Goal: Task Accomplishment & Management: Complete application form

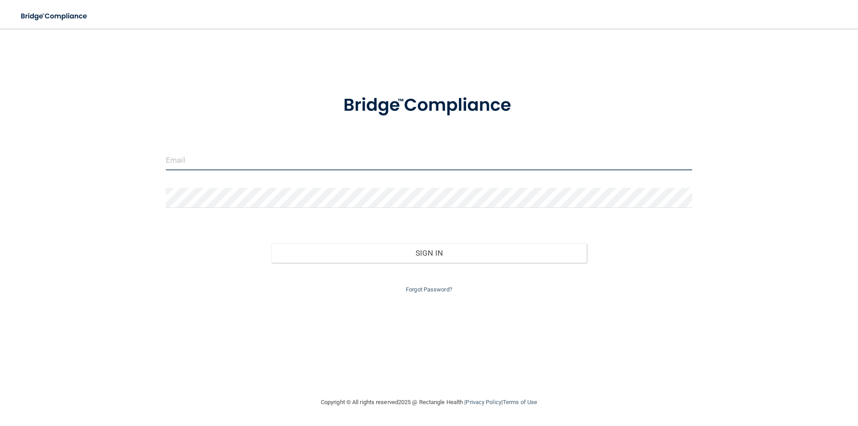
click at [190, 160] on input "email" at bounding box center [429, 160] width 527 height 20
type input "[PERSON_NAME][EMAIL_ADDRESS][PERSON_NAME][DOMAIN_NAME]"
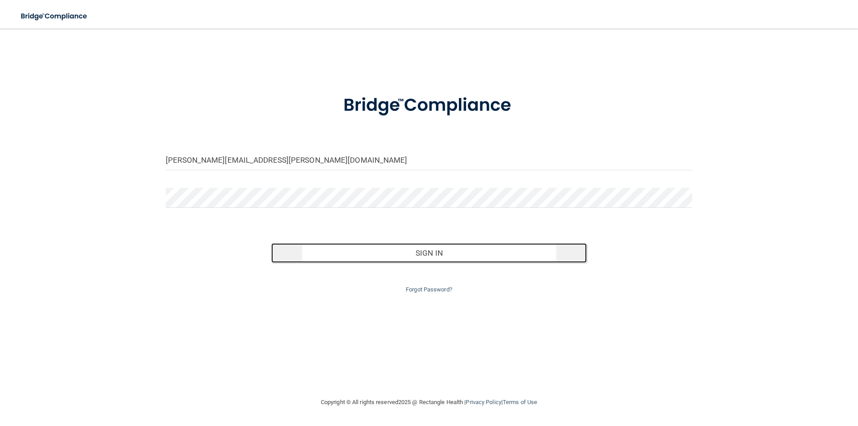
click at [422, 250] on button "Sign In" at bounding box center [429, 253] width 316 height 20
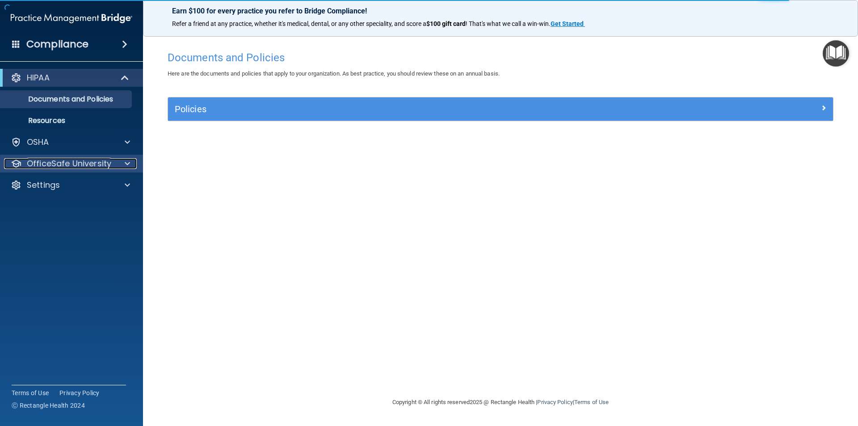
click at [126, 163] on span at bounding box center [127, 163] width 5 height 11
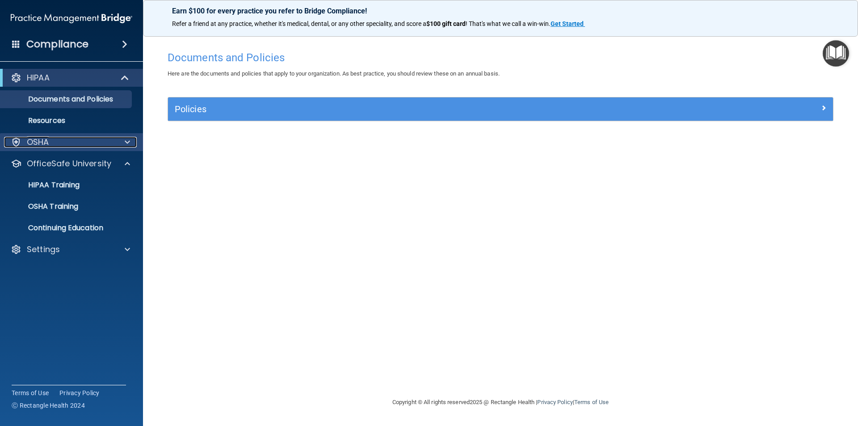
click at [128, 143] on span at bounding box center [127, 142] width 5 height 11
click at [105, 228] on p "Continuing Education" at bounding box center [67, 227] width 122 height 9
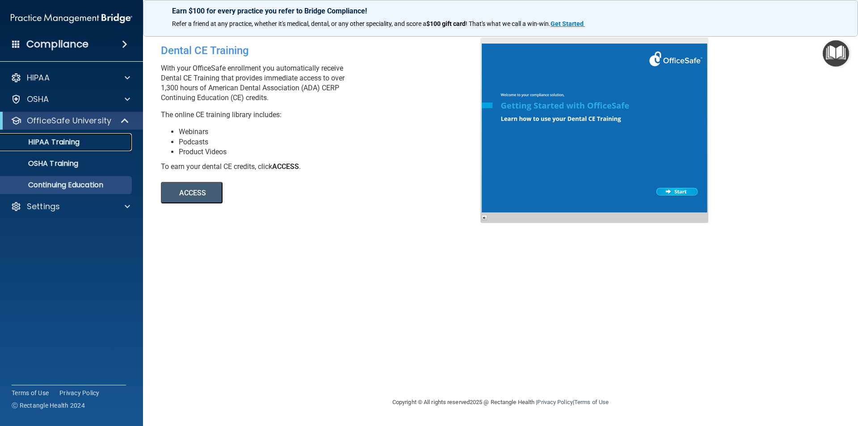
click at [71, 143] on p "HIPAA Training" at bounding box center [43, 142] width 74 height 9
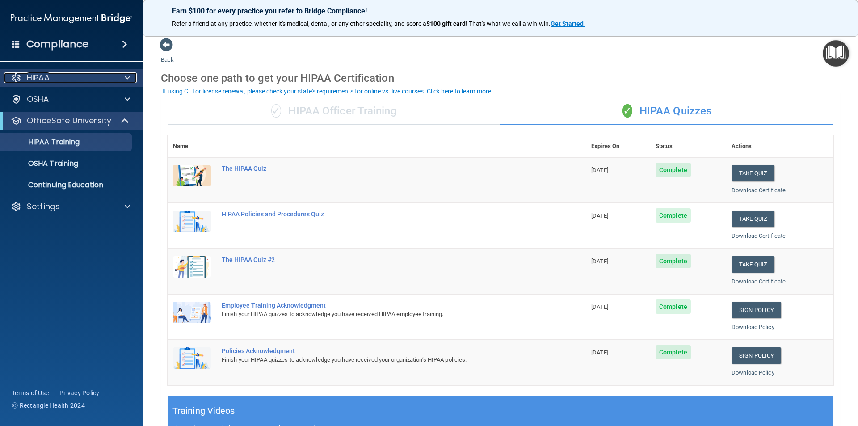
click at [131, 76] on div at bounding box center [126, 77] width 22 height 11
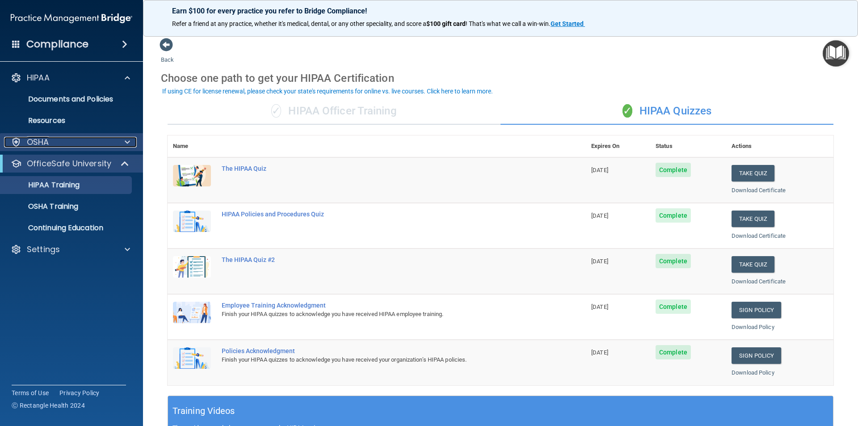
click at [125, 138] on span at bounding box center [127, 142] width 5 height 11
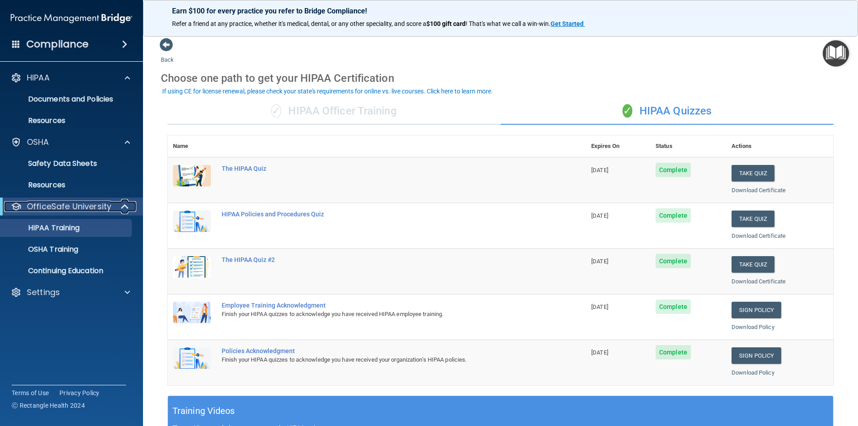
click at [122, 205] on span at bounding box center [126, 206] width 8 height 11
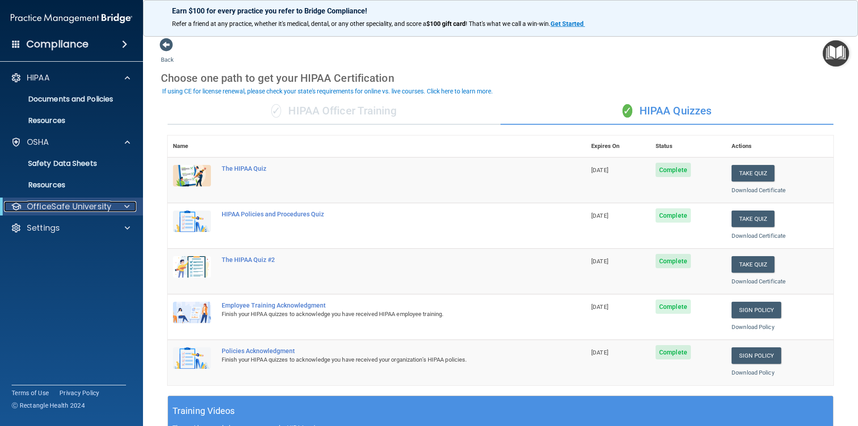
click at [122, 205] on div at bounding box center [125, 206] width 22 height 11
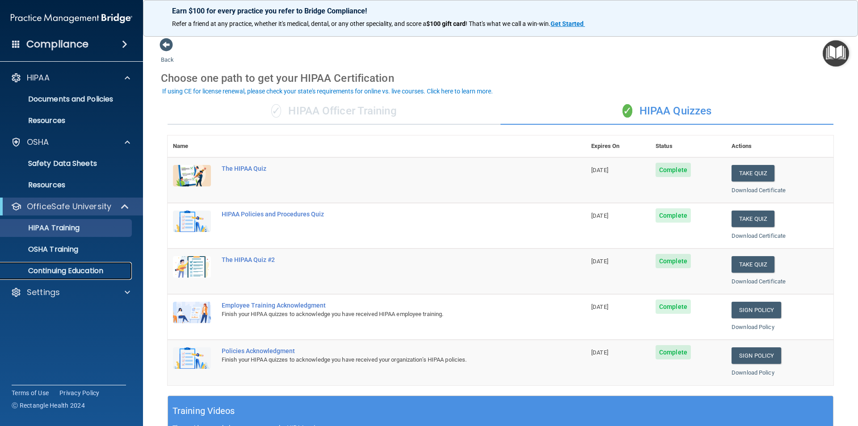
click at [90, 270] on p "Continuing Education" at bounding box center [67, 270] width 122 height 9
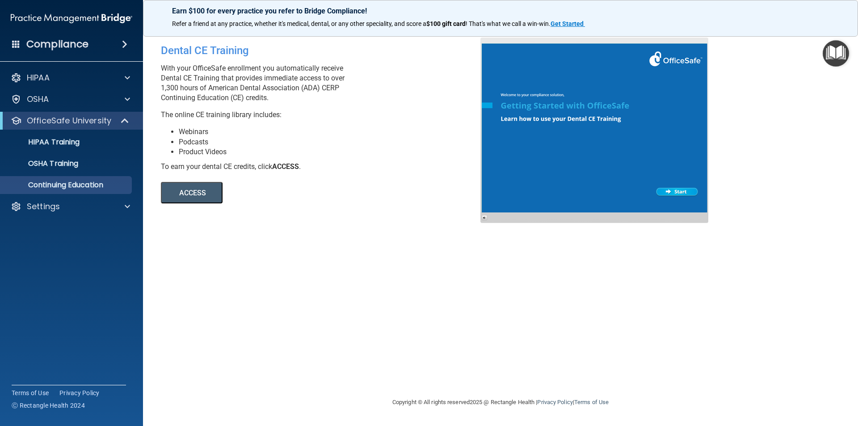
click at [122, 38] on div "Compliance" at bounding box center [71, 44] width 143 height 20
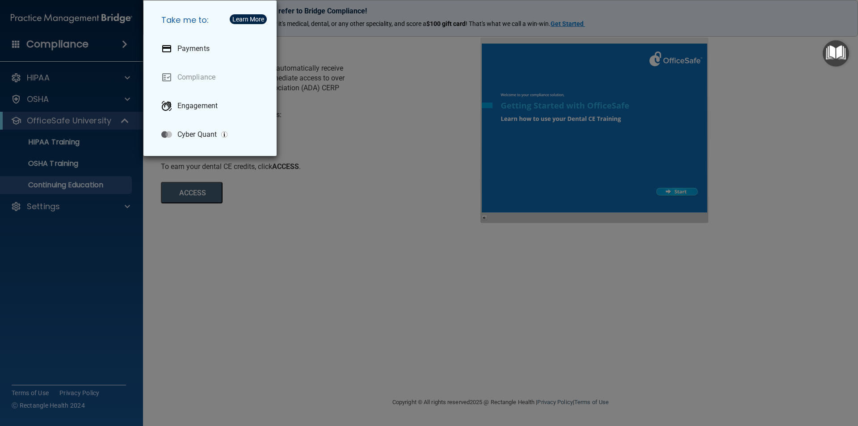
click at [101, 274] on div "Take me to: Payments Compliance Engagement Cyber Quant" at bounding box center [429, 213] width 858 height 426
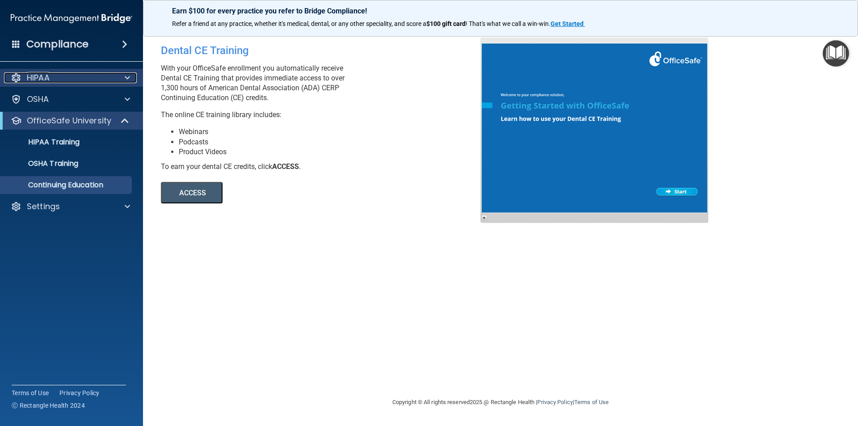
click at [124, 76] on div at bounding box center [126, 77] width 22 height 11
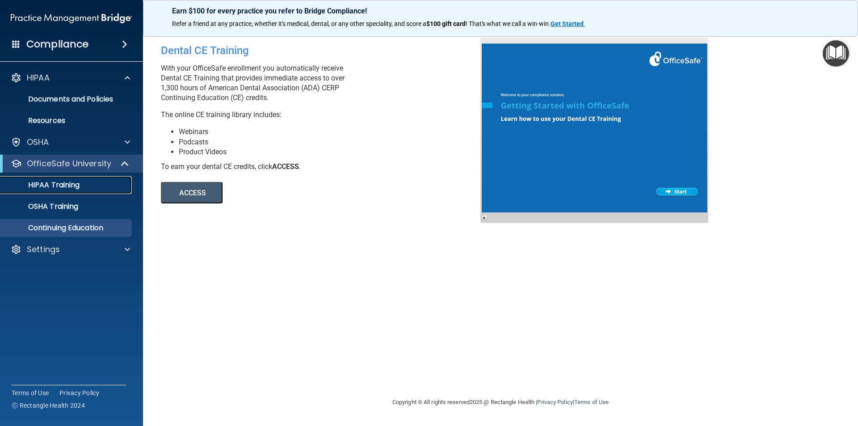
click at [69, 188] on p "HIPAA Training" at bounding box center [43, 185] width 74 height 9
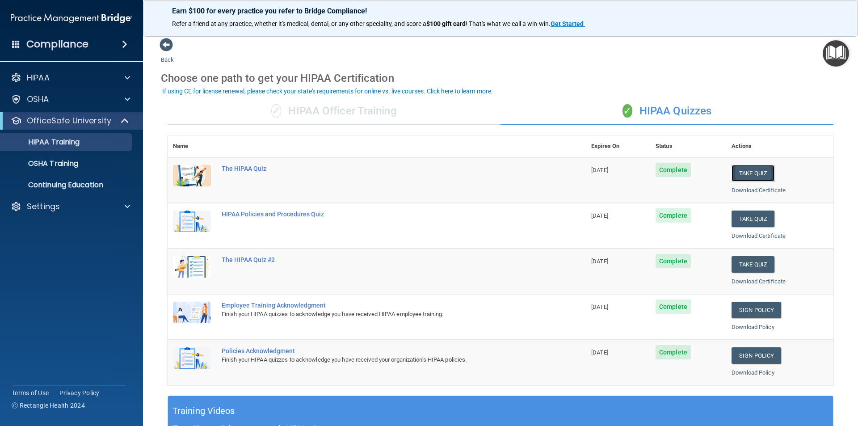
click at [742, 173] on button "Take Quiz" at bounding box center [753, 173] width 43 height 17
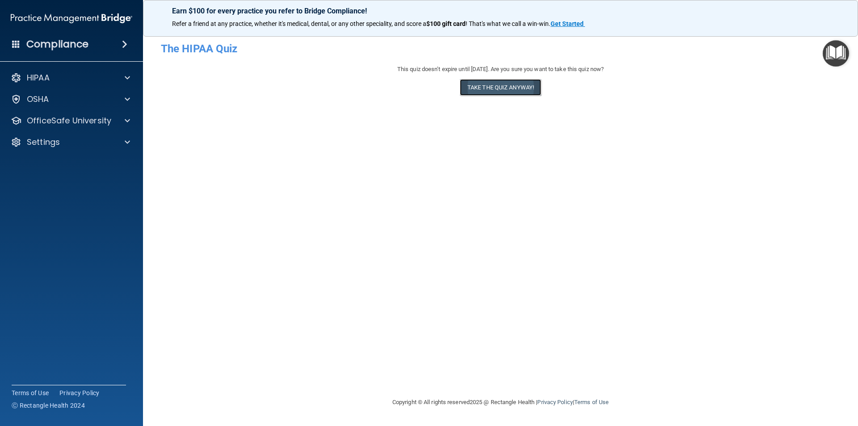
click at [508, 85] on button "Take the quiz anyway!" at bounding box center [500, 87] width 81 height 17
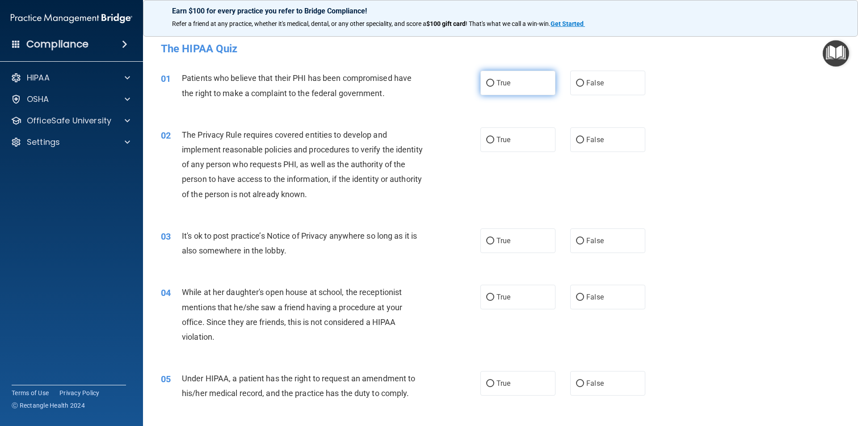
click at [489, 82] on input "True" at bounding box center [490, 83] width 8 height 7
radio input "true"
click at [486, 139] on input "True" at bounding box center [490, 140] width 8 height 7
radio input "true"
click at [492, 240] on label "True" at bounding box center [517, 240] width 75 height 25
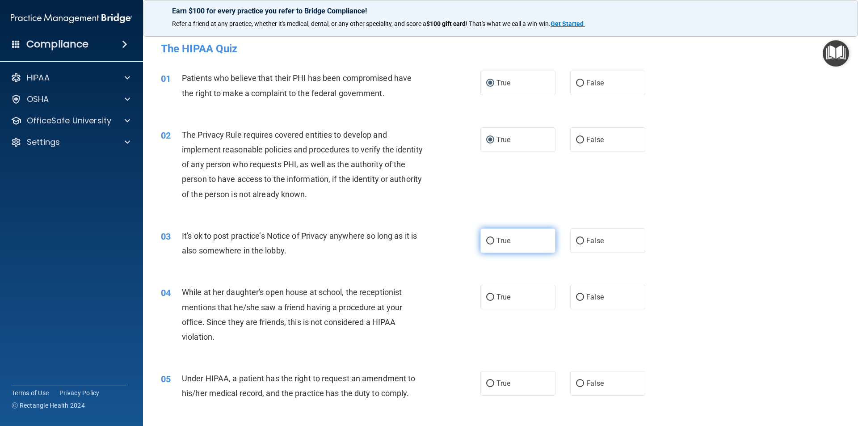
click at [492, 240] on input "True" at bounding box center [490, 241] width 8 height 7
radio input "true"
click at [577, 296] on input "False" at bounding box center [580, 297] width 8 height 7
radio input "true"
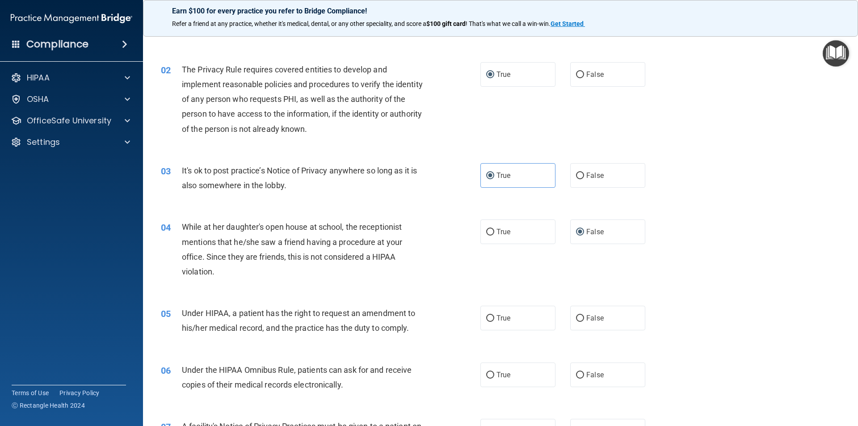
scroll to position [89, 0]
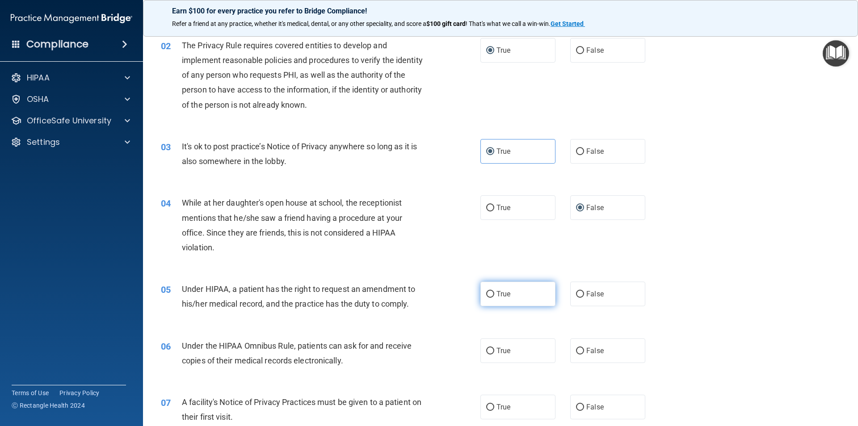
click at [488, 292] on input "True" at bounding box center [490, 294] width 8 height 7
radio input "true"
click at [490, 351] on input "True" at bounding box center [490, 351] width 8 height 7
radio input "true"
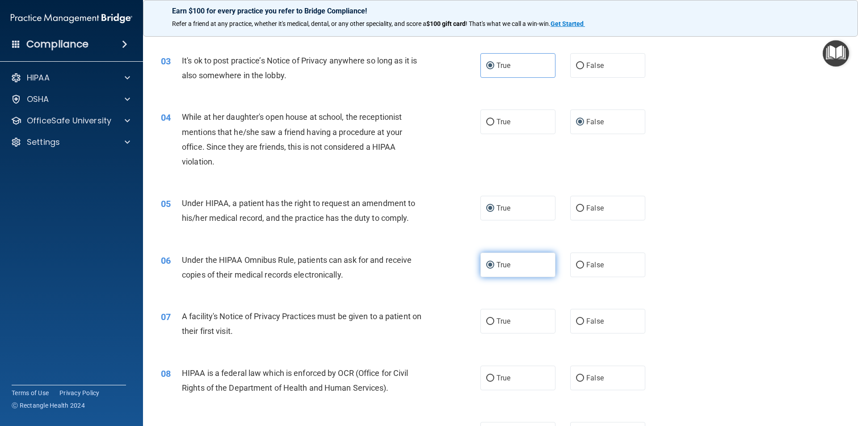
scroll to position [179, 0]
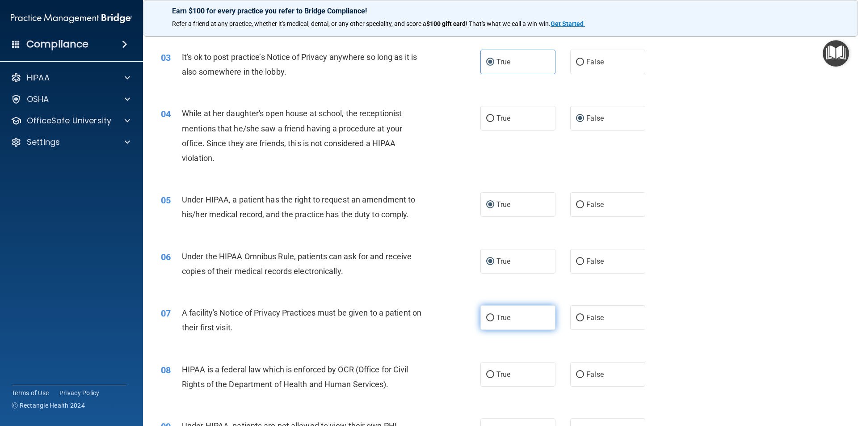
click at [486, 318] on input "True" at bounding box center [490, 318] width 8 height 7
radio input "true"
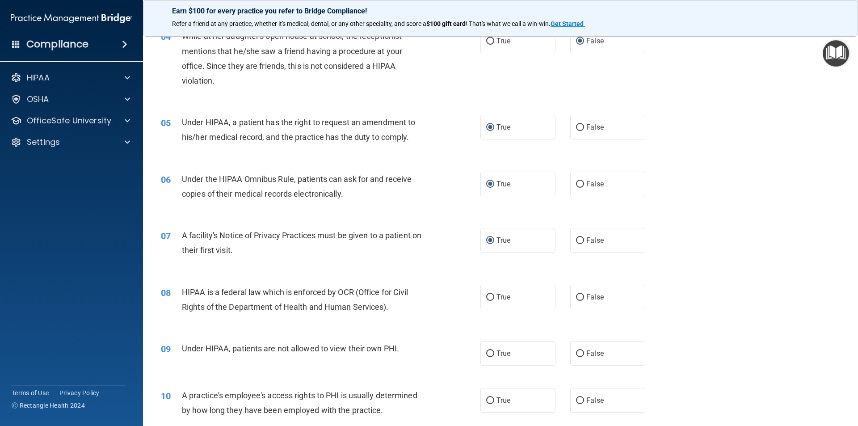
scroll to position [268, 0]
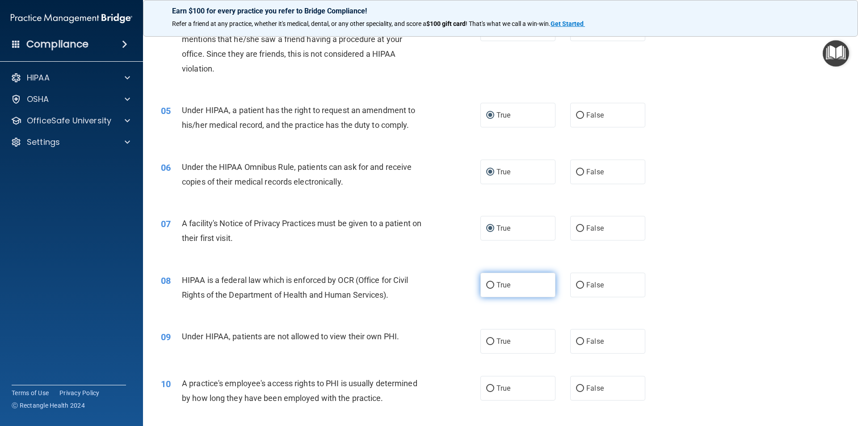
click at [488, 286] on input "True" at bounding box center [490, 285] width 8 height 7
radio input "true"
click at [579, 339] on input "False" at bounding box center [580, 341] width 8 height 7
radio input "true"
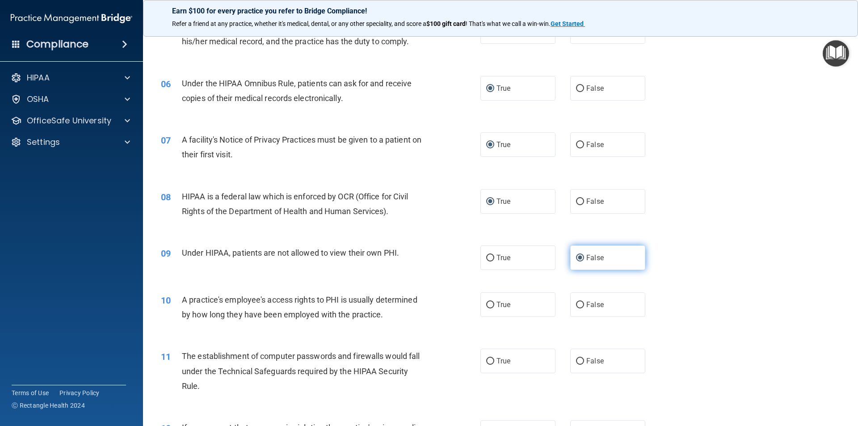
scroll to position [358, 0]
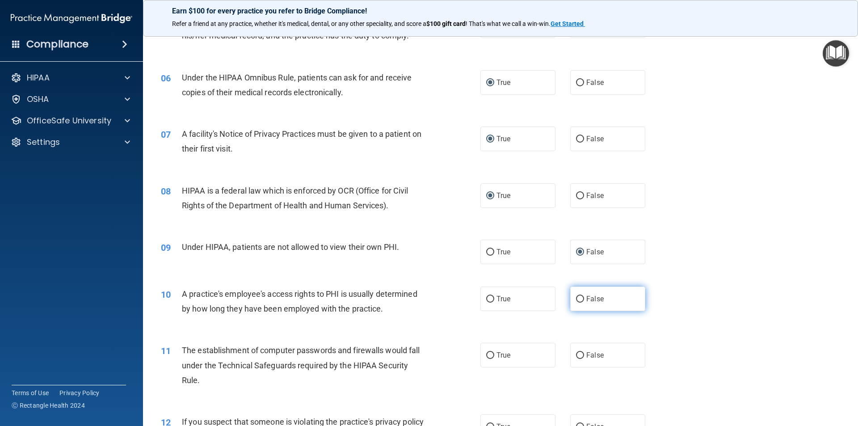
click at [576, 299] on input "False" at bounding box center [580, 299] width 8 height 7
radio input "true"
click at [488, 357] on input "True" at bounding box center [490, 355] width 8 height 7
radio input "true"
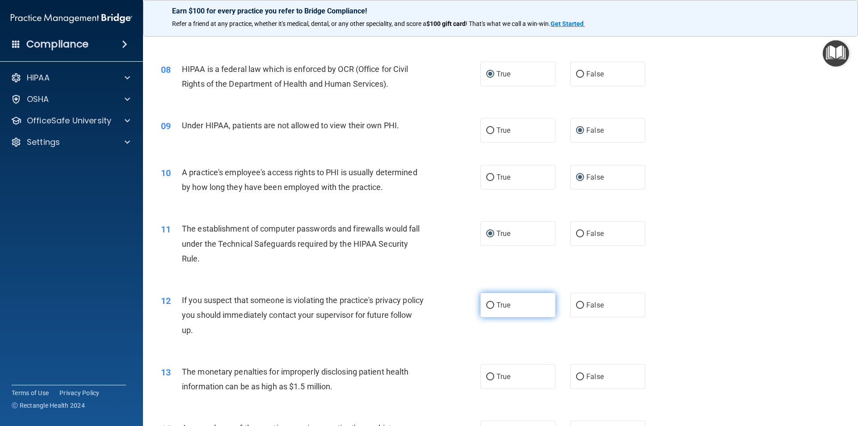
scroll to position [492, 0]
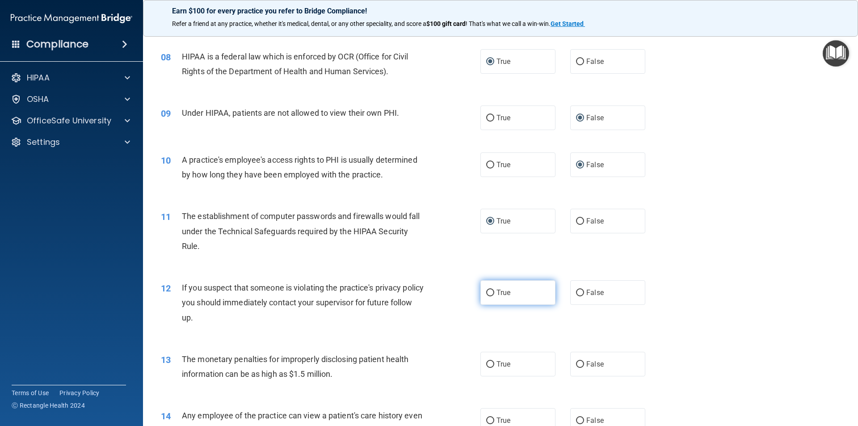
click at [487, 292] on input "True" at bounding box center [490, 293] width 8 height 7
radio input "true"
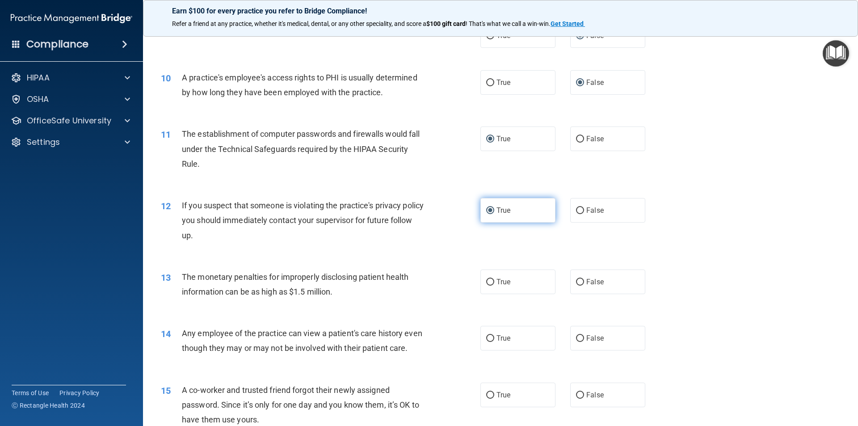
scroll to position [581, 0]
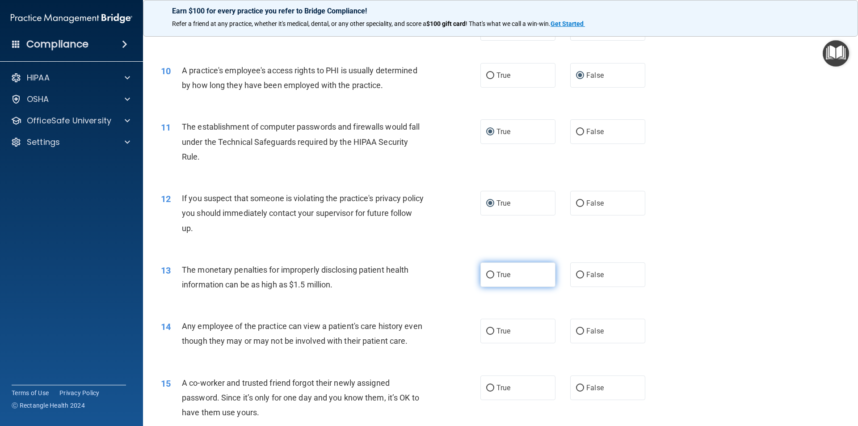
click at [486, 278] on input "True" at bounding box center [490, 275] width 8 height 7
radio input "true"
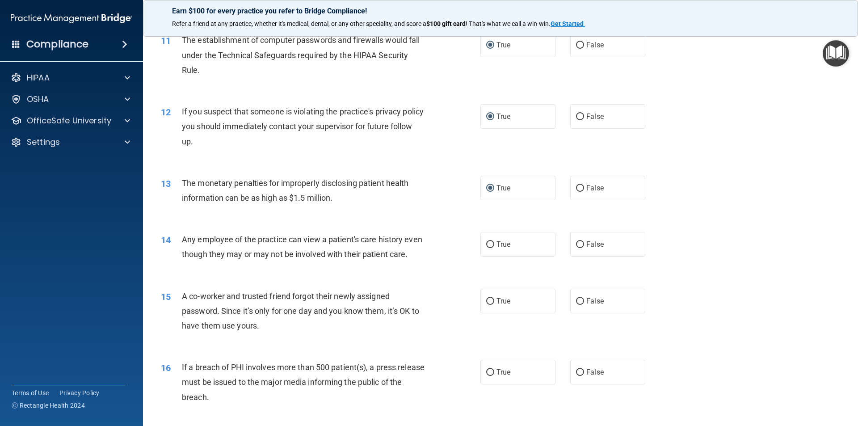
scroll to position [670, 0]
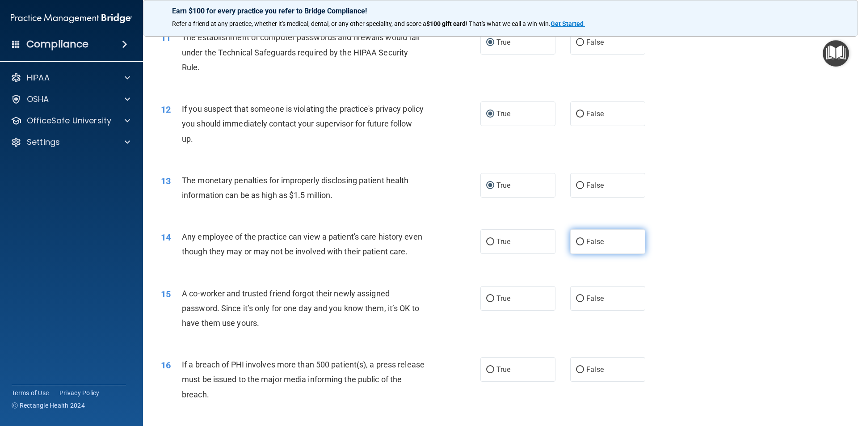
click at [577, 244] on input "False" at bounding box center [580, 242] width 8 height 7
radio input "true"
click at [577, 302] on input "False" at bounding box center [580, 298] width 8 height 7
radio input "true"
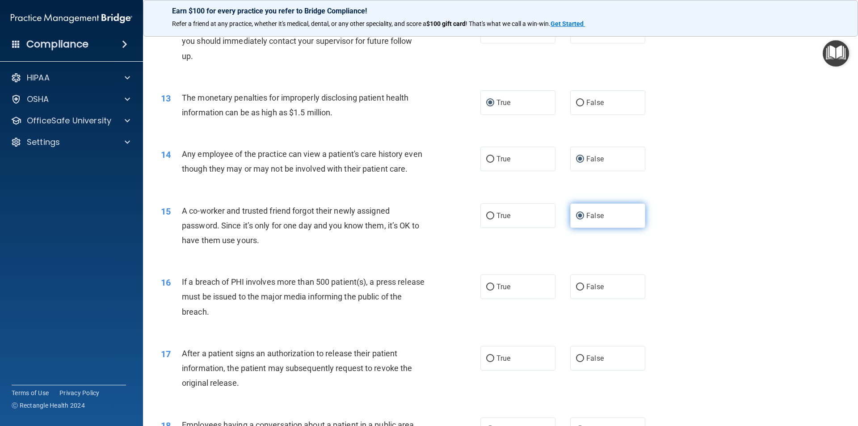
scroll to position [760, 0]
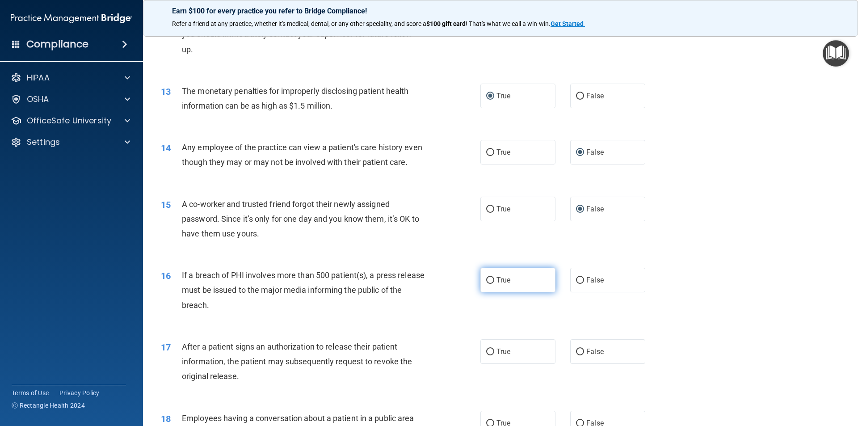
click at [489, 284] on input "True" at bounding box center [490, 280] width 8 height 7
radio input "true"
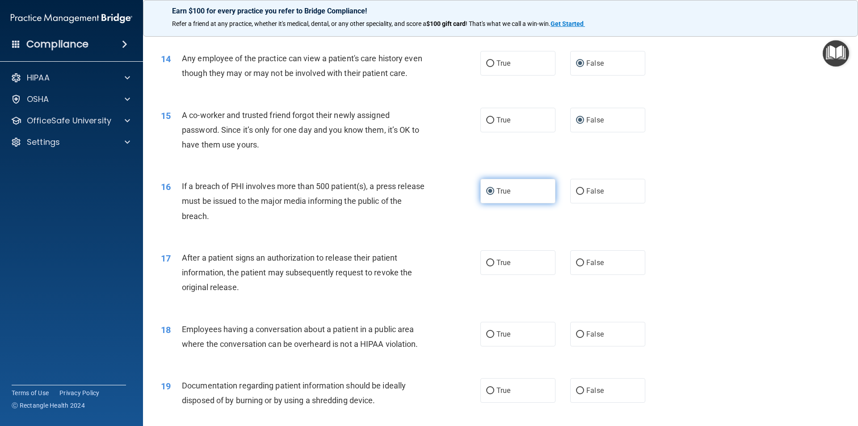
scroll to position [894, 0]
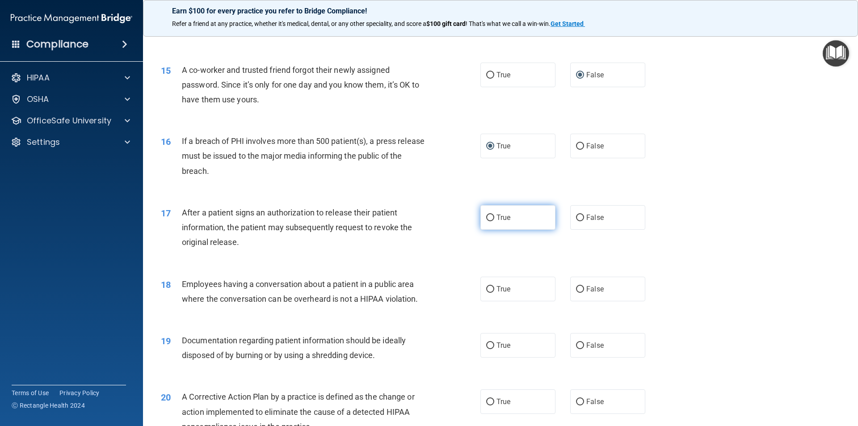
click at [486, 221] on input "True" at bounding box center [490, 218] width 8 height 7
radio input "true"
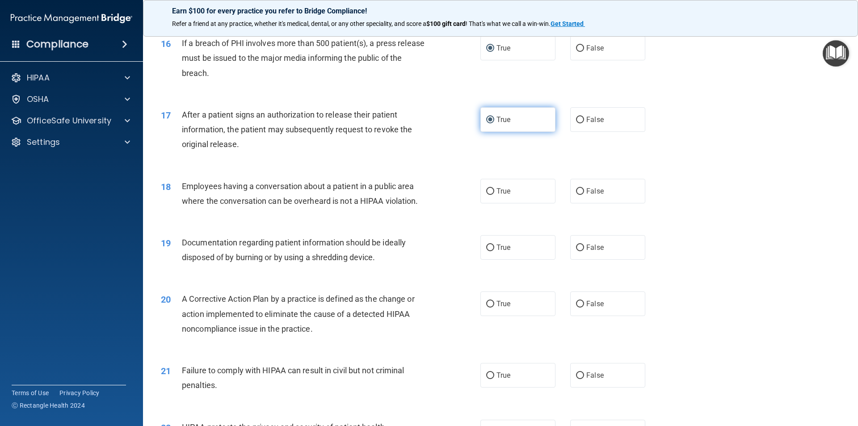
scroll to position [1028, 0]
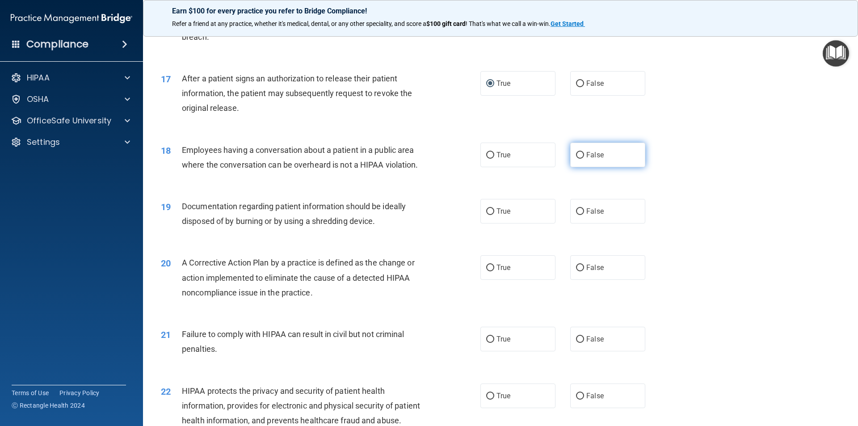
click at [578, 159] on input "False" at bounding box center [580, 155] width 8 height 7
radio input "true"
click at [489, 215] on input "True" at bounding box center [490, 211] width 8 height 7
radio input "true"
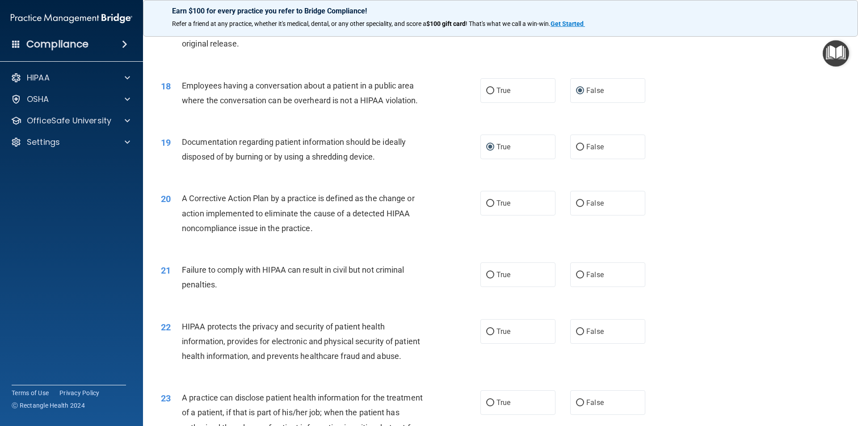
scroll to position [1117, 0]
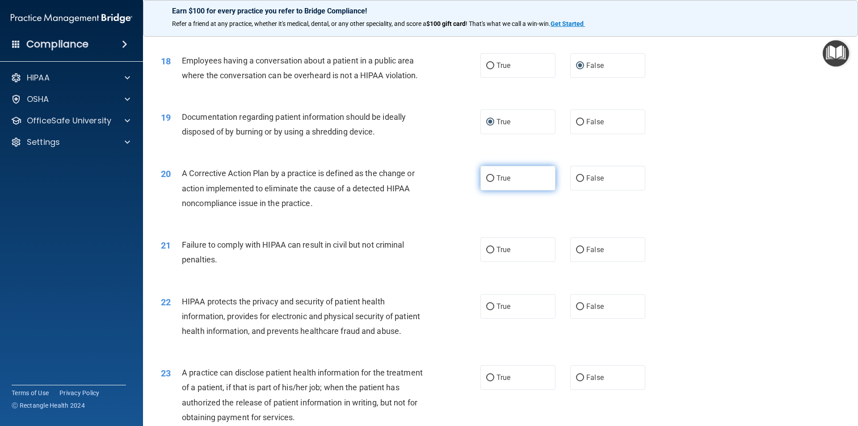
click at [489, 182] on input "True" at bounding box center [490, 178] width 8 height 7
radio input "true"
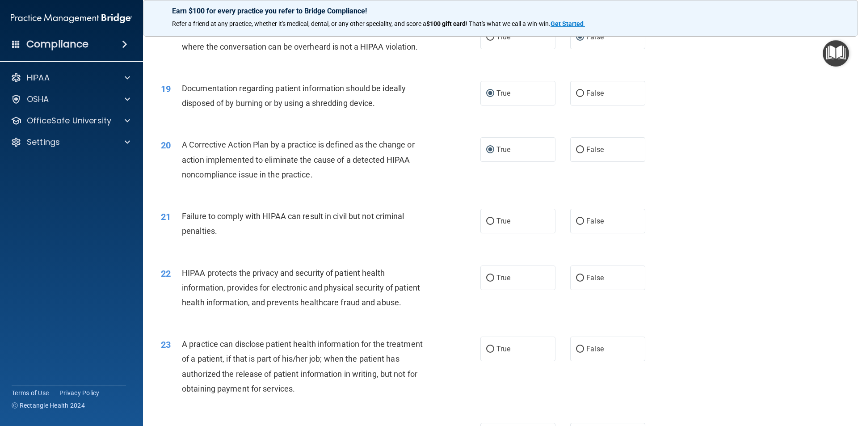
scroll to position [1162, 0]
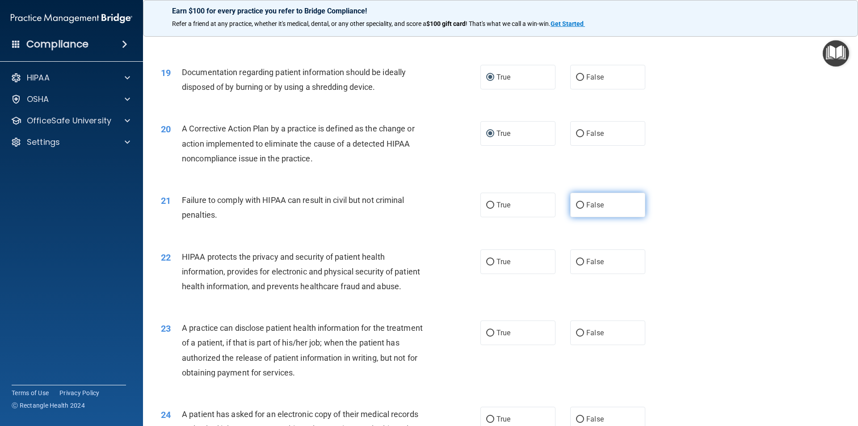
click at [576, 209] on input "False" at bounding box center [580, 205] width 8 height 7
radio input "true"
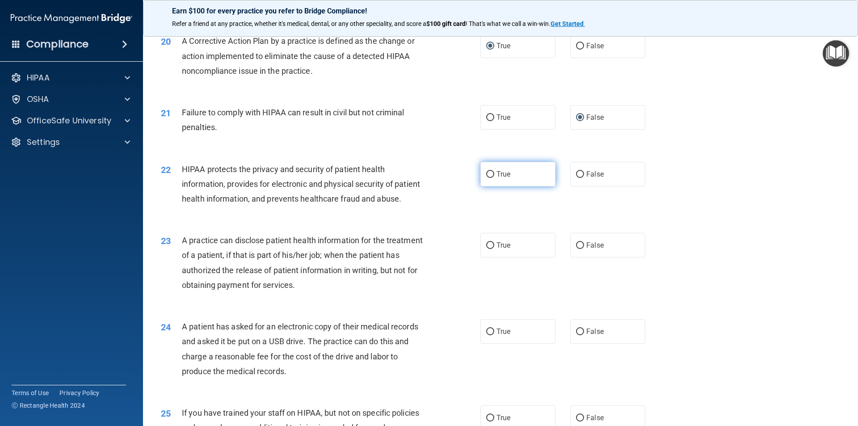
scroll to position [1251, 0]
click at [490, 176] on input "True" at bounding box center [490, 172] width 8 height 7
radio input "true"
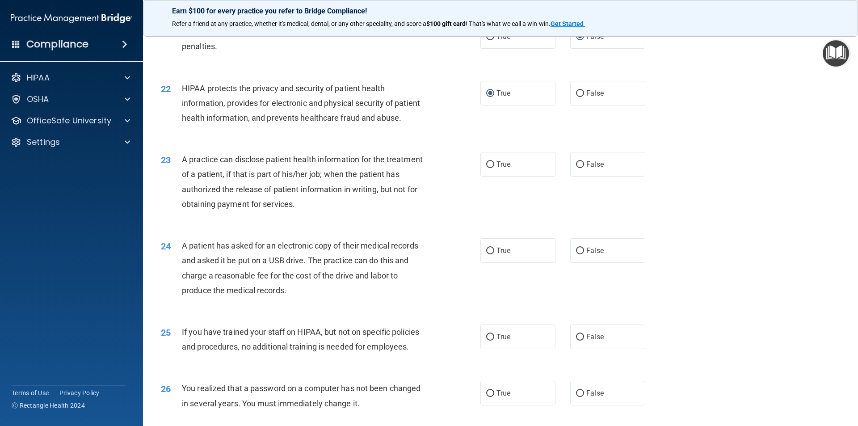
scroll to position [1386, 0]
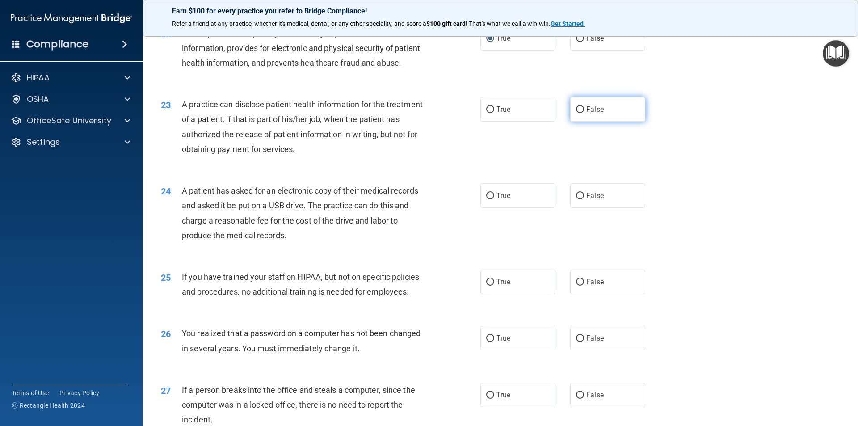
click at [579, 113] on input "False" at bounding box center [580, 109] width 8 height 7
radio input "true"
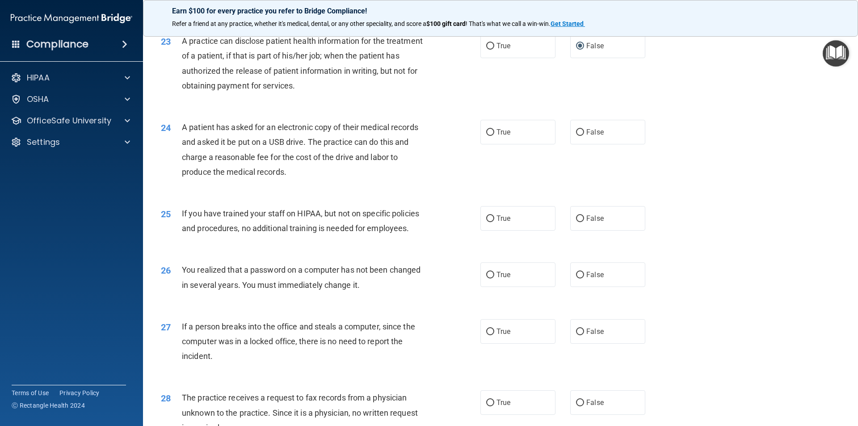
scroll to position [1475, 0]
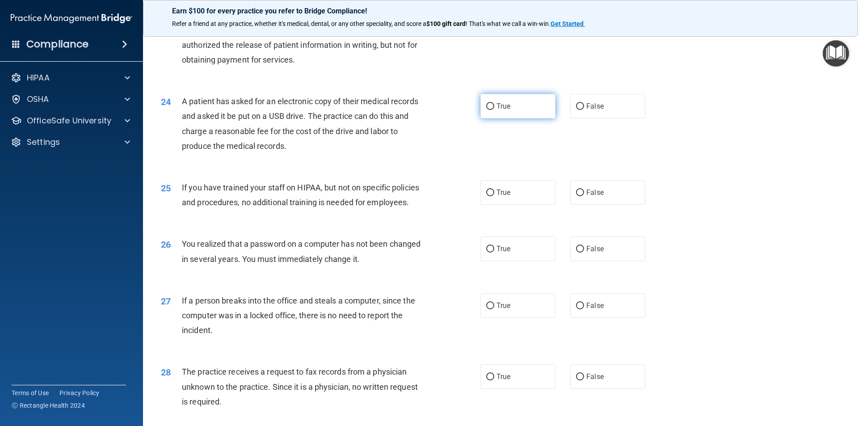
click at [488, 110] on input "True" at bounding box center [490, 106] width 8 height 7
radio input "true"
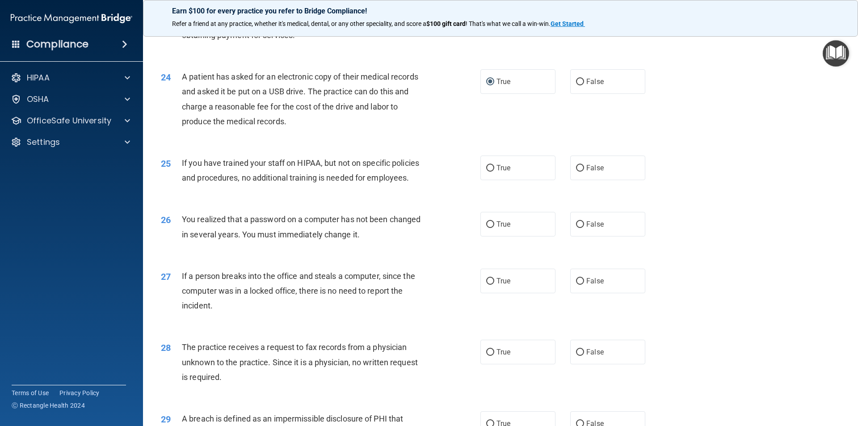
scroll to position [1520, 0]
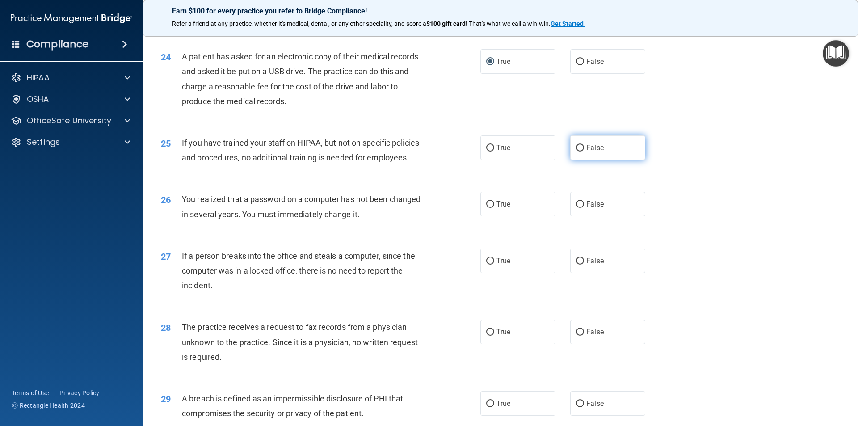
click at [576, 152] on input "False" at bounding box center [580, 148] width 8 height 7
radio input "true"
click at [486, 208] on input "True" at bounding box center [490, 204] width 8 height 7
radio input "true"
click at [577, 265] on input "False" at bounding box center [580, 261] width 8 height 7
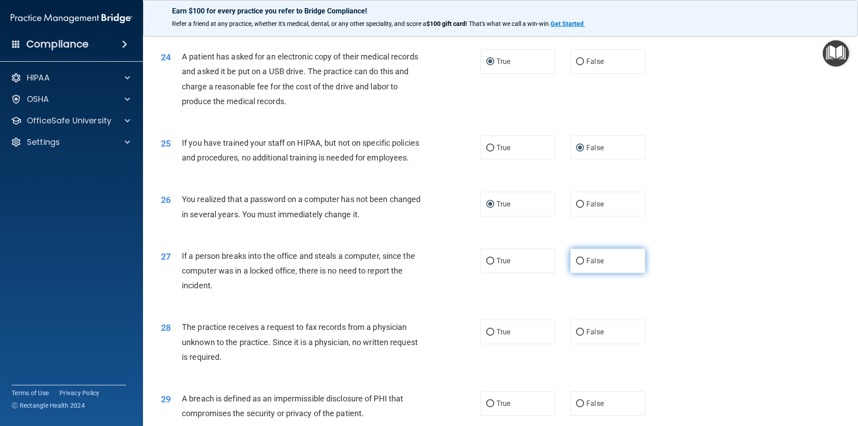
radio input "true"
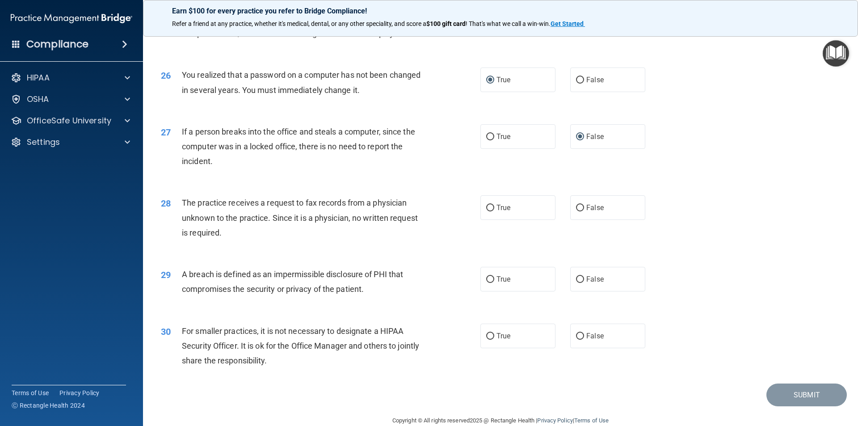
scroll to position [1690, 0]
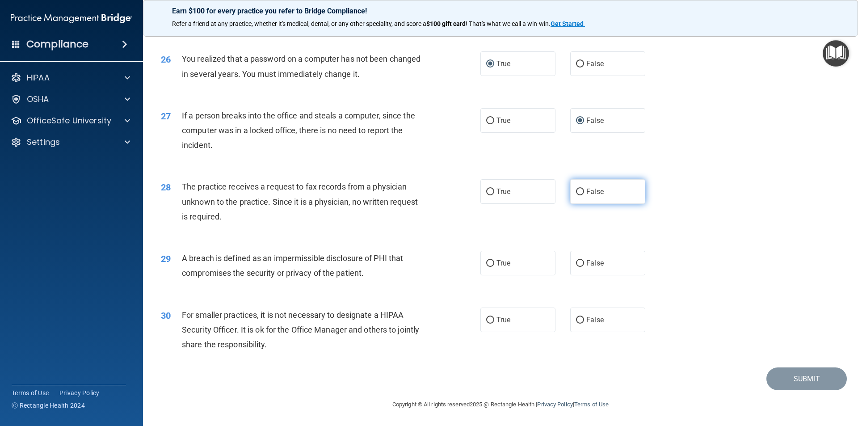
click at [578, 195] on input "False" at bounding box center [580, 192] width 8 height 7
radio input "true"
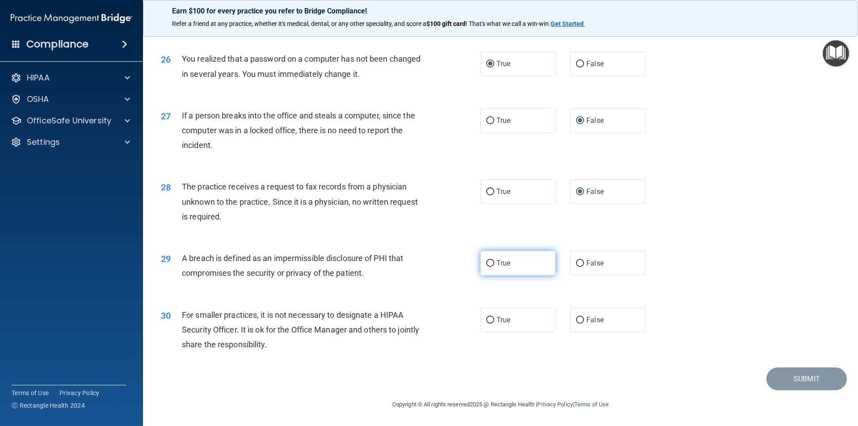
click at [489, 262] on input "True" at bounding box center [490, 263] width 8 height 7
radio input "true"
click at [579, 321] on input "False" at bounding box center [580, 320] width 8 height 7
radio input "true"
click at [793, 379] on button "Submit" at bounding box center [807, 378] width 80 height 23
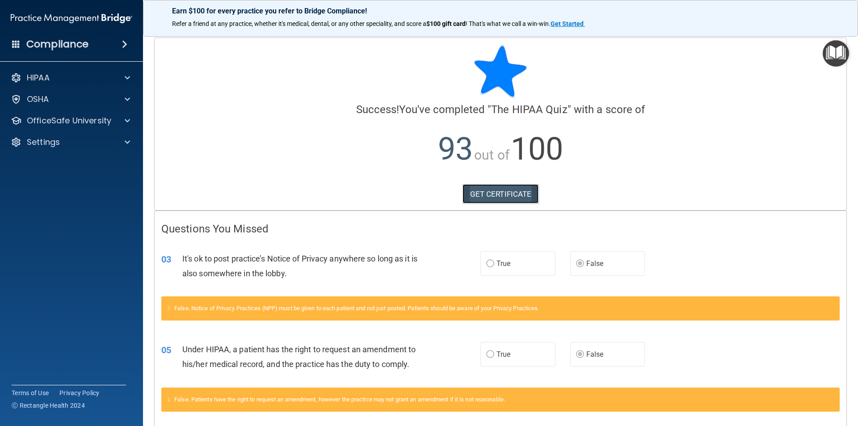
click at [492, 198] on link "GET CERTIFICATE" at bounding box center [501, 194] width 76 height 20
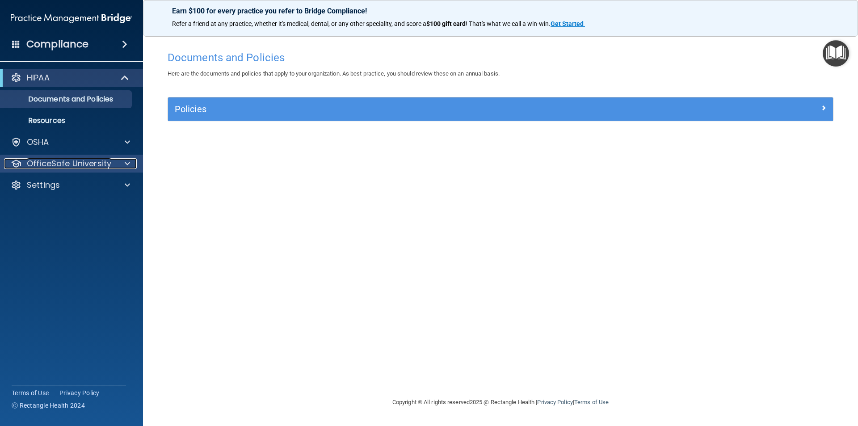
click at [128, 161] on span at bounding box center [127, 163] width 5 height 11
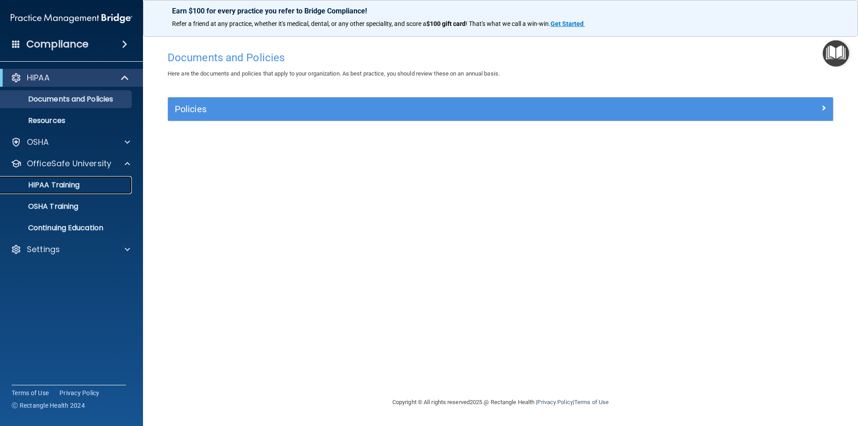
click at [66, 182] on p "HIPAA Training" at bounding box center [43, 185] width 74 height 9
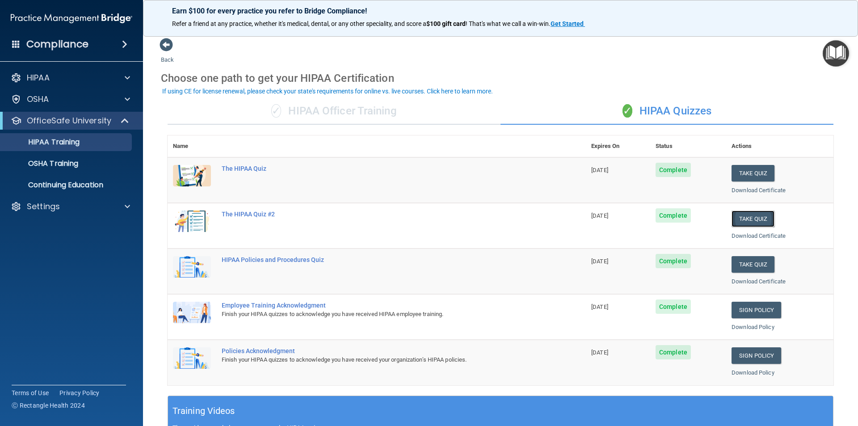
click at [750, 218] on button "Take Quiz" at bounding box center [753, 219] width 43 height 17
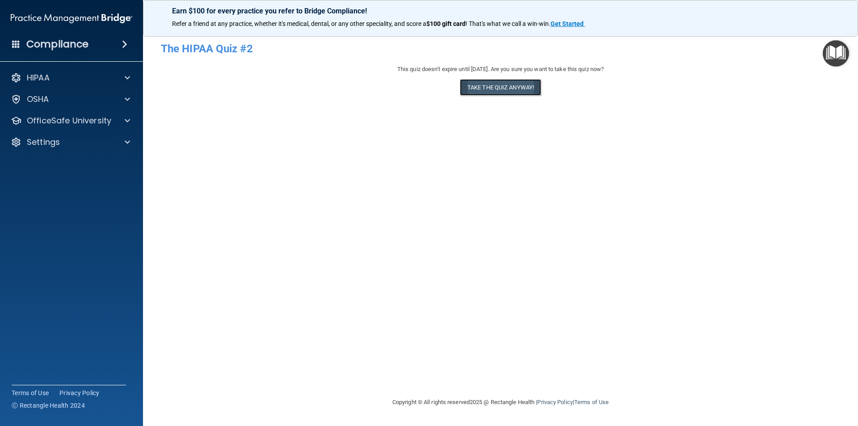
click at [509, 87] on button "Take the quiz anyway!" at bounding box center [500, 87] width 81 height 17
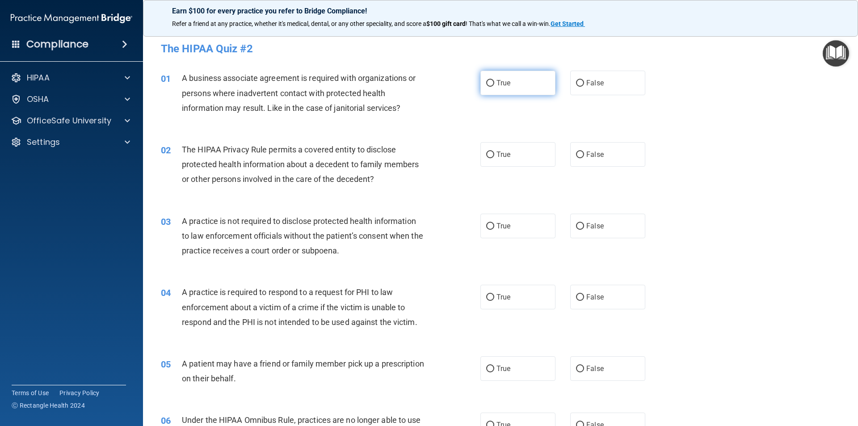
click at [490, 85] on input "True" at bounding box center [490, 83] width 8 height 7
radio input "true"
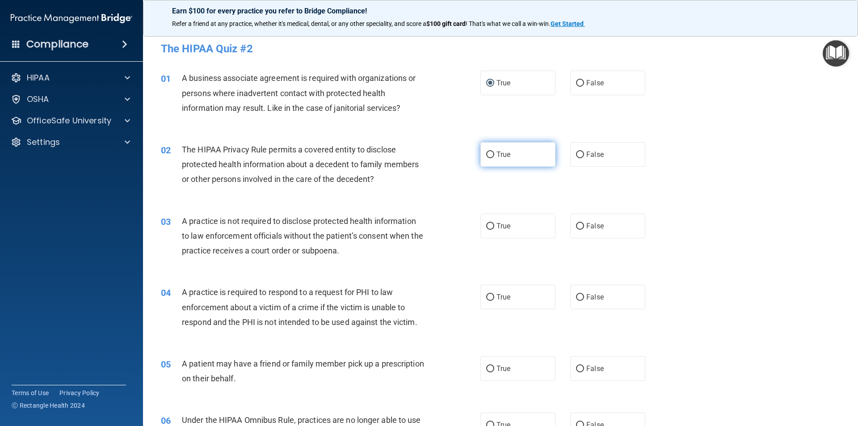
click at [489, 154] on input "True" at bounding box center [490, 155] width 8 height 7
radio input "true"
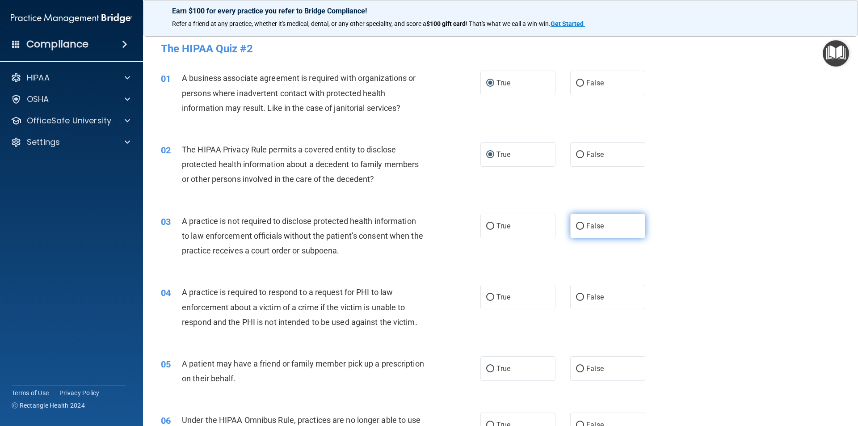
click at [576, 224] on input "False" at bounding box center [580, 226] width 8 height 7
radio input "true"
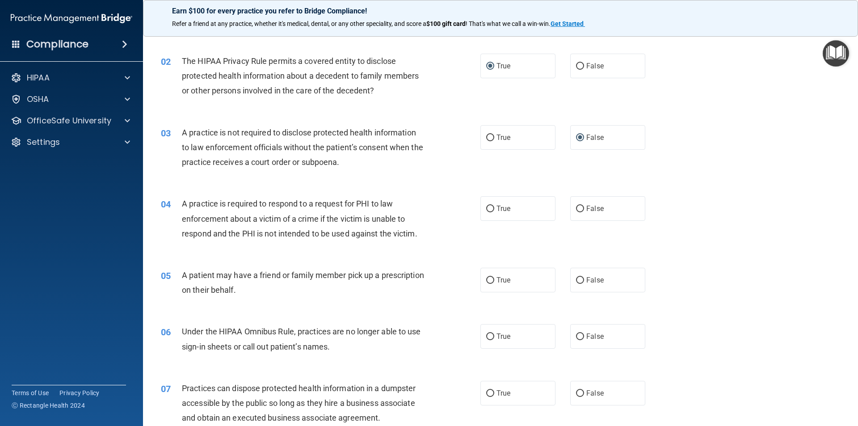
scroll to position [89, 0]
click at [487, 209] on input "True" at bounding box center [490, 208] width 8 height 7
radio input "true"
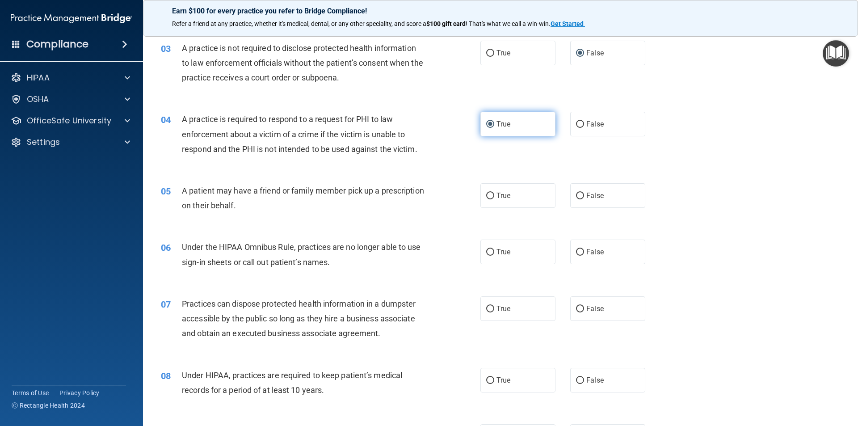
scroll to position [179, 0]
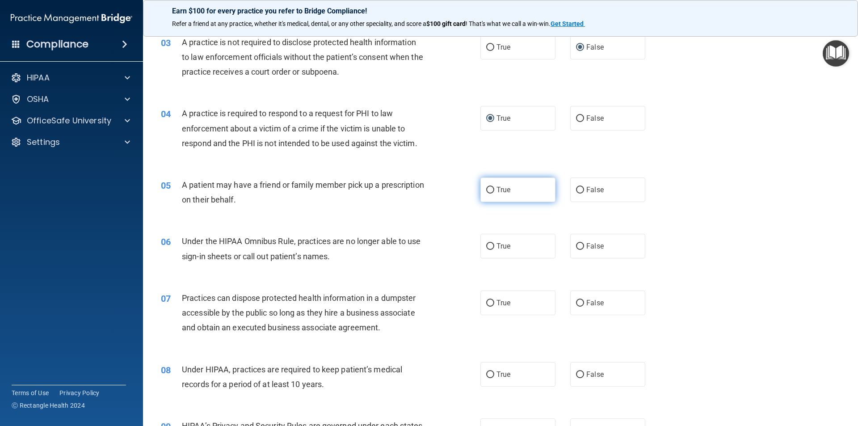
click at [487, 191] on input "True" at bounding box center [490, 190] width 8 height 7
radio input "true"
click at [488, 249] on input "True" at bounding box center [490, 246] width 8 height 7
radio input "true"
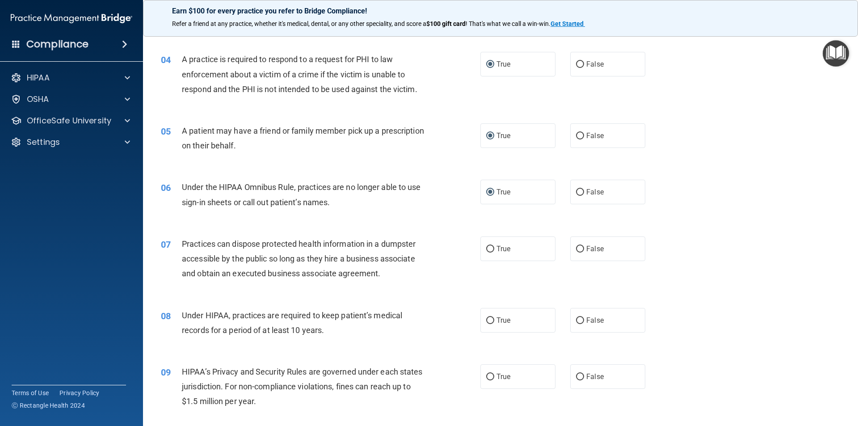
scroll to position [268, 0]
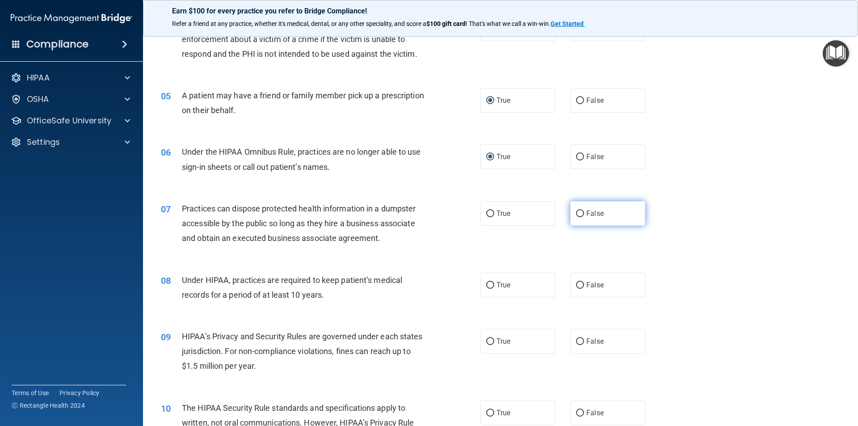
click at [579, 217] on input "False" at bounding box center [580, 214] width 8 height 7
radio input "true"
click at [490, 284] on input "True" at bounding box center [490, 285] width 8 height 7
radio input "true"
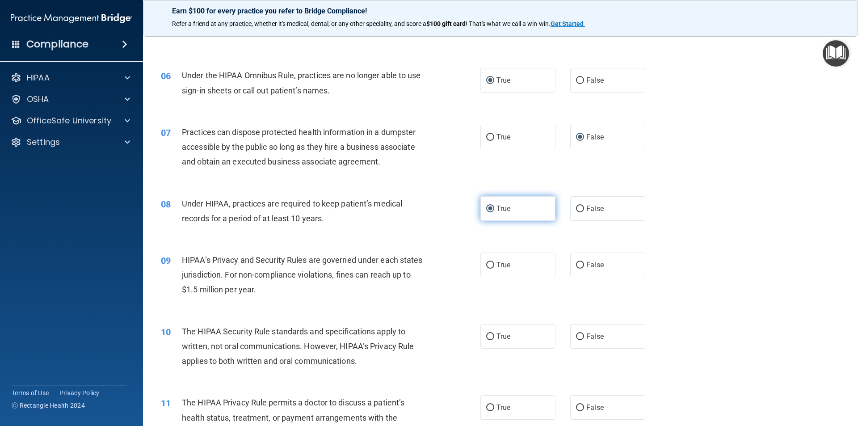
scroll to position [358, 0]
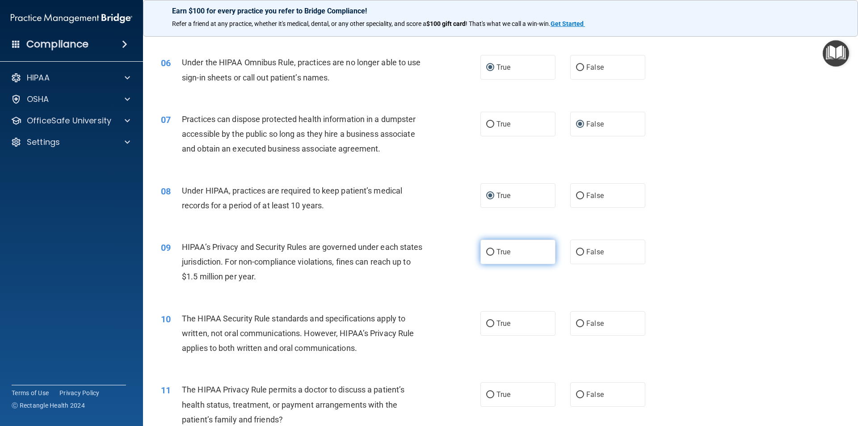
click at [486, 253] on input "True" at bounding box center [490, 252] width 8 height 7
radio input "true"
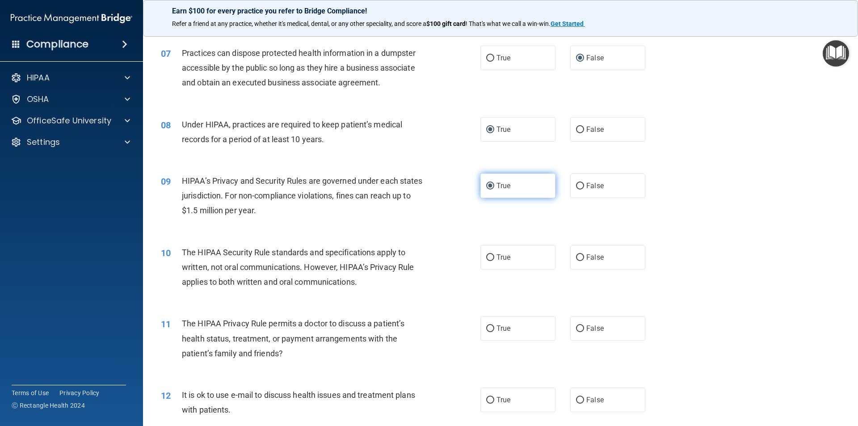
scroll to position [447, 0]
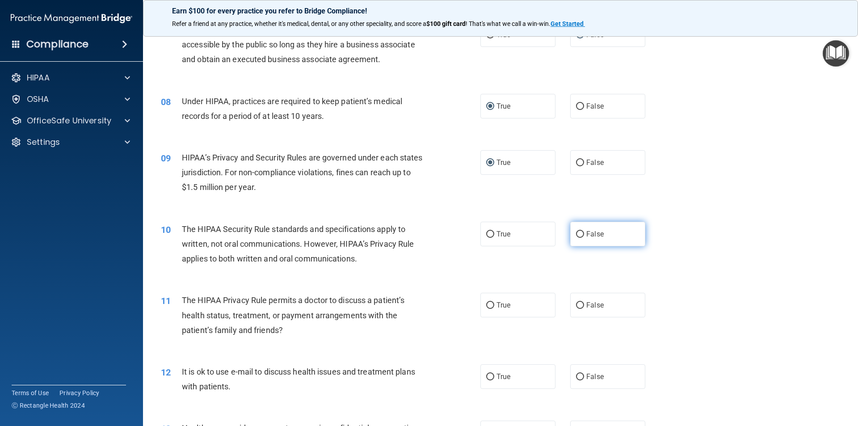
click at [577, 237] on input "False" at bounding box center [580, 234] width 8 height 7
radio input "true"
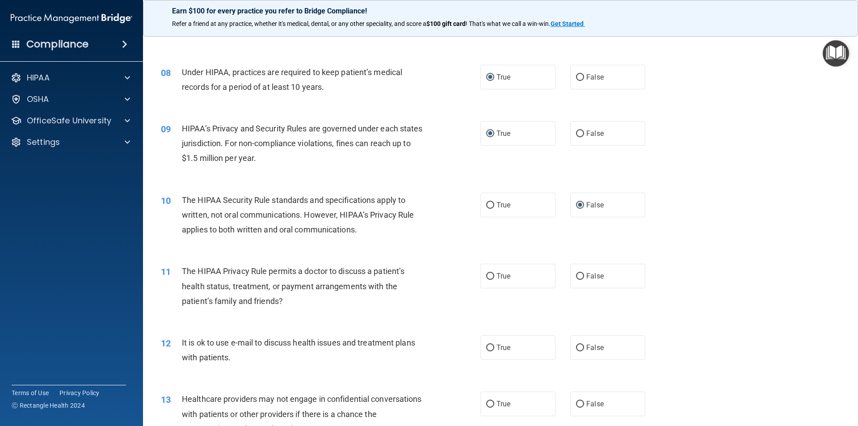
scroll to position [492, 0]
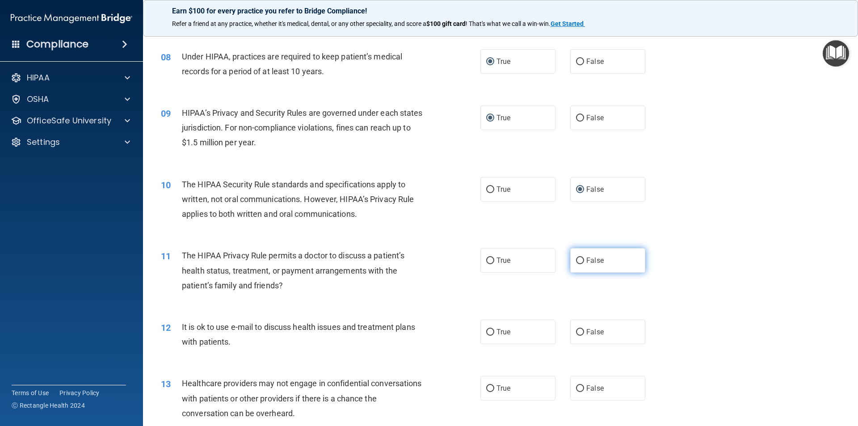
click at [577, 260] on input "False" at bounding box center [580, 260] width 8 height 7
radio input "true"
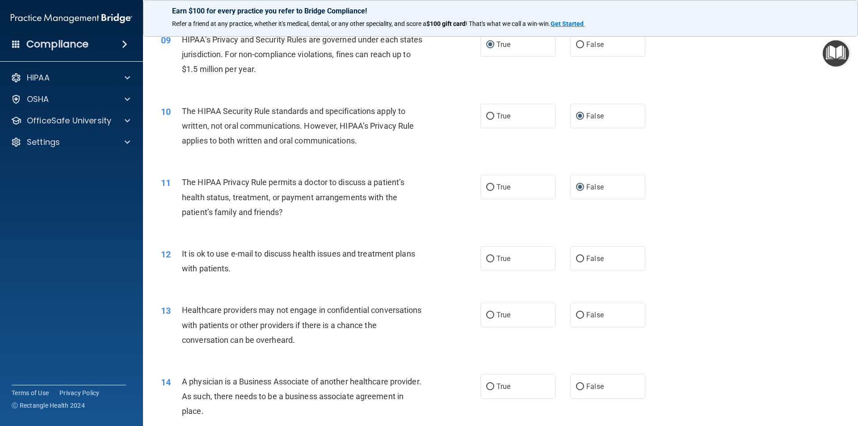
scroll to position [581, 0]
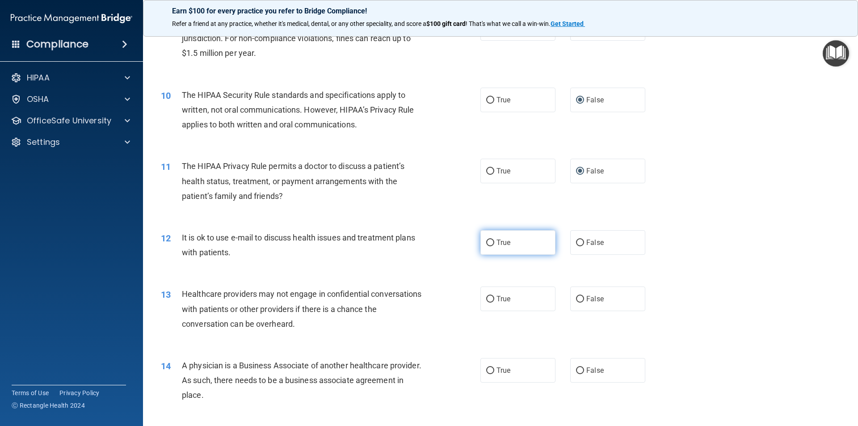
click at [486, 245] on input "True" at bounding box center [490, 243] width 8 height 7
radio input "true"
click at [491, 299] on input "True" at bounding box center [490, 299] width 8 height 7
radio input "true"
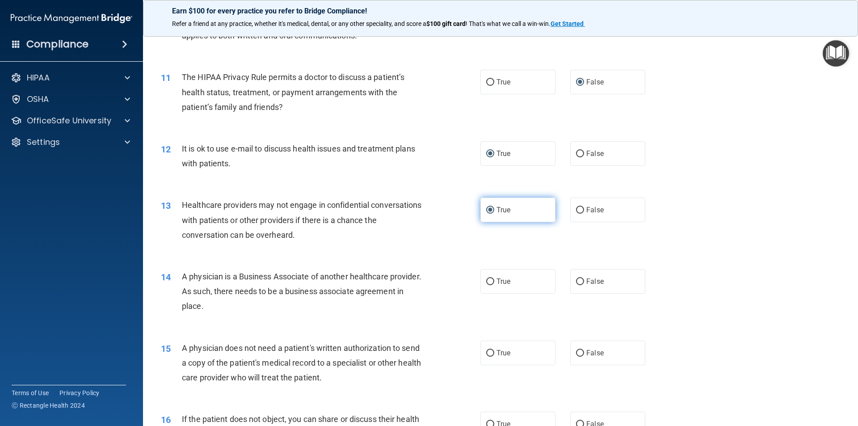
scroll to position [670, 0]
click at [577, 283] on input "False" at bounding box center [580, 281] width 8 height 7
radio input "true"
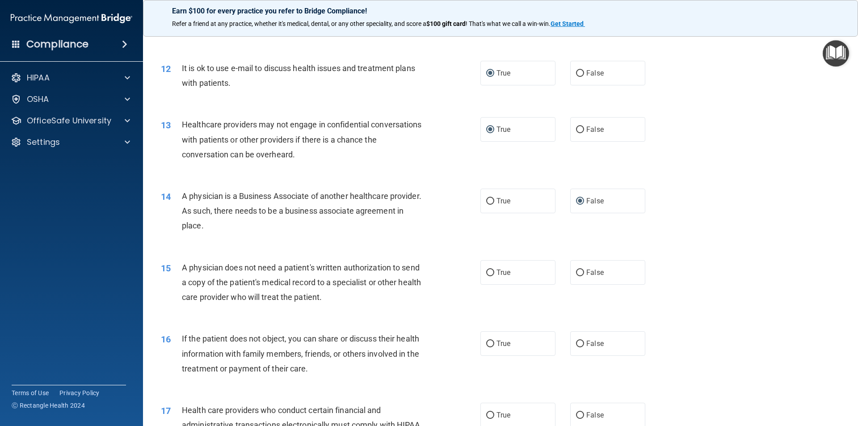
scroll to position [760, 0]
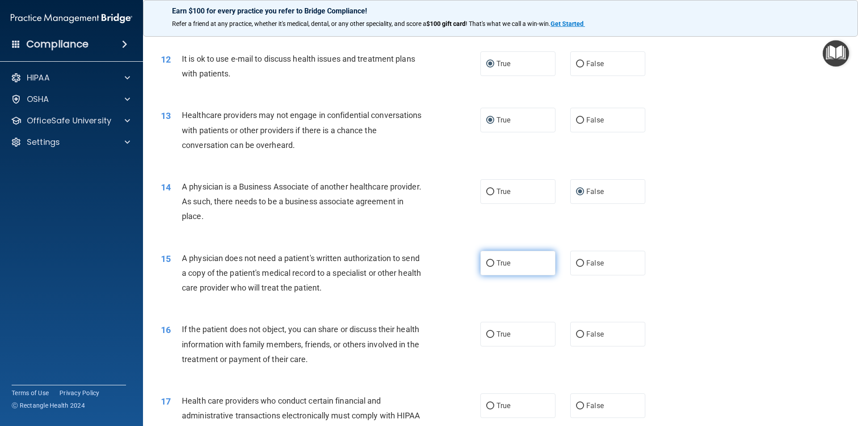
click at [487, 263] on input "True" at bounding box center [490, 263] width 8 height 7
radio input "true"
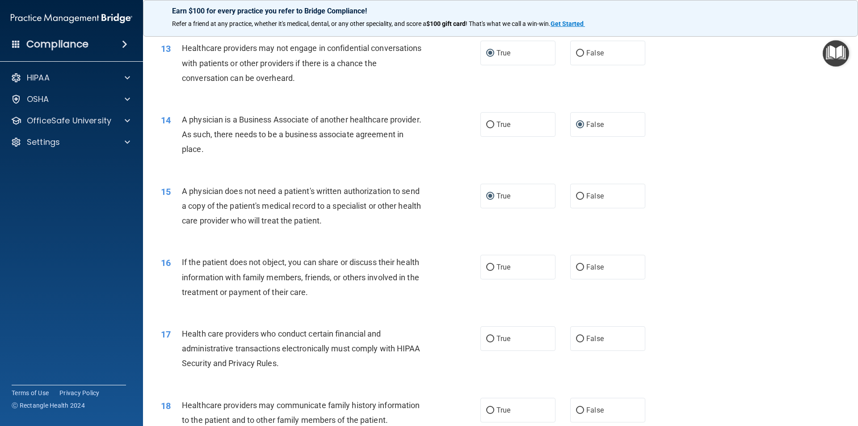
scroll to position [849, 0]
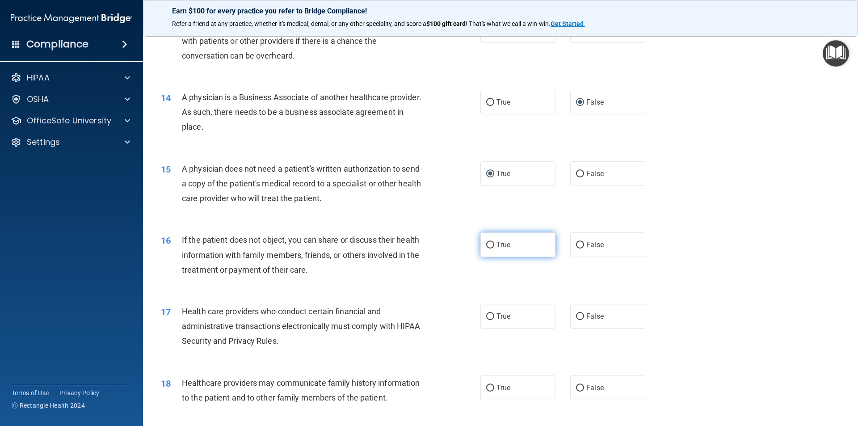
click at [486, 244] on input "True" at bounding box center [490, 245] width 8 height 7
radio input "true"
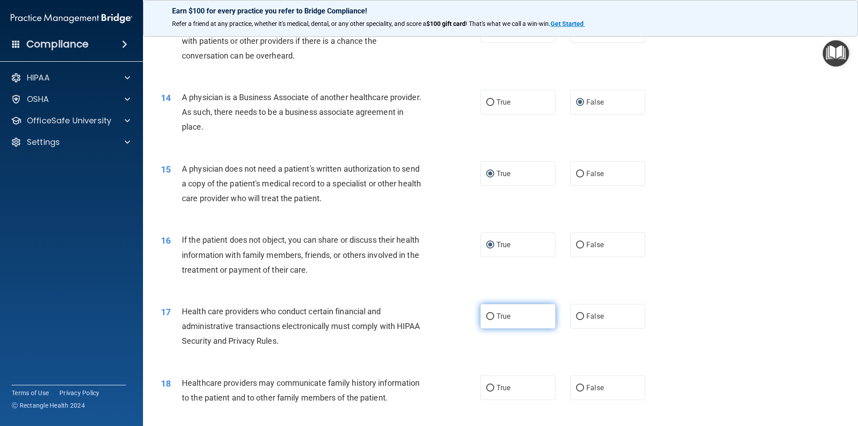
click at [486, 316] on input "True" at bounding box center [490, 316] width 8 height 7
radio input "true"
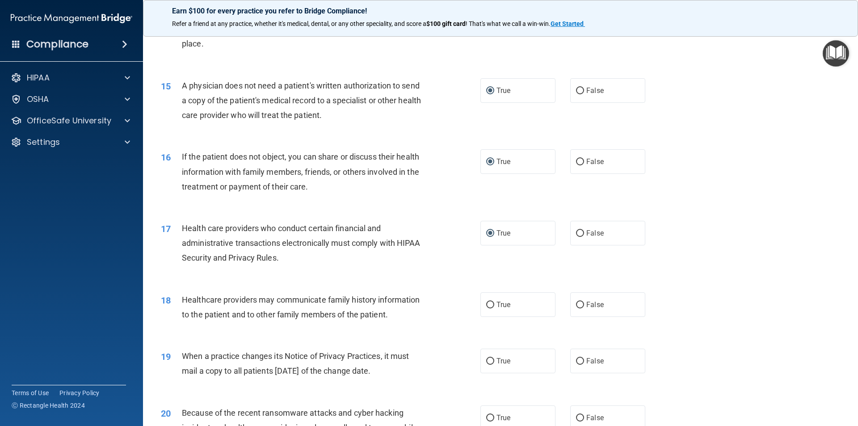
scroll to position [939, 0]
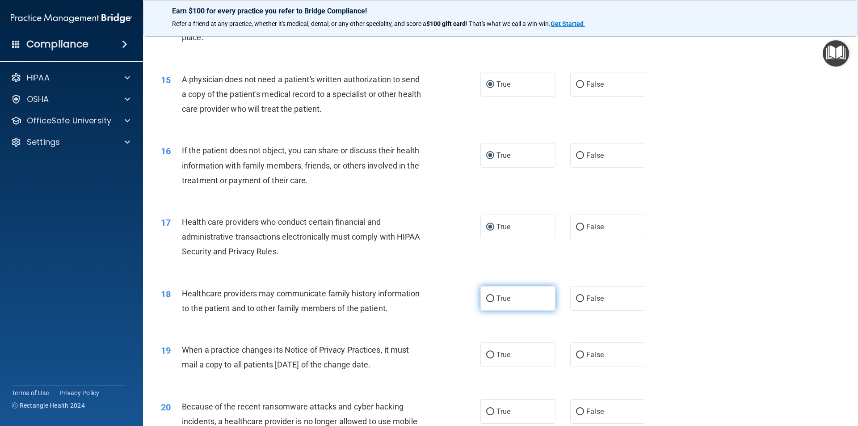
click at [486, 295] on input "True" at bounding box center [490, 298] width 8 height 7
radio input "true"
click at [486, 354] on input "True" at bounding box center [490, 355] width 8 height 7
radio input "true"
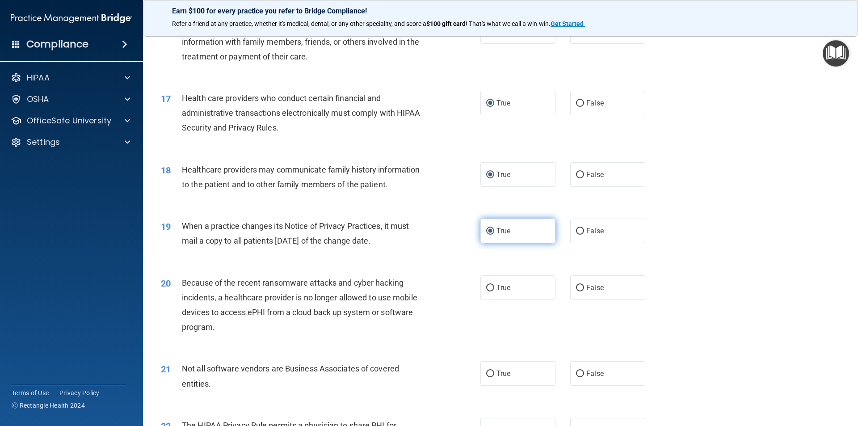
scroll to position [1073, 0]
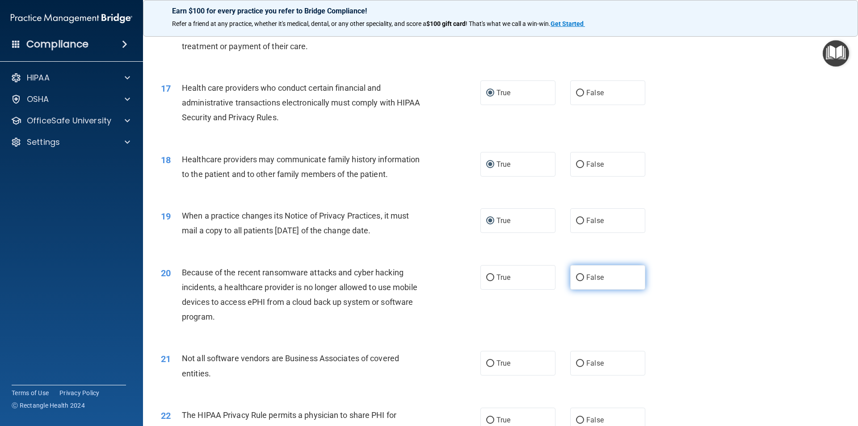
click at [577, 277] on input "False" at bounding box center [580, 277] width 8 height 7
radio input "true"
click at [487, 363] on input "True" at bounding box center [490, 363] width 8 height 7
radio input "true"
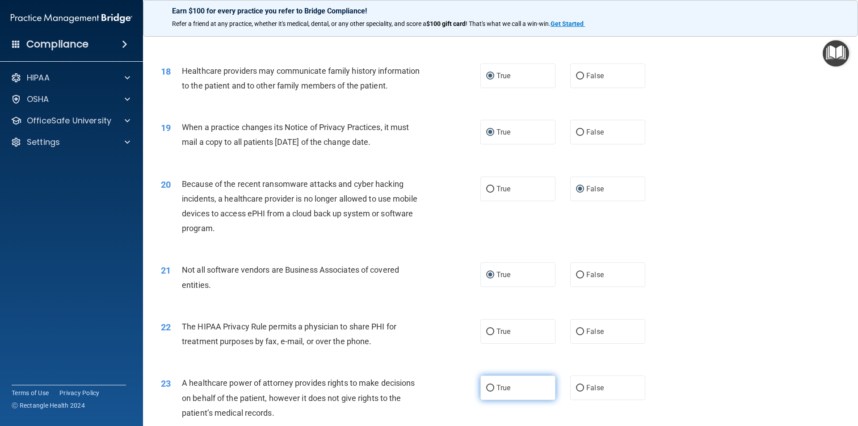
scroll to position [1162, 0]
click at [486, 329] on input "True" at bounding box center [490, 331] width 8 height 7
radio input "true"
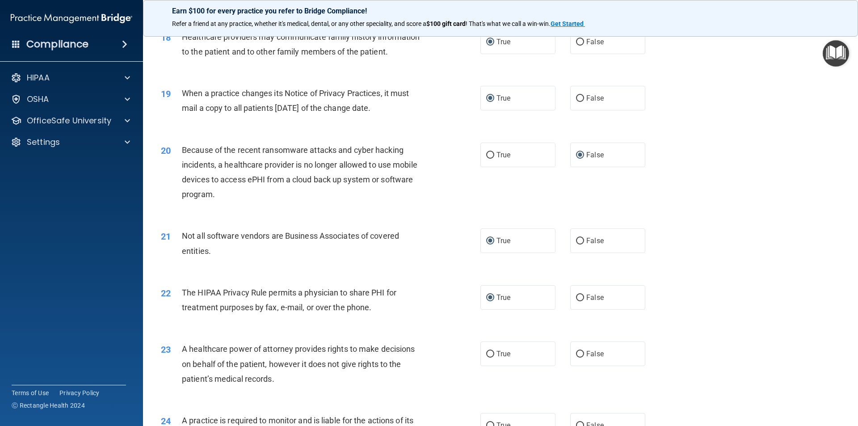
scroll to position [1251, 0]
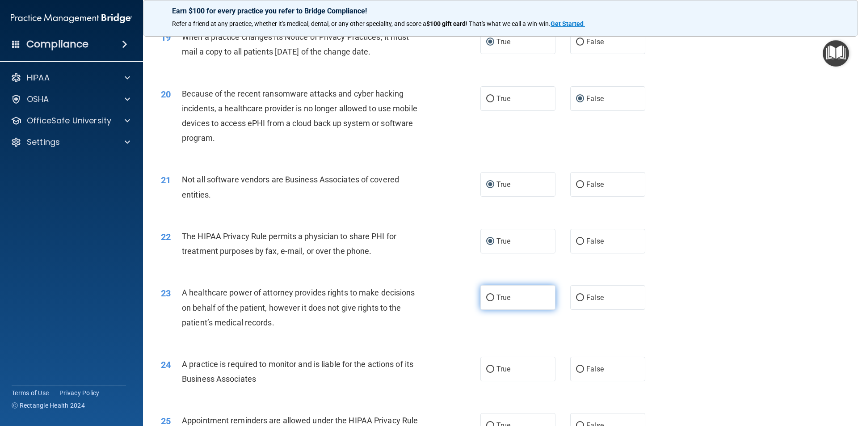
click at [489, 295] on input "True" at bounding box center [490, 298] width 8 height 7
radio input "true"
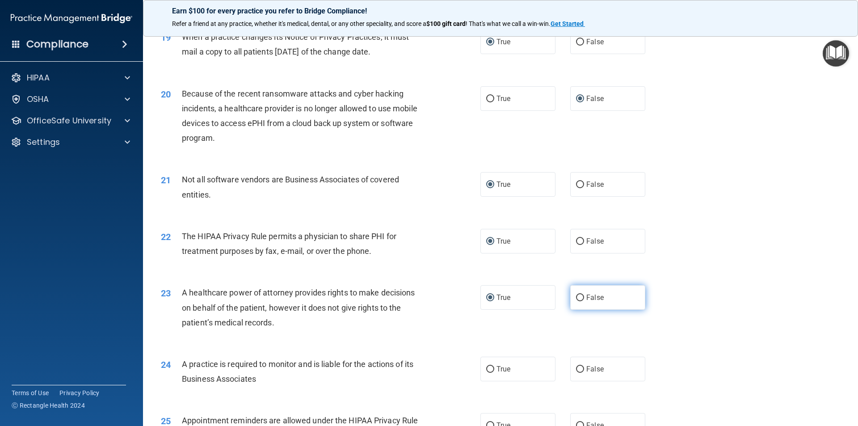
click at [580, 298] on input "False" at bounding box center [580, 298] width 8 height 7
radio input "true"
radio input "false"
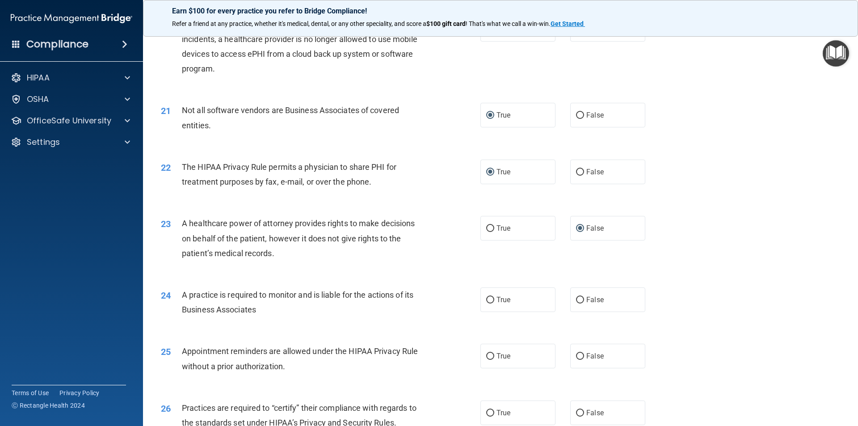
scroll to position [1341, 0]
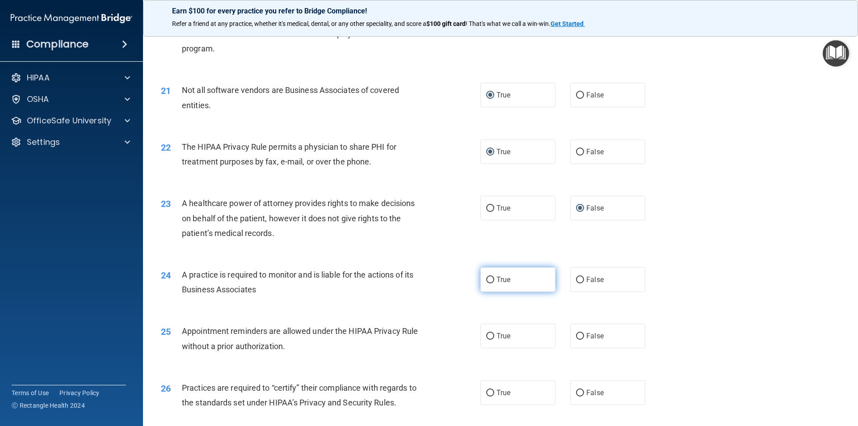
click at [486, 277] on input "True" at bounding box center [490, 280] width 8 height 7
radio input "true"
click at [489, 336] on input "True" at bounding box center [490, 336] width 8 height 7
radio input "true"
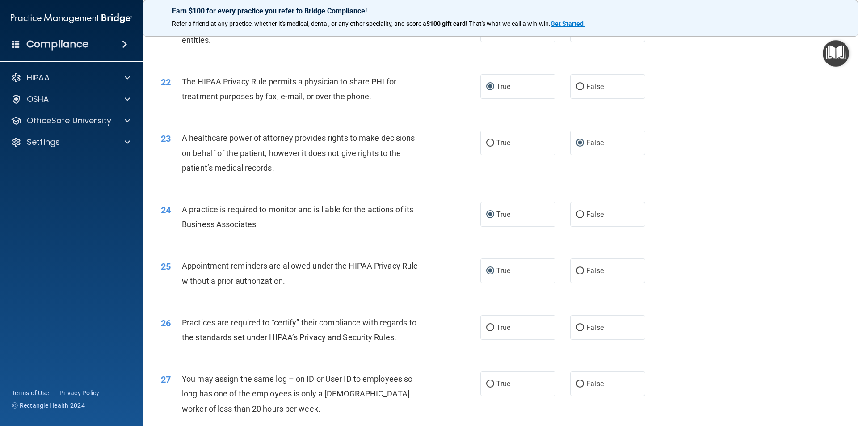
scroll to position [1430, 0]
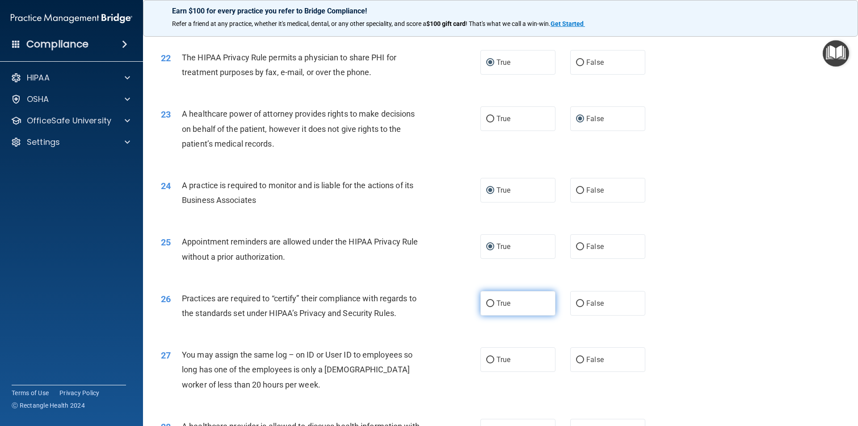
click at [487, 305] on input "True" at bounding box center [490, 303] width 8 height 7
radio input "true"
click at [578, 358] on input "False" at bounding box center [580, 360] width 8 height 7
radio input "true"
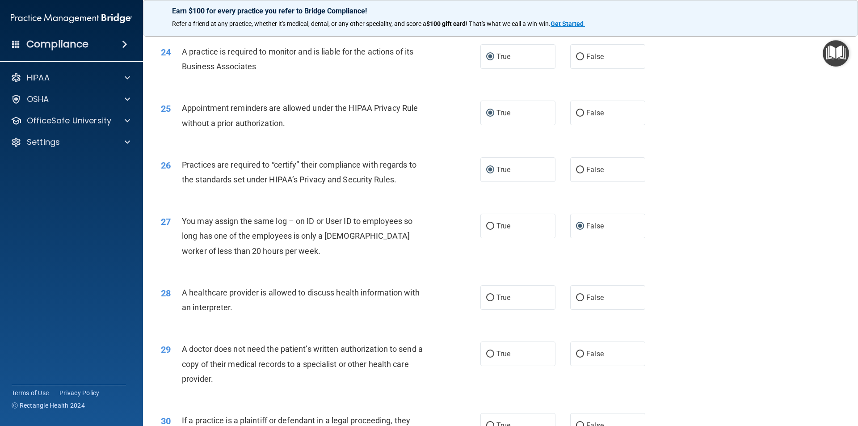
scroll to position [1564, 0]
click at [491, 297] on input "True" at bounding box center [490, 297] width 8 height 7
radio input "true"
click at [486, 352] on input "True" at bounding box center [490, 353] width 8 height 7
radio input "true"
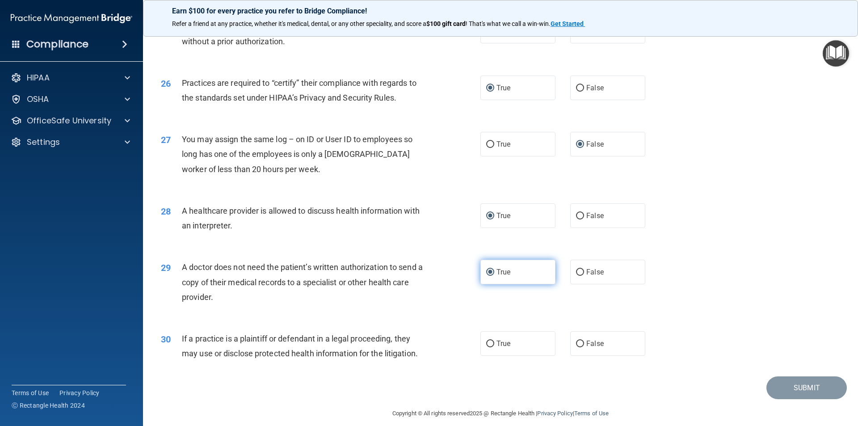
scroll to position [1654, 0]
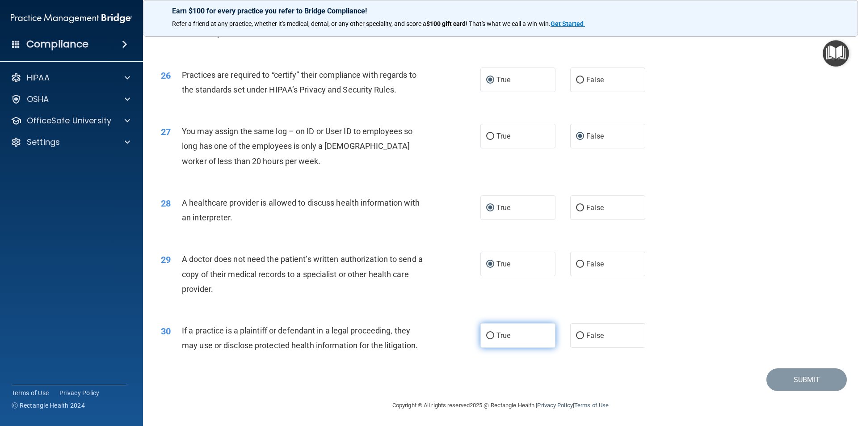
click at [490, 334] on input "True" at bounding box center [490, 336] width 8 height 7
radio input "true"
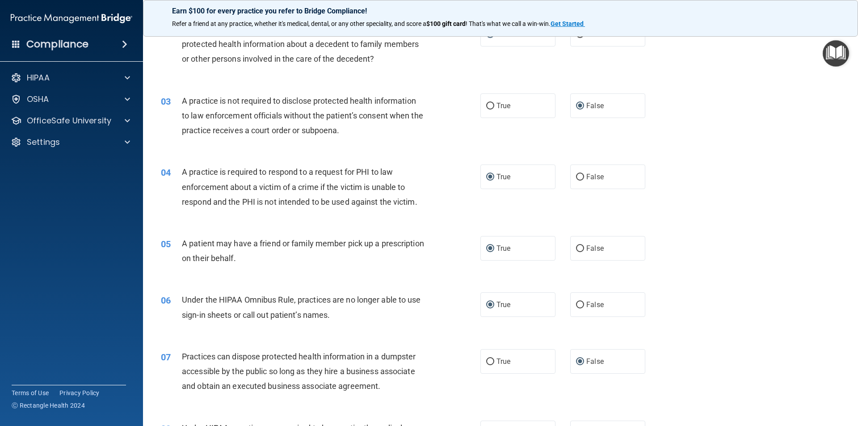
scroll to position [134, 0]
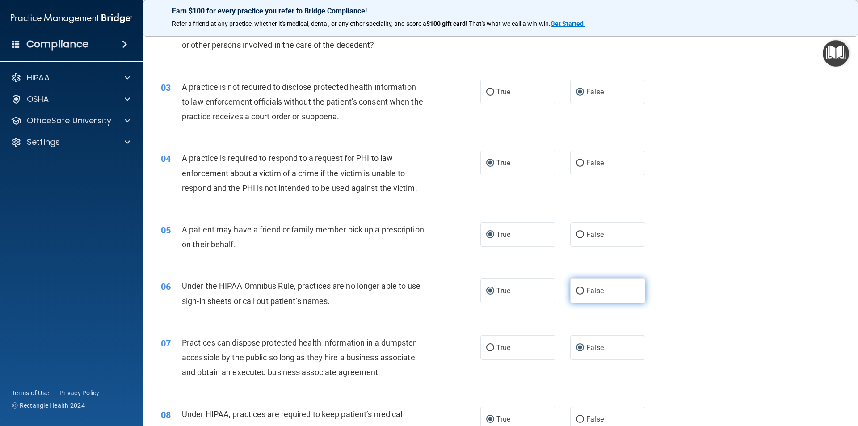
click at [578, 291] on input "False" at bounding box center [580, 291] width 8 height 7
radio input "true"
radio input "false"
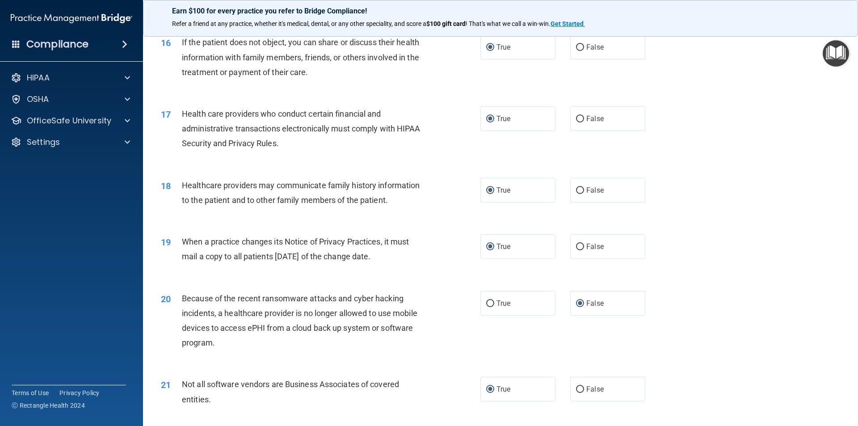
scroll to position [1073, 0]
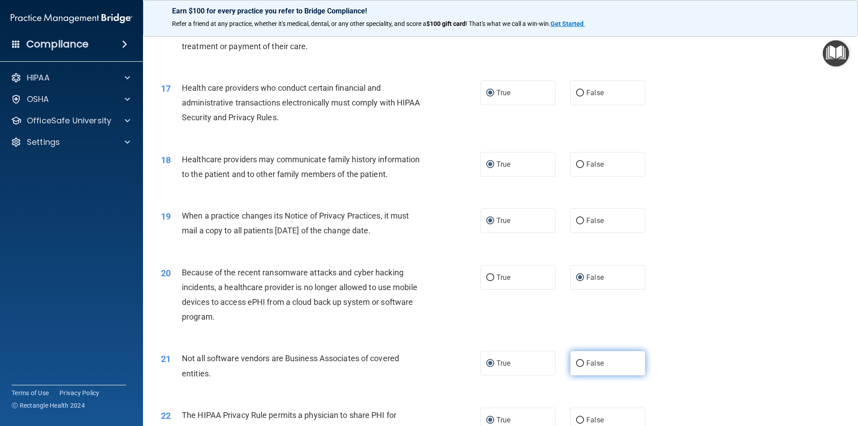
click at [578, 364] on input "False" at bounding box center [580, 363] width 8 height 7
radio input "true"
radio input "false"
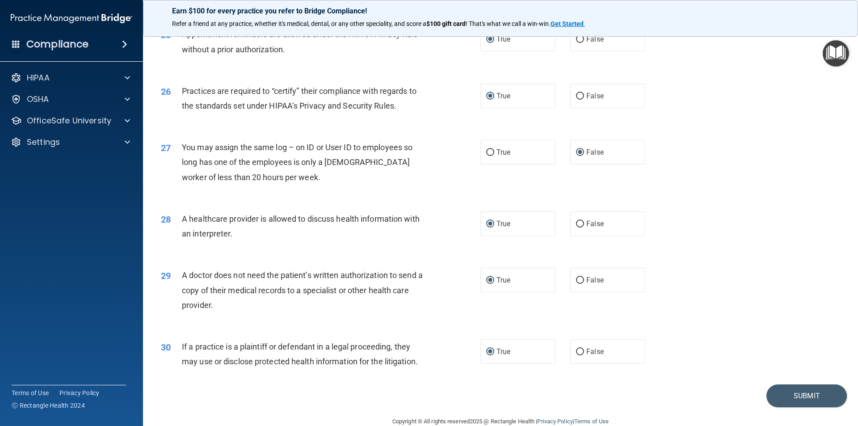
scroll to position [1655, 0]
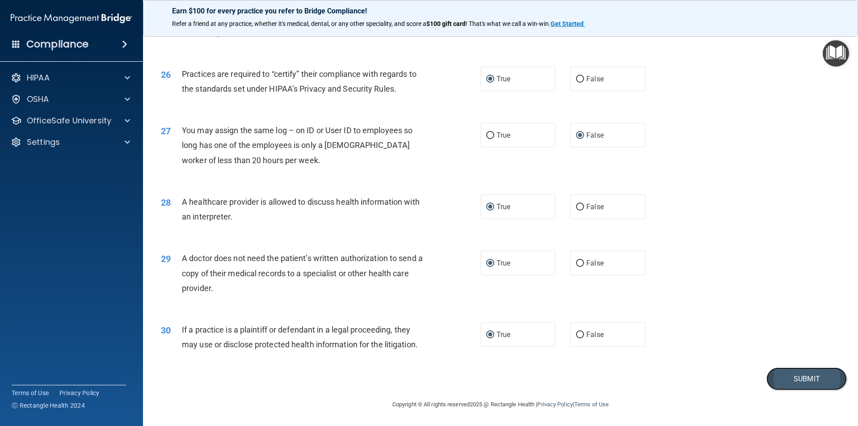
click at [805, 375] on button "Submit" at bounding box center [807, 378] width 80 height 23
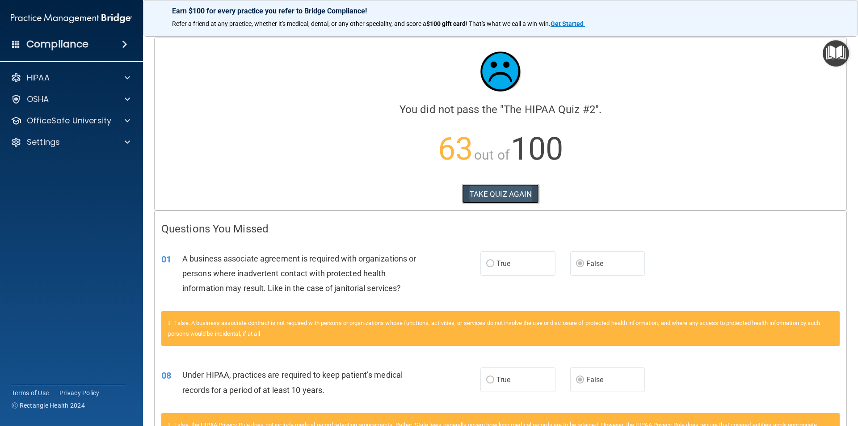
click at [496, 192] on button "TAKE QUIZ AGAIN" at bounding box center [500, 194] width 77 height 20
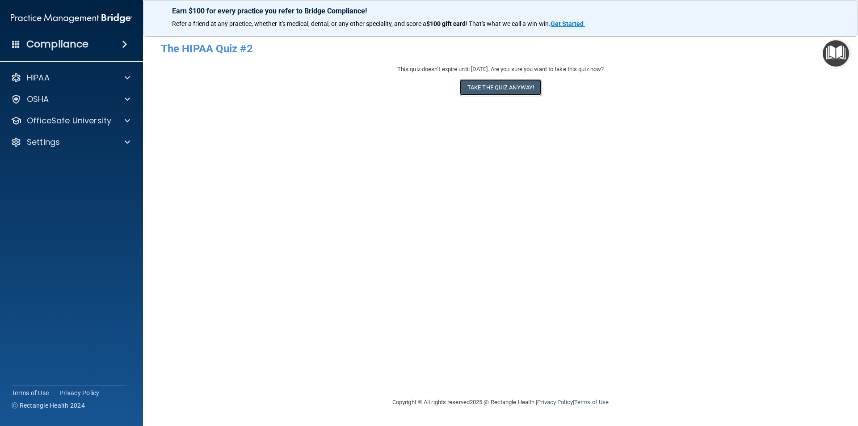
click at [502, 92] on button "Take the quiz anyway!" at bounding box center [500, 87] width 81 height 17
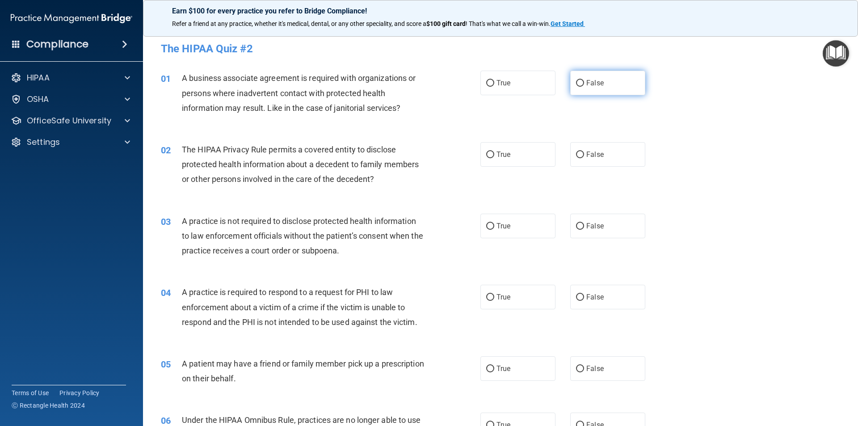
click at [576, 82] on input "False" at bounding box center [580, 83] width 8 height 7
radio input "true"
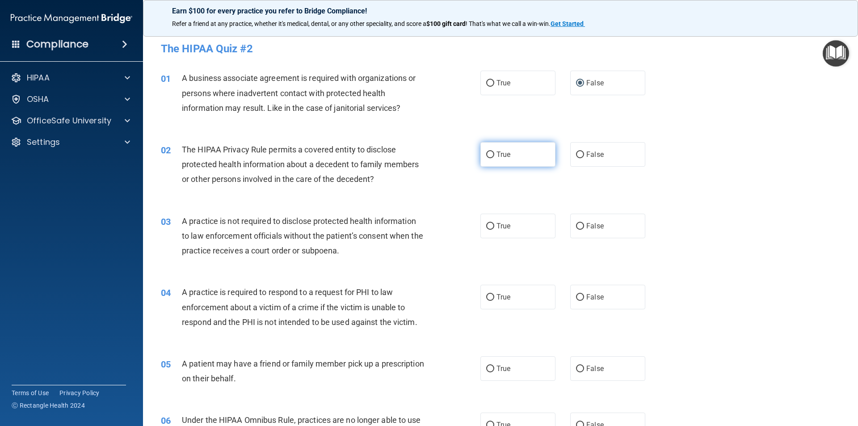
click at [488, 156] on input "True" at bounding box center [490, 155] width 8 height 7
radio input "true"
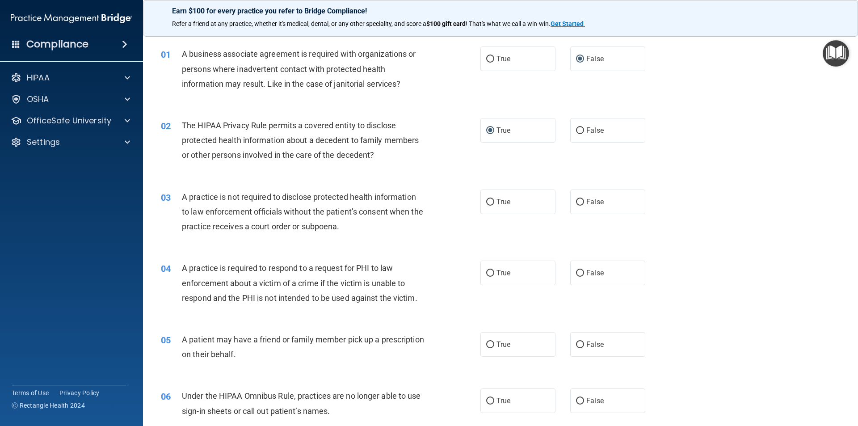
scroll to position [89, 0]
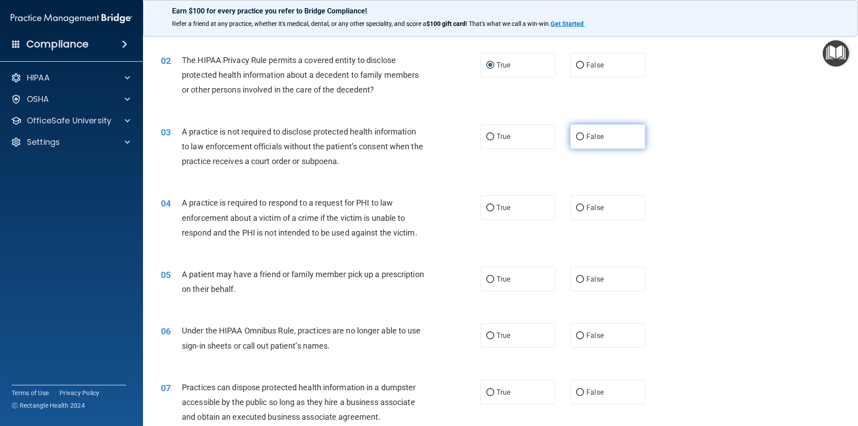
click at [580, 135] on input "False" at bounding box center [580, 137] width 8 height 7
radio input "true"
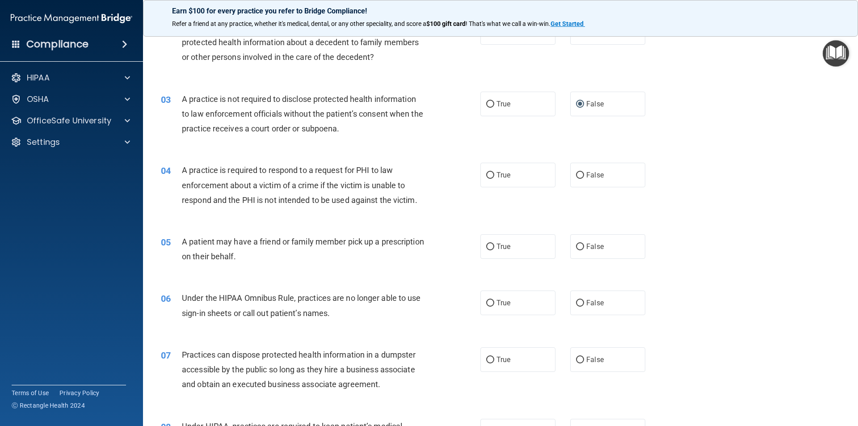
scroll to position [134, 0]
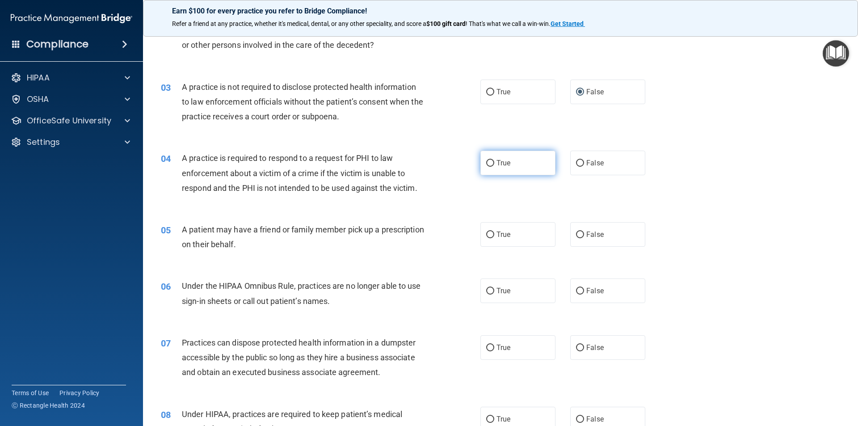
click at [488, 164] on input "True" at bounding box center [490, 163] width 8 height 7
radio input "true"
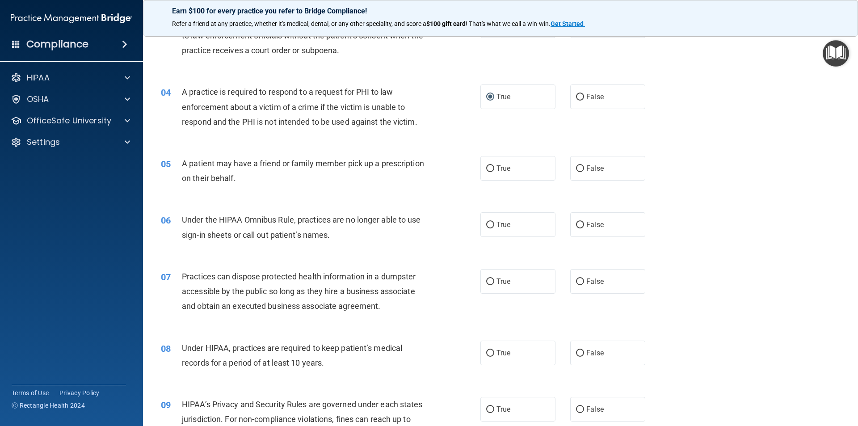
scroll to position [223, 0]
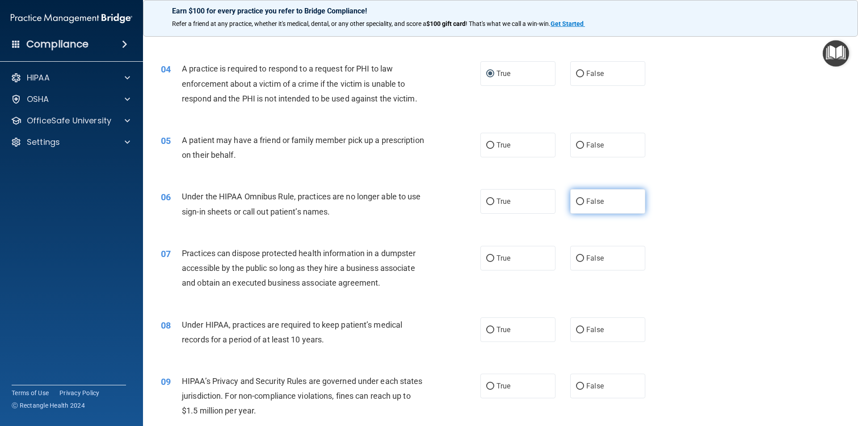
click at [578, 200] on input "False" at bounding box center [580, 201] width 8 height 7
radio input "true"
click at [576, 257] on input "False" at bounding box center [580, 258] width 8 height 7
radio input "true"
click at [577, 331] on input "False" at bounding box center [580, 330] width 8 height 7
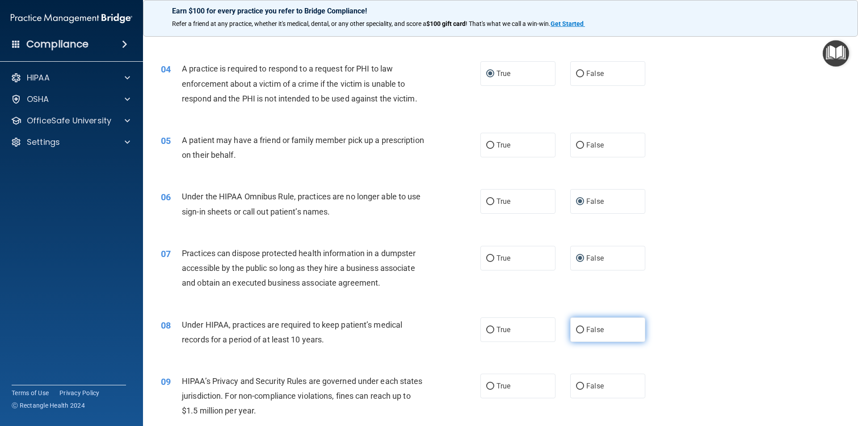
radio input "true"
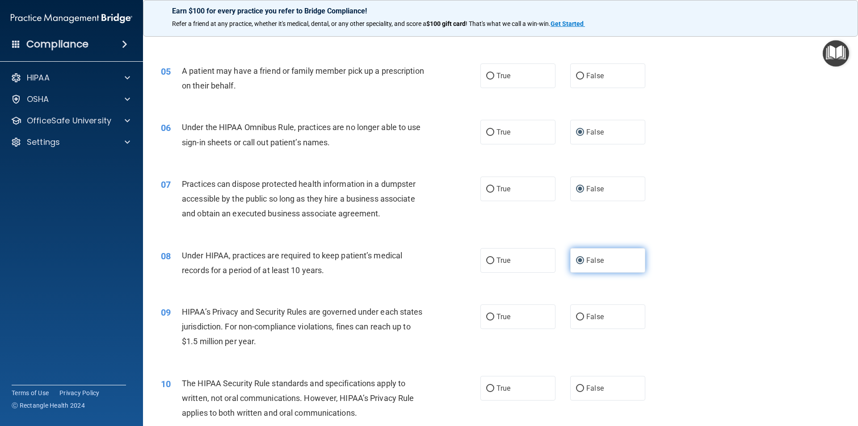
scroll to position [313, 0]
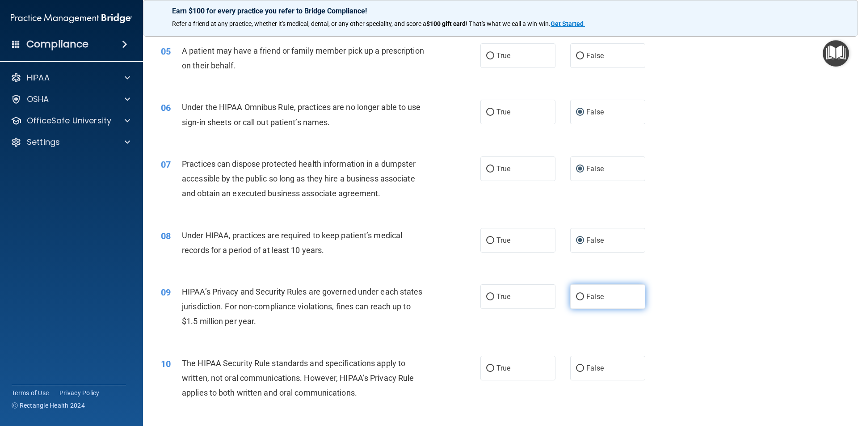
click at [578, 298] on input "False" at bounding box center [580, 297] width 8 height 7
radio input "true"
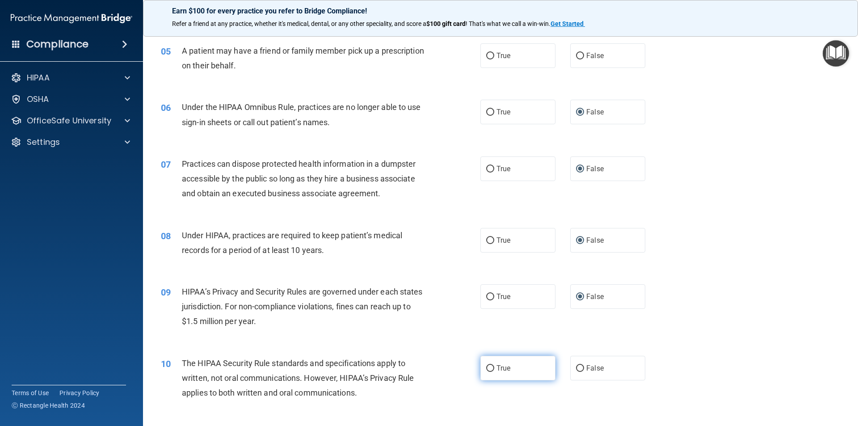
click at [487, 368] on input "True" at bounding box center [490, 368] width 8 height 7
radio input "true"
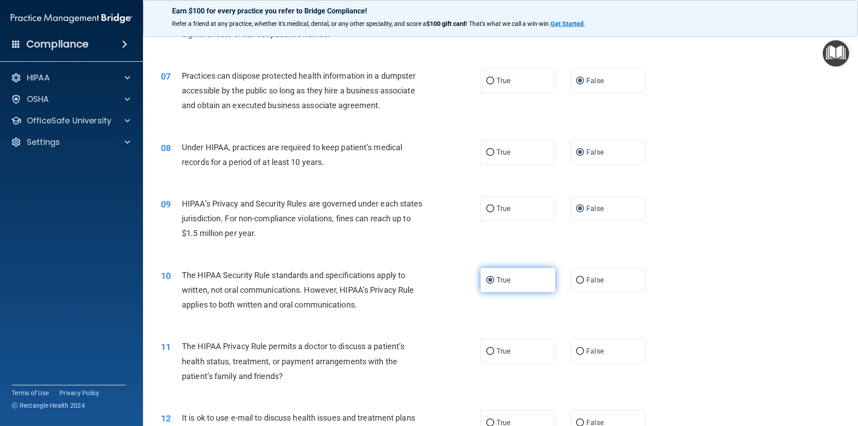
scroll to position [447, 0]
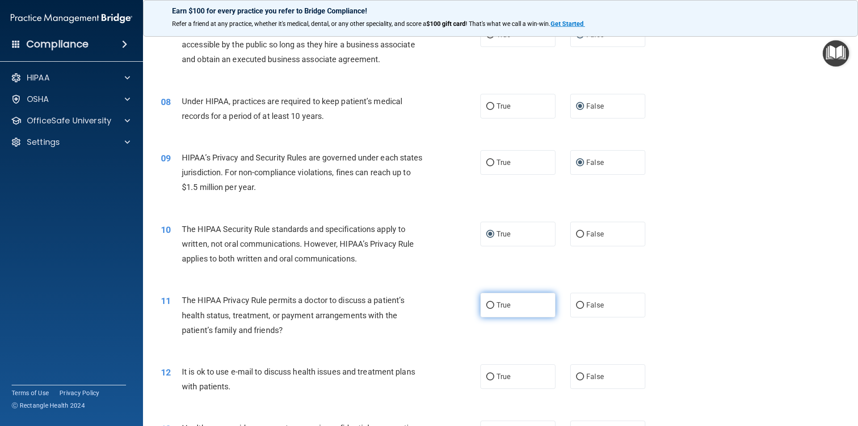
click at [488, 306] on input "True" at bounding box center [490, 305] width 8 height 7
radio input "true"
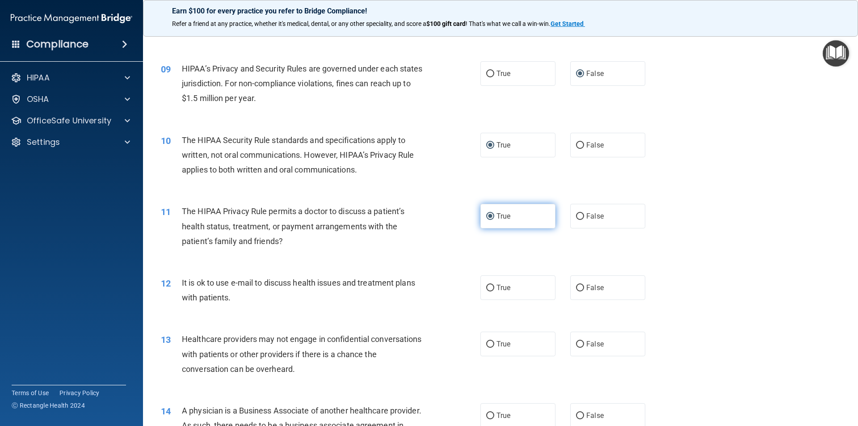
scroll to position [536, 0]
click at [488, 288] on input "True" at bounding box center [490, 287] width 8 height 7
radio input "true"
click at [577, 343] on input "False" at bounding box center [580, 344] width 8 height 7
radio input "true"
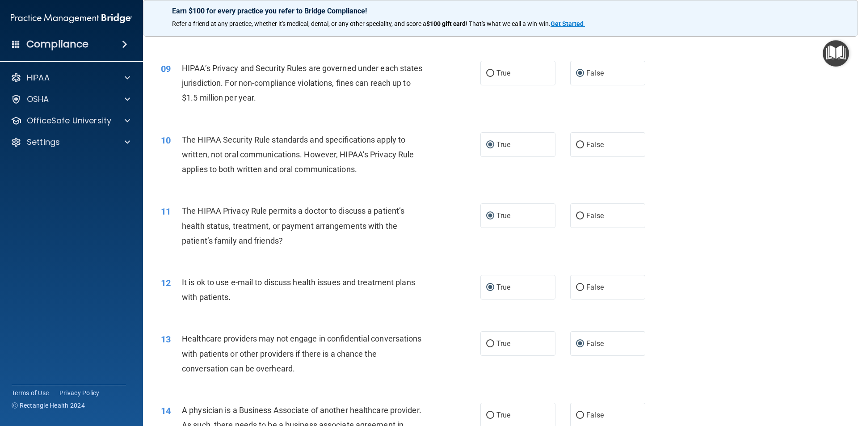
scroll to position [581, 0]
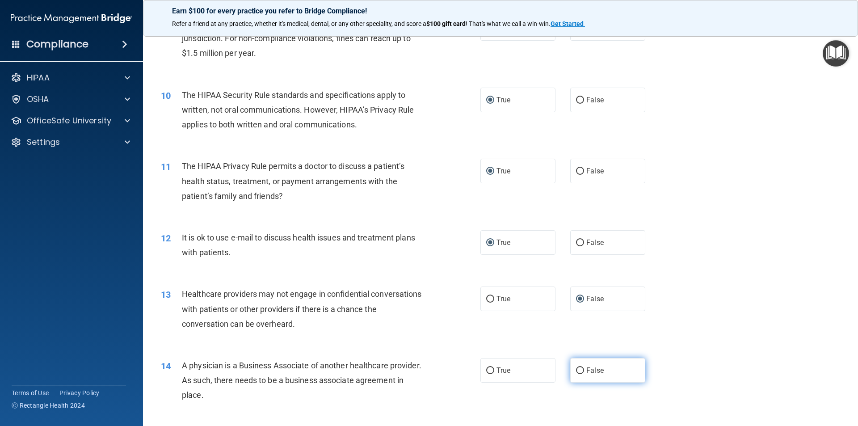
click at [576, 368] on input "False" at bounding box center [580, 370] width 8 height 7
radio input "true"
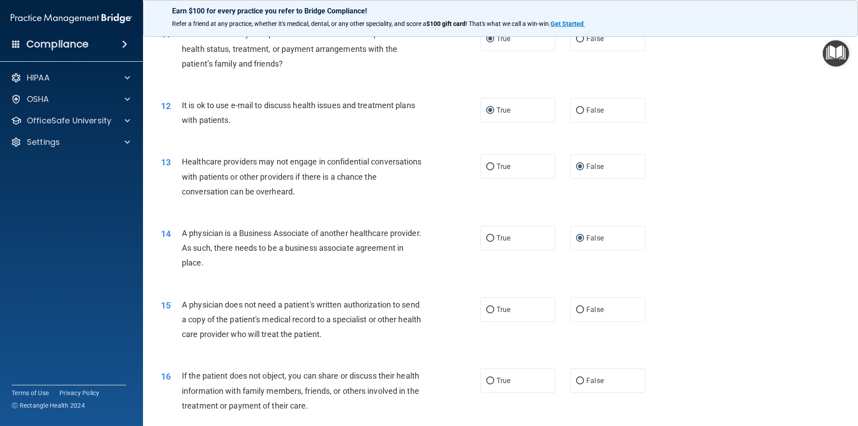
scroll to position [715, 0]
click at [489, 305] on input "True" at bounding box center [490, 308] width 8 height 7
radio input "true"
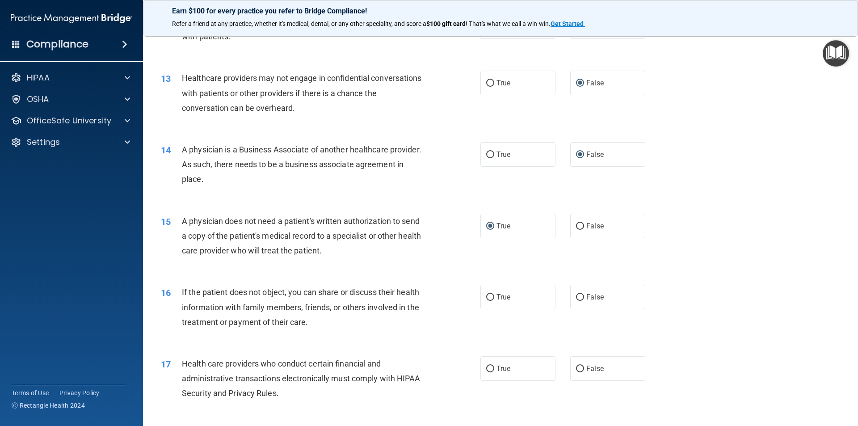
scroll to position [805, 0]
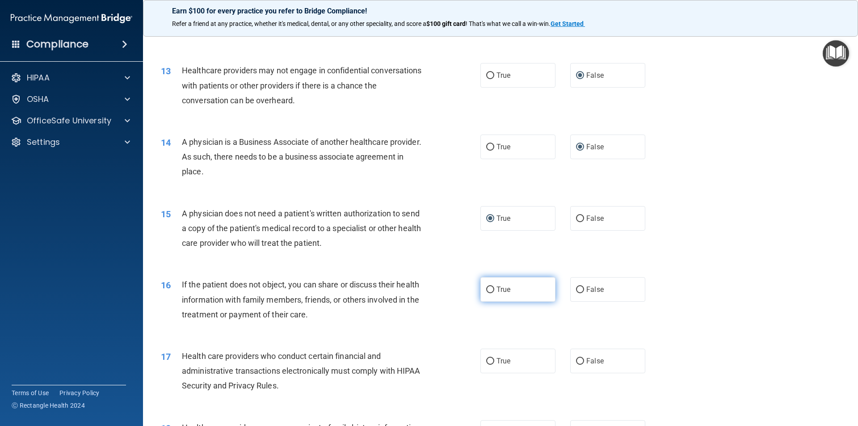
click at [486, 290] on input "True" at bounding box center [490, 290] width 8 height 7
radio input "true"
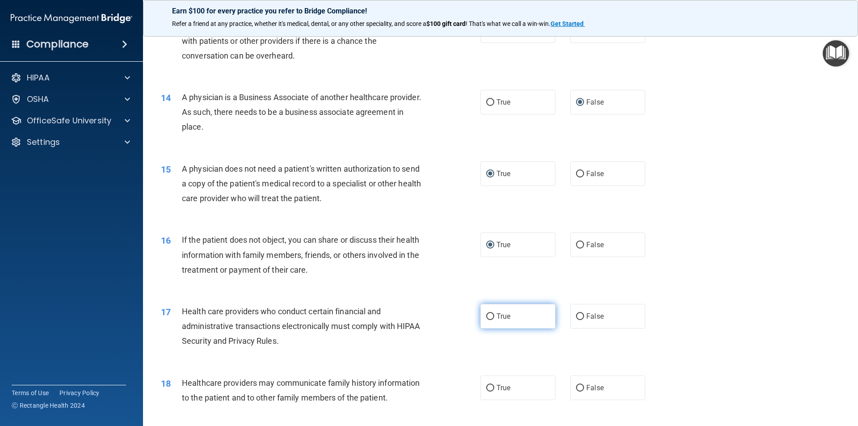
click at [489, 315] on input "True" at bounding box center [490, 316] width 8 height 7
radio input "true"
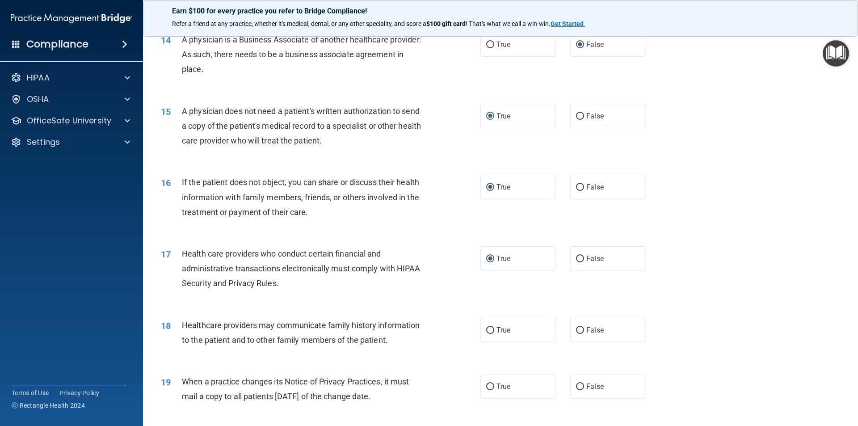
scroll to position [939, 0]
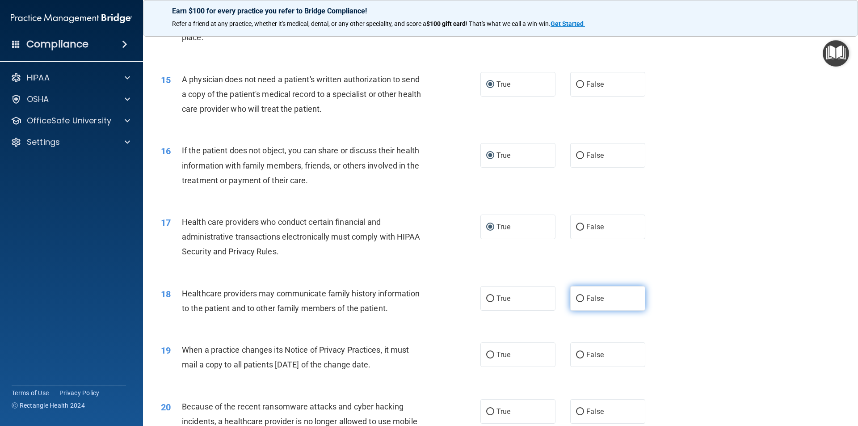
click at [579, 296] on input "False" at bounding box center [580, 298] width 8 height 7
radio input "true"
click at [576, 352] on input "False" at bounding box center [580, 355] width 8 height 7
radio input "true"
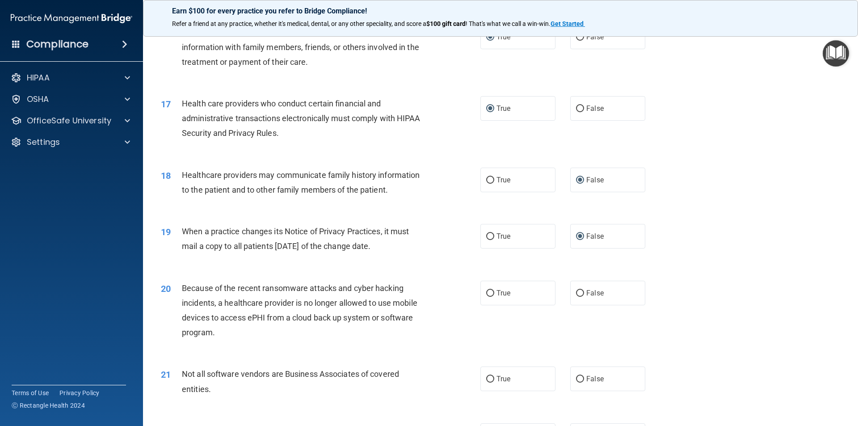
scroll to position [1073, 0]
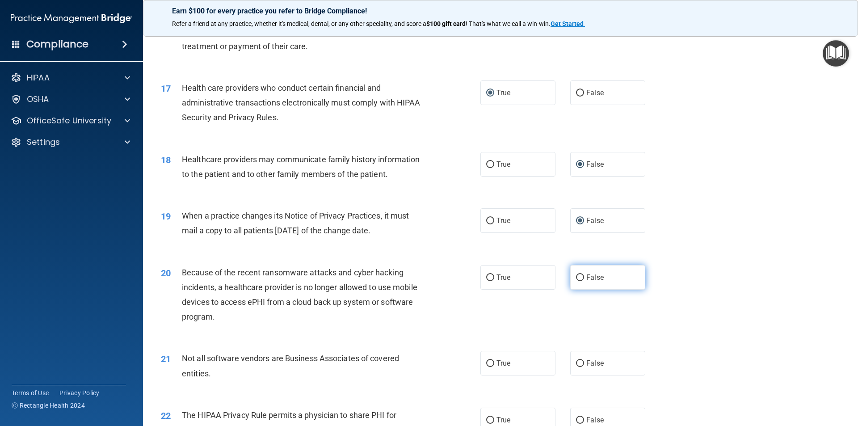
click at [577, 276] on input "False" at bounding box center [580, 277] width 8 height 7
radio input "true"
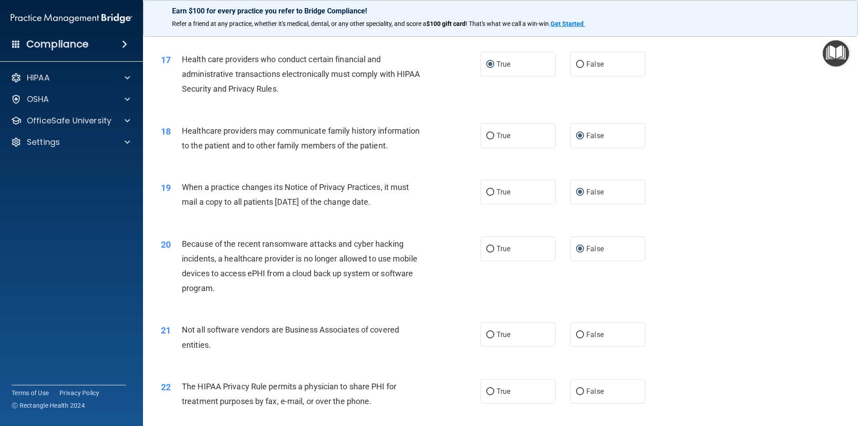
scroll to position [1117, 0]
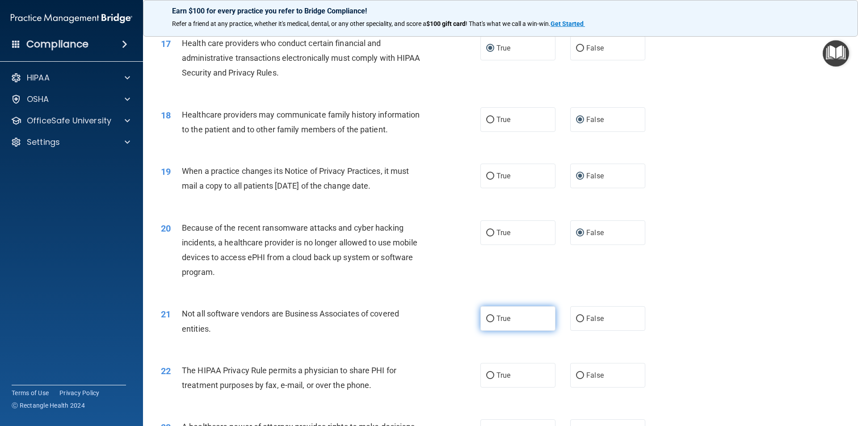
click at [488, 316] on input "True" at bounding box center [490, 319] width 8 height 7
radio input "true"
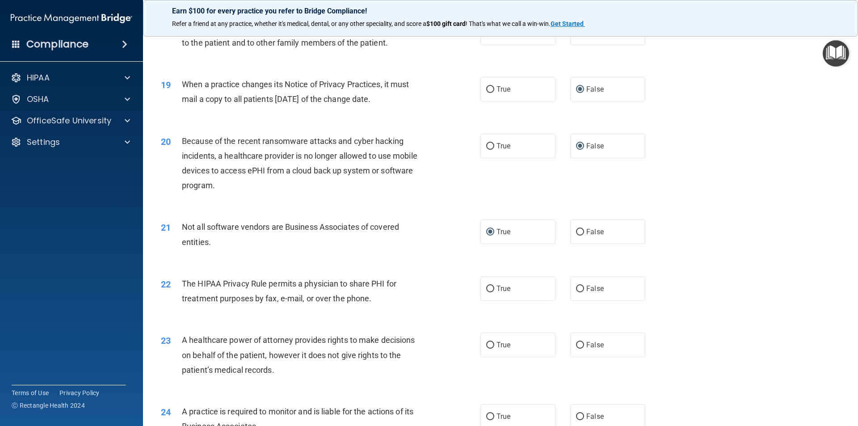
scroll to position [1207, 0]
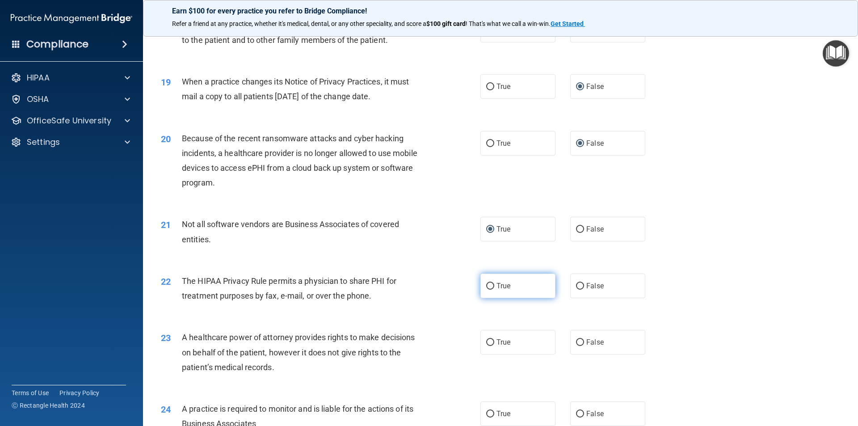
click at [489, 288] on input "True" at bounding box center [490, 286] width 8 height 7
radio input "true"
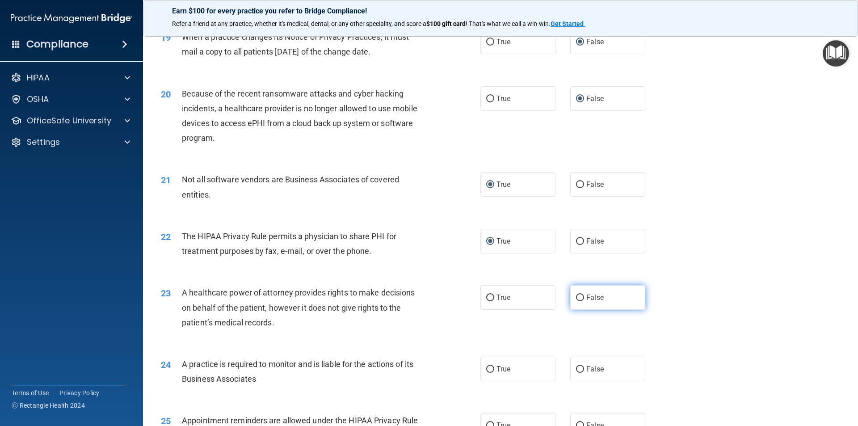
click at [580, 297] on input "False" at bounding box center [580, 298] width 8 height 7
radio input "true"
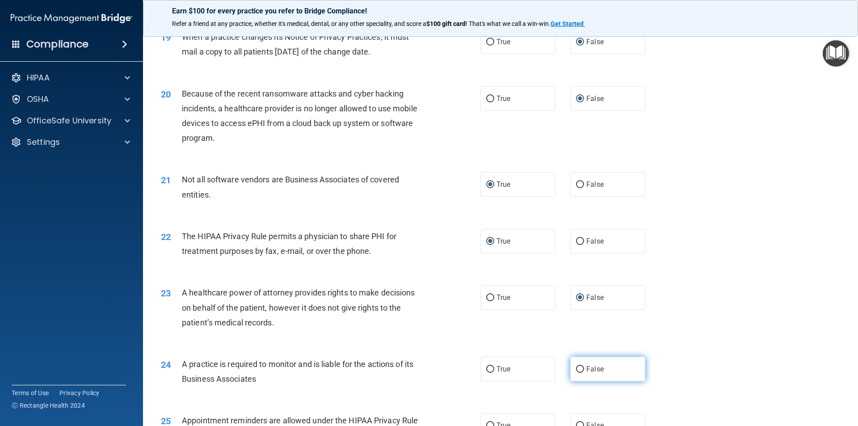
click at [577, 367] on input "False" at bounding box center [580, 369] width 8 height 7
radio input "true"
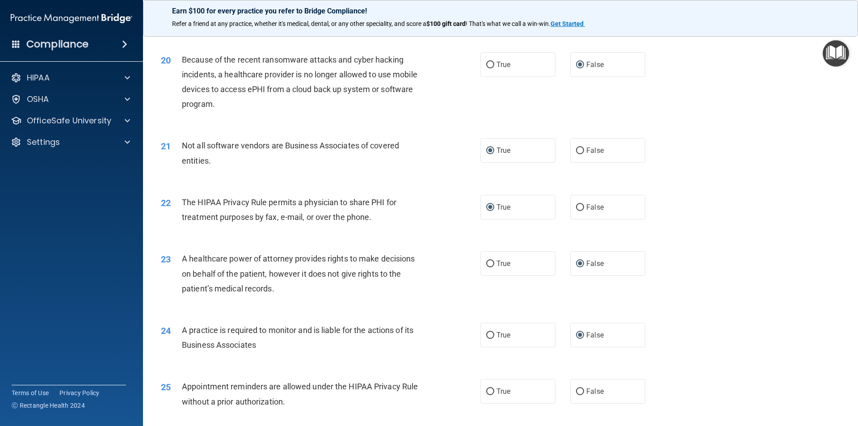
scroll to position [1341, 0]
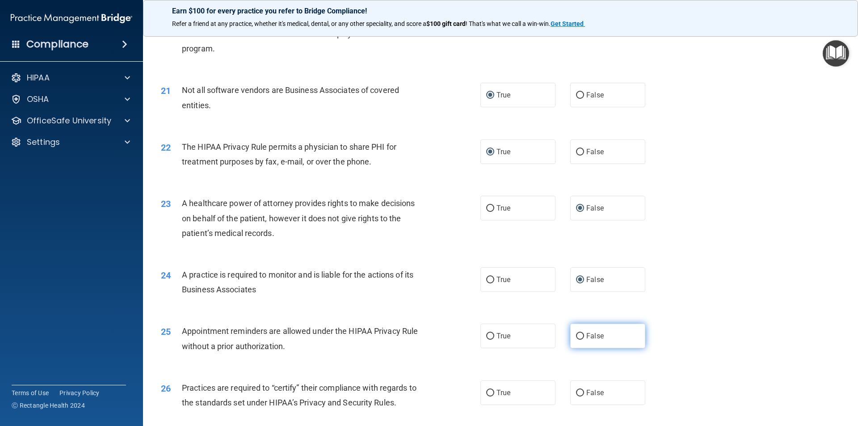
click at [577, 337] on input "False" at bounding box center [580, 336] width 8 height 7
radio input "true"
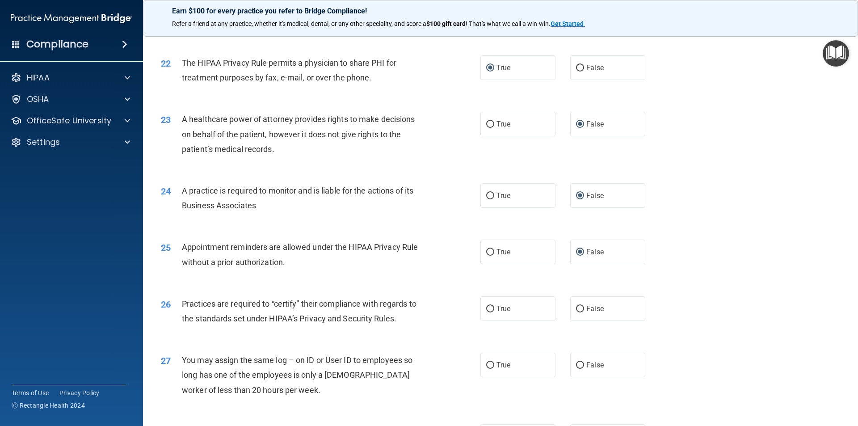
scroll to position [1430, 0]
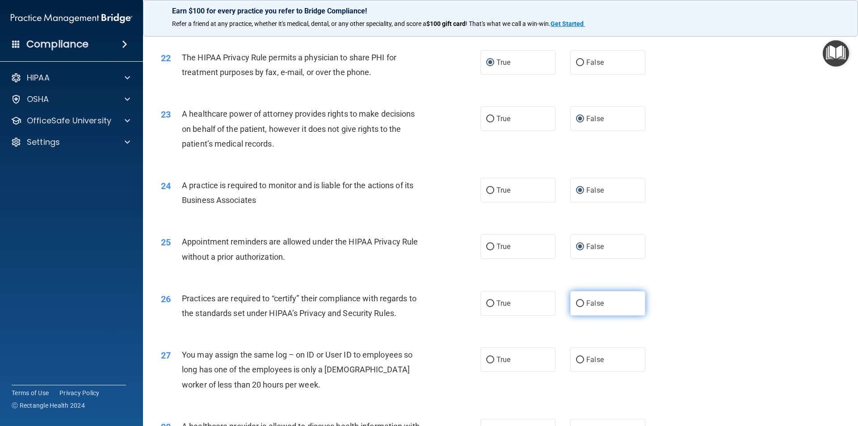
click at [576, 305] on input "False" at bounding box center [580, 303] width 8 height 7
radio input "true"
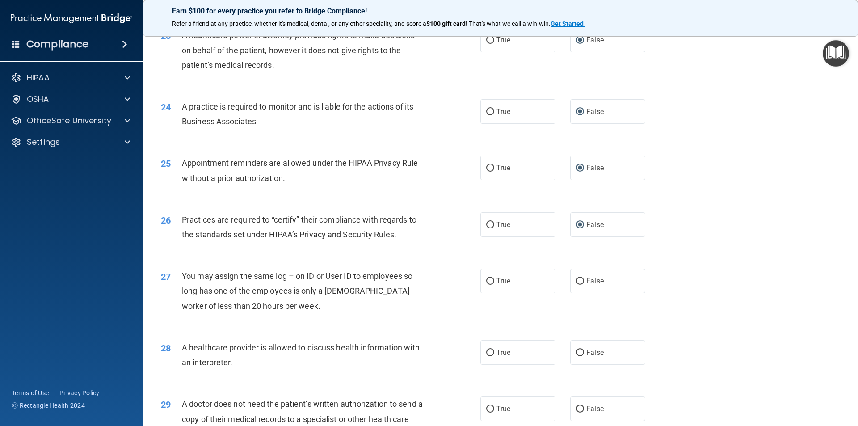
scroll to position [1520, 0]
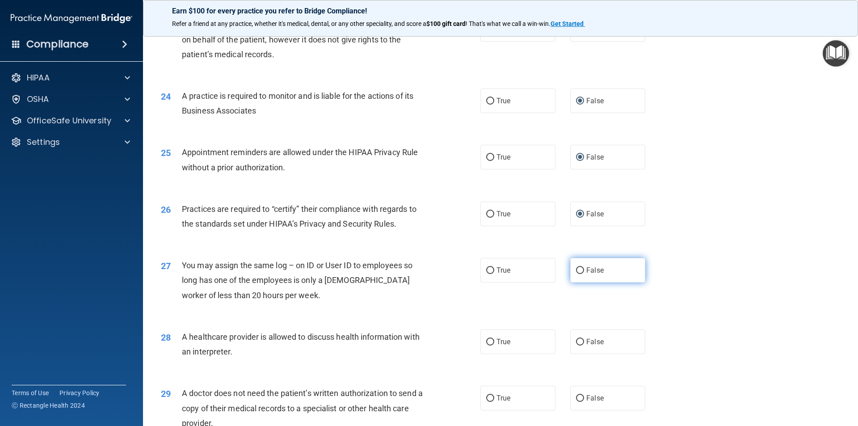
click at [578, 270] on input "False" at bounding box center [580, 270] width 8 height 7
radio input "true"
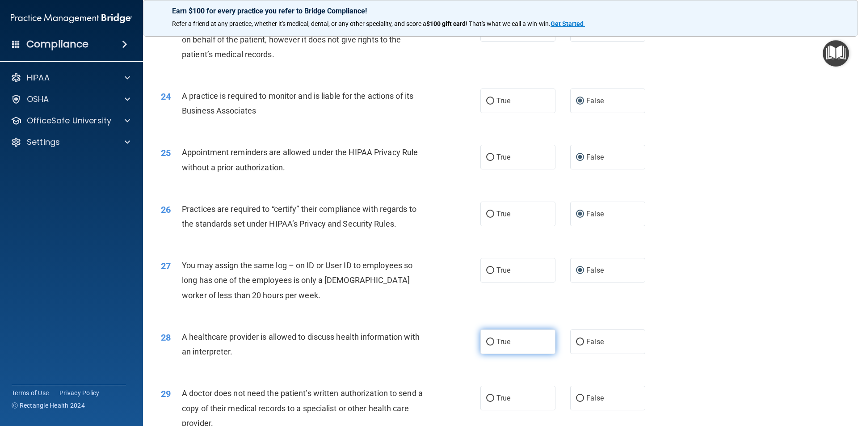
click at [486, 339] on input "True" at bounding box center [490, 342] width 8 height 7
radio input "true"
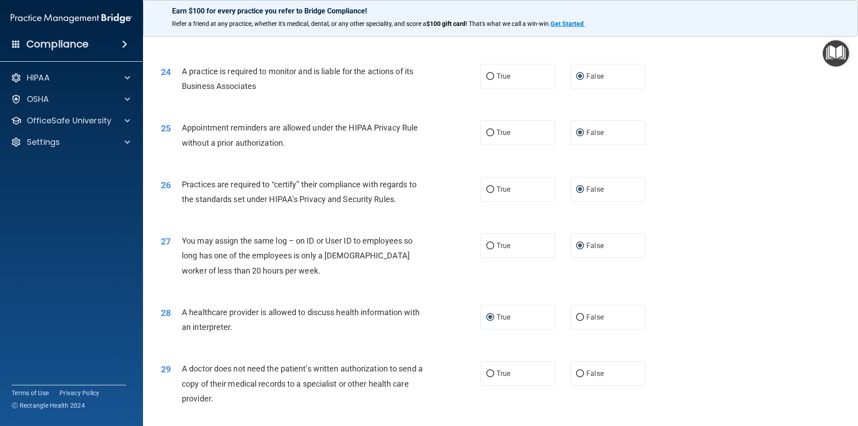
scroll to position [1609, 0]
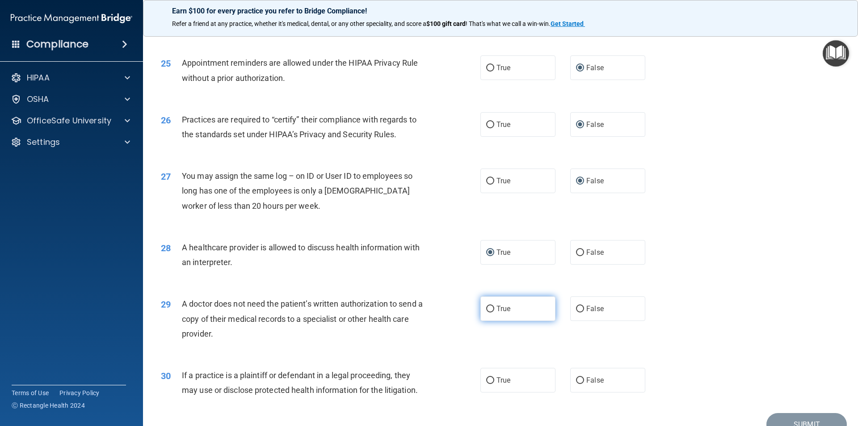
click at [488, 310] on input "True" at bounding box center [490, 309] width 8 height 7
radio input "true"
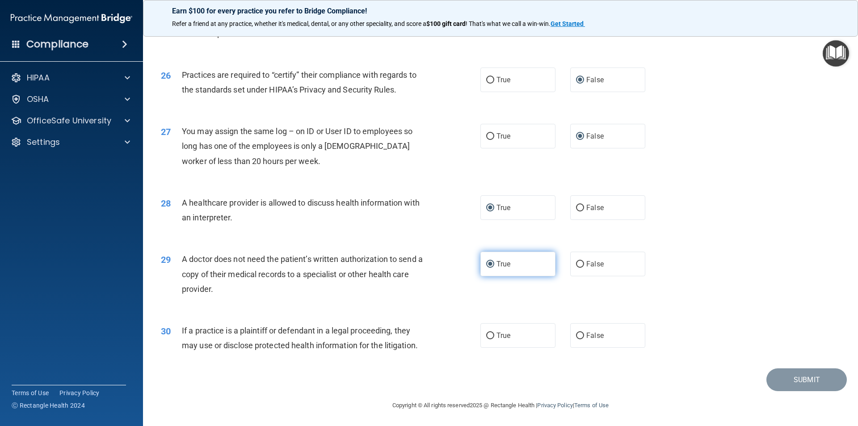
scroll to position [1655, 0]
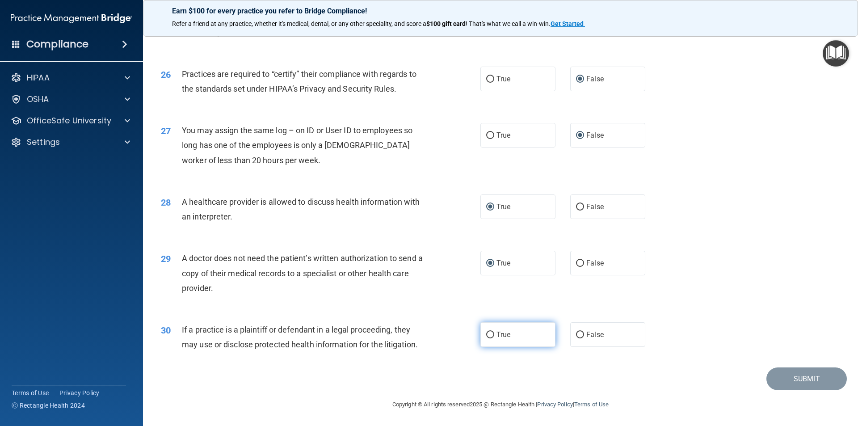
click at [488, 334] on input "True" at bounding box center [490, 335] width 8 height 7
radio input "true"
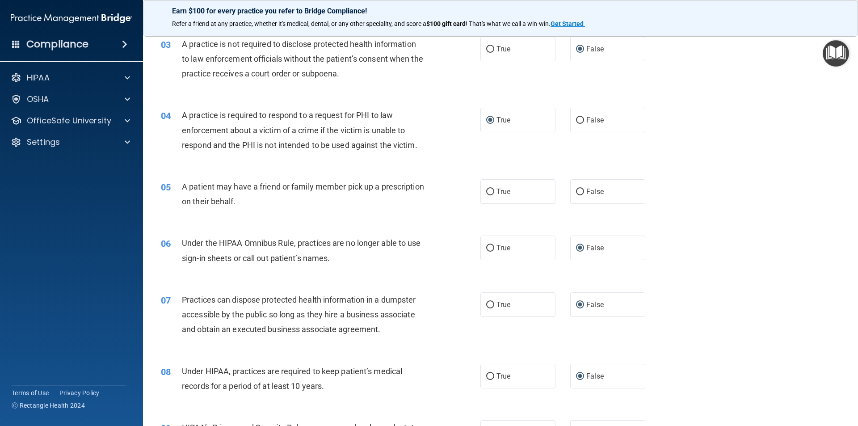
scroll to position [179, 0]
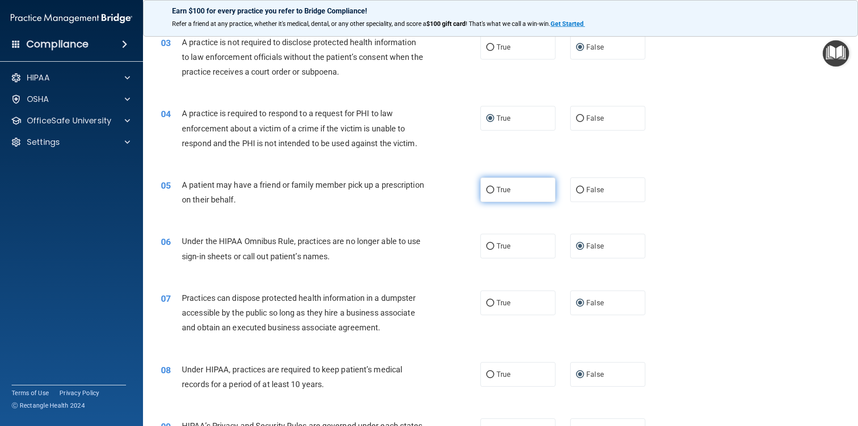
click at [489, 192] on input "True" at bounding box center [490, 190] width 8 height 7
radio input "true"
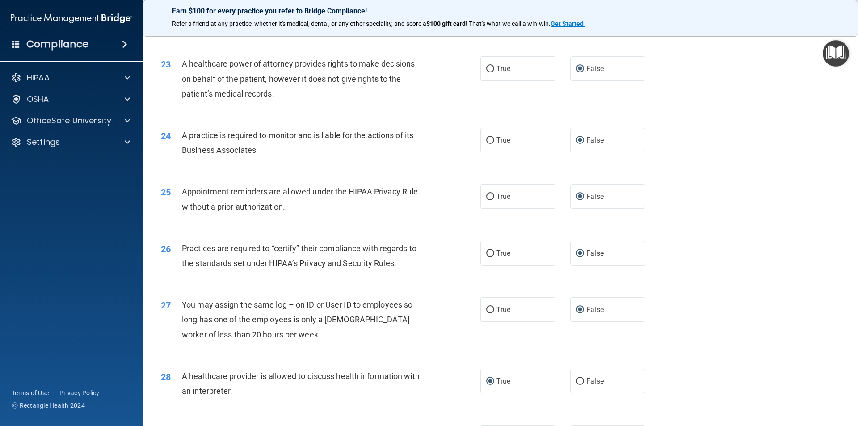
scroll to position [1655, 0]
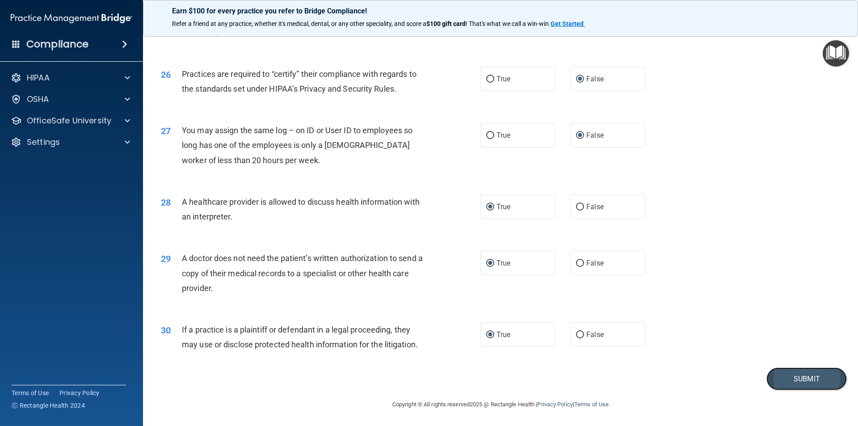
click at [799, 377] on button "Submit" at bounding box center [807, 378] width 80 height 23
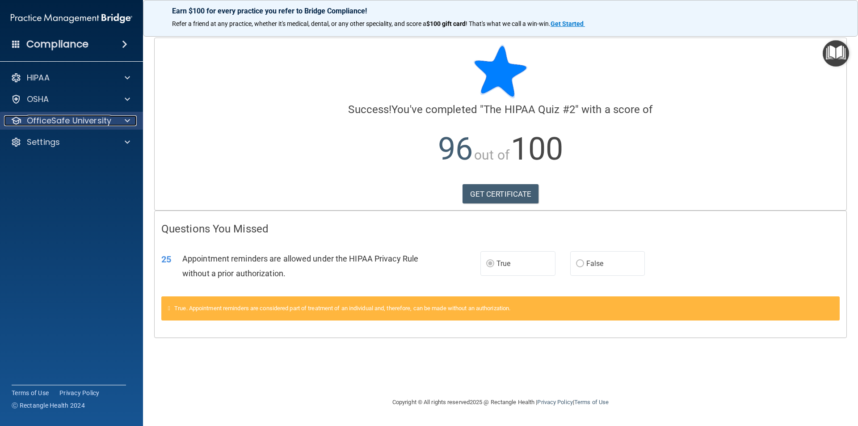
click at [127, 119] on span at bounding box center [127, 120] width 5 height 11
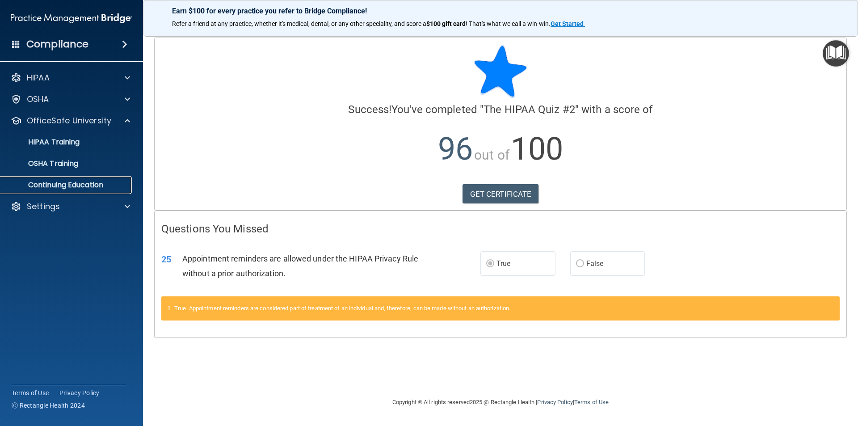
click at [66, 184] on p "Continuing Education" at bounding box center [67, 185] width 122 height 9
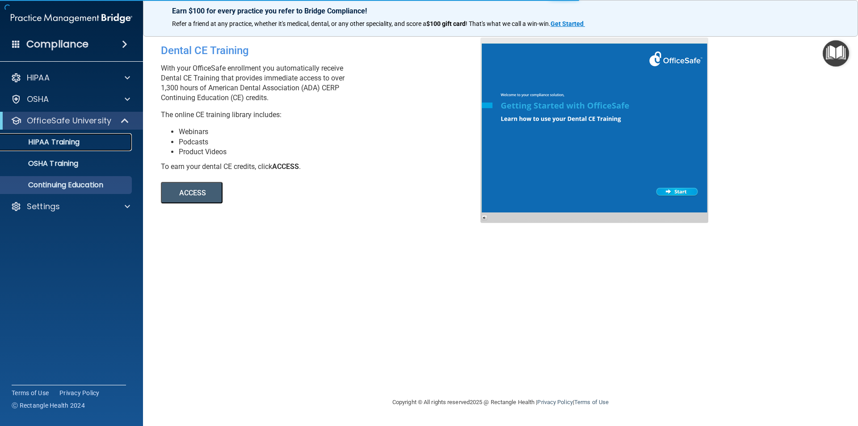
click at [67, 138] on p "HIPAA Training" at bounding box center [43, 142] width 74 height 9
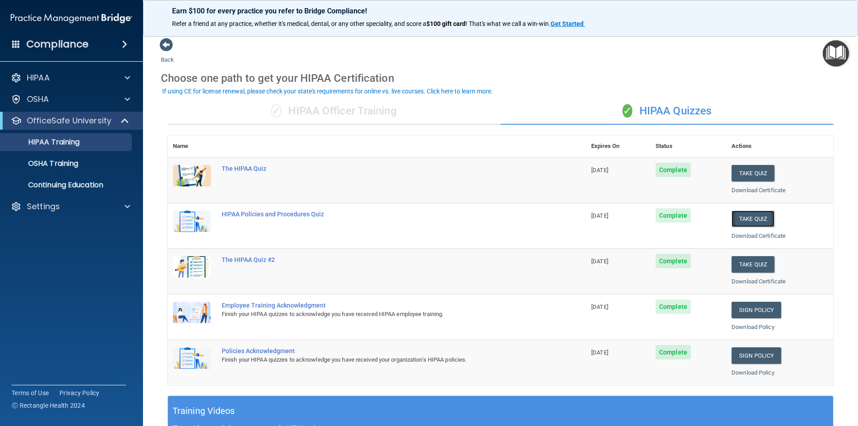
click at [752, 219] on button "Take Quiz" at bounding box center [753, 219] width 43 height 17
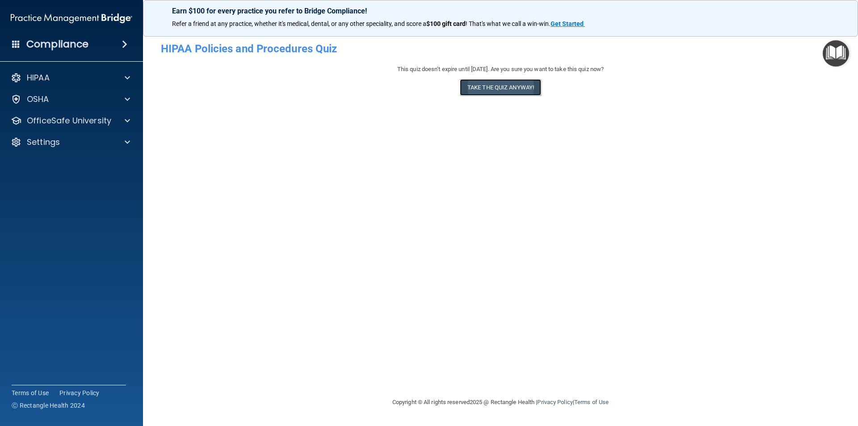
click at [500, 90] on button "Take the quiz anyway!" at bounding box center [500, 87] width 81 height 17
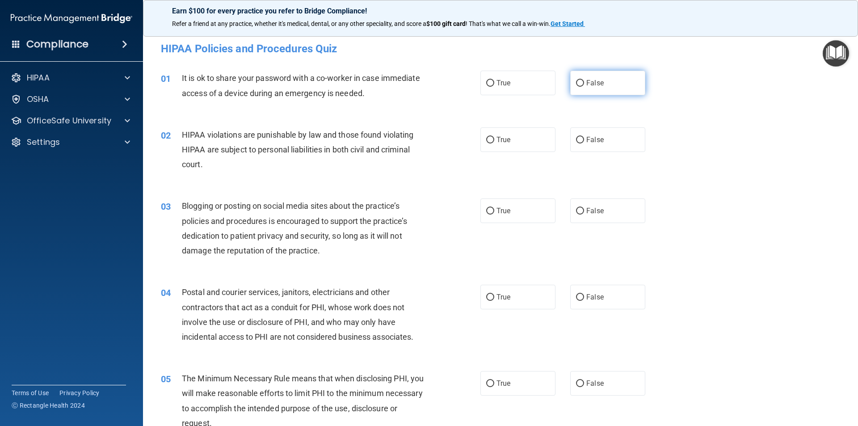
click at [577, 82] on input "False" at bounding box center [580, 83] width 8 height 7
radio input "true"
click at [489, 137] on input "True" at bounding box center [490, 140] width 8 height 7
radio input "true"
click at [578, 211] on input "False" at bounding box center [580, 211] width 8 height 7
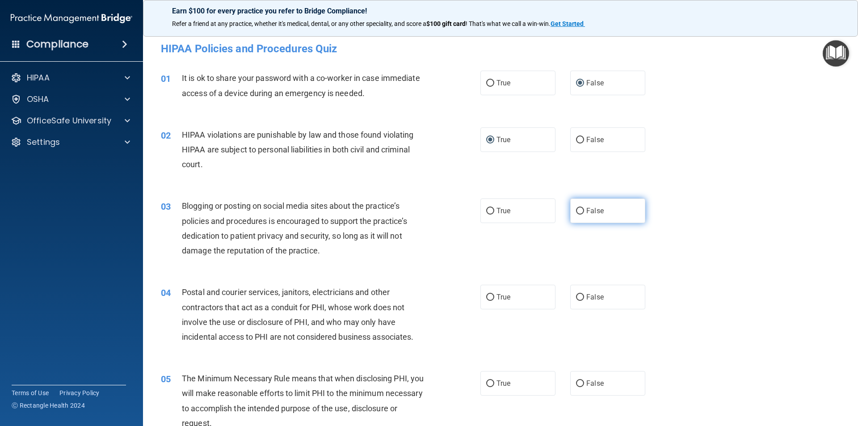
radio input "true"
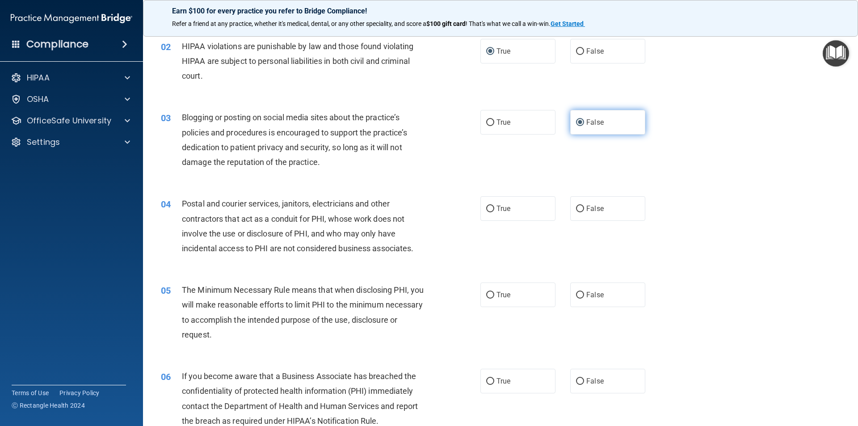
scroll to position [89, 0]
click at [489, 210] on input "True" at bounding box center [490, 208] width 8 height 7
radio input "true"
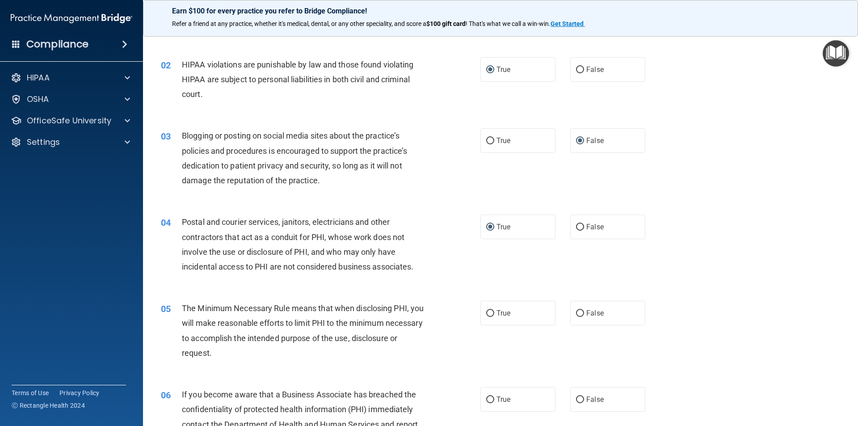
scroll to position [45, 0]
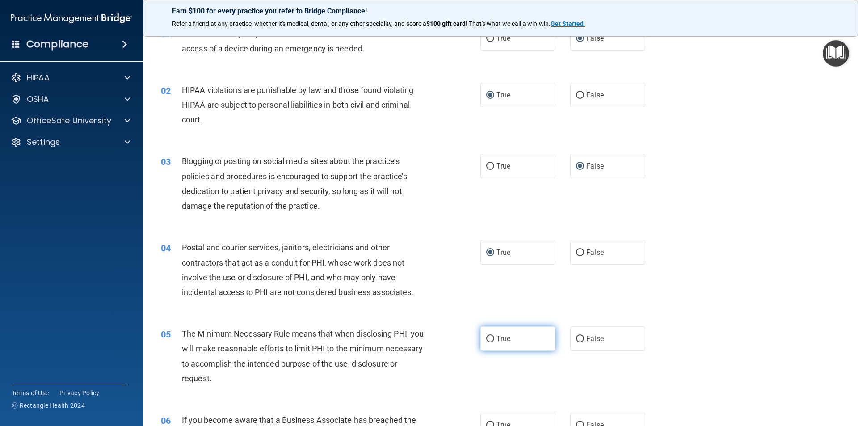
click at [489, 339] on input "True" at bounding box center [490, 339] width 8 height 7
radio input "true"
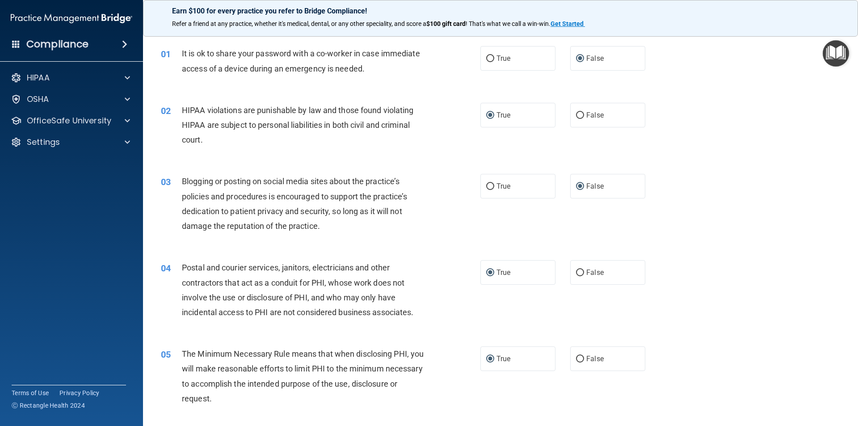
scroll to position [134, 0]
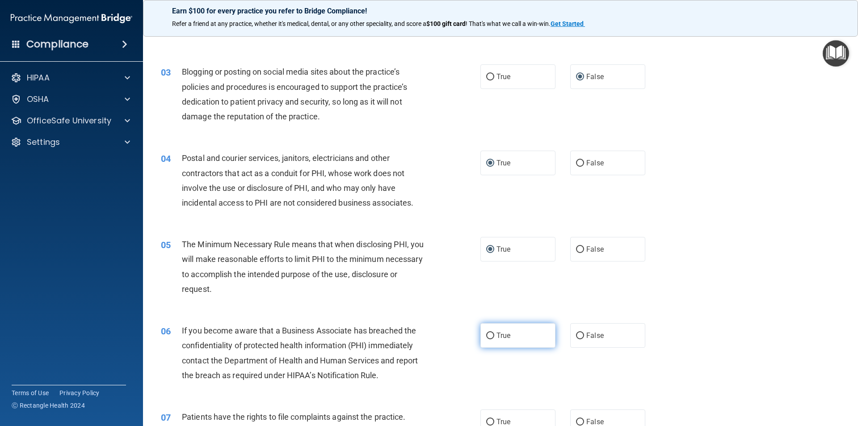
click at [487, 334] on input "True" at bounding box center [490, 336] width 8 height 7
radio input "true"
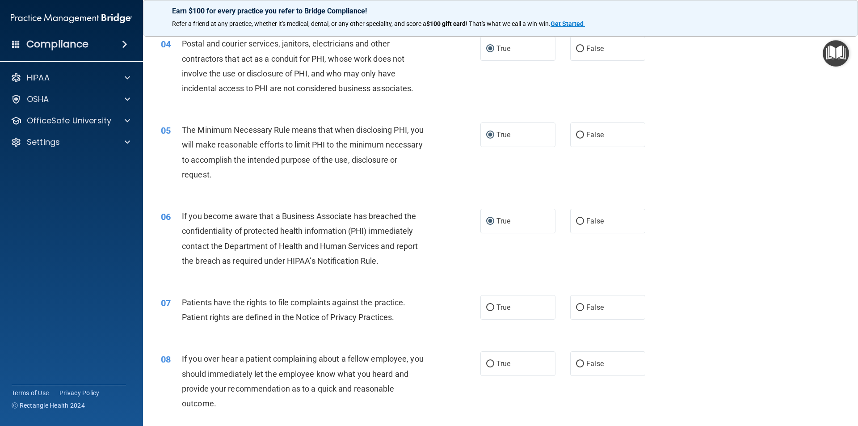
scroll to position [268, 0]
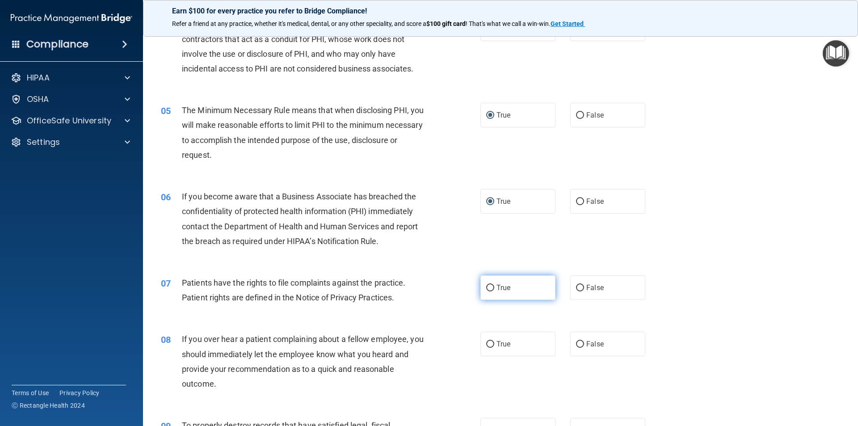
click at [489, 287] on input "True" at bounding box center [490, 288] width 8 height 7
radio input "true"
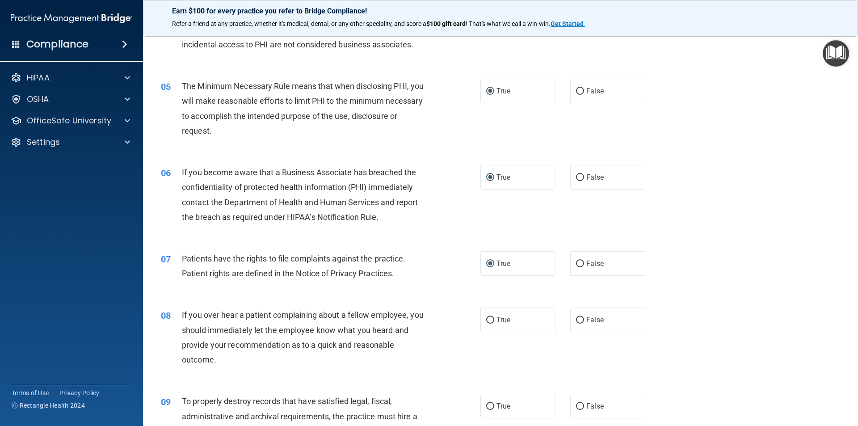
scroll to position [313, 0]
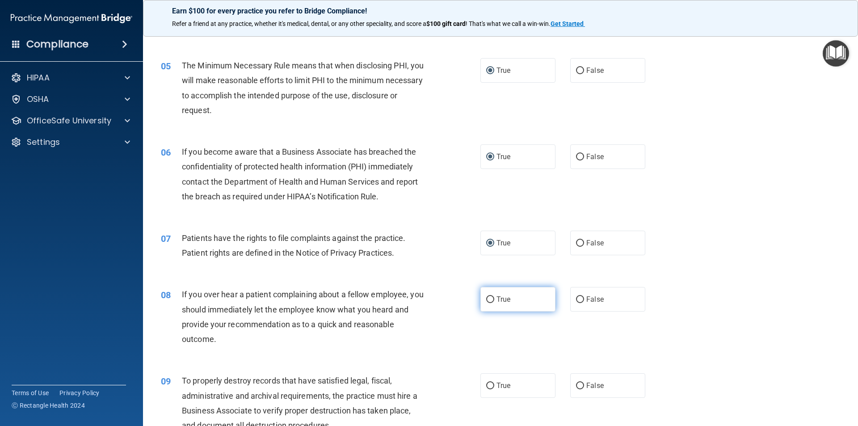
click at [487, 299] on input "True" at bounding box center [490, 299] width 8 height 7
radio input "true"
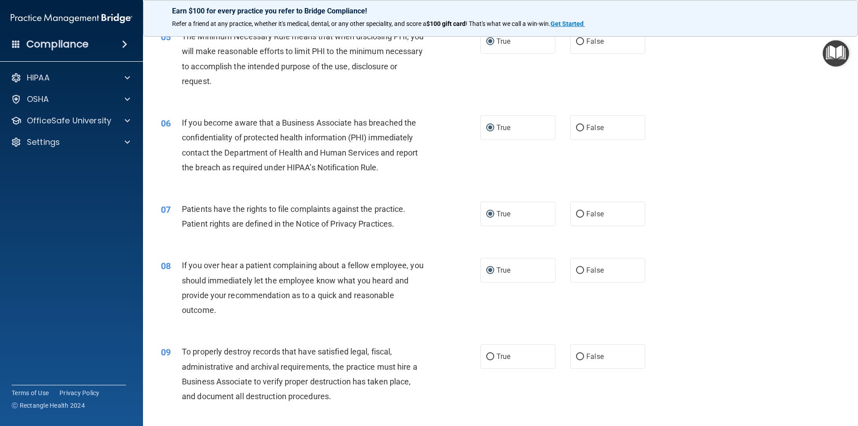
scroll to position [402, 0]
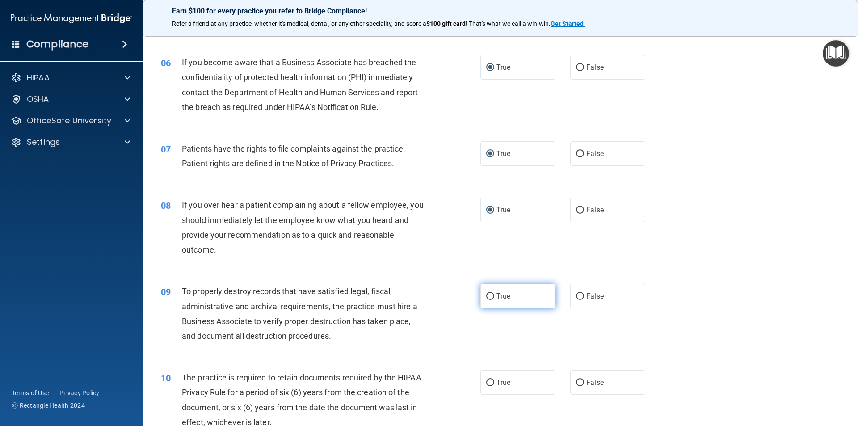
click at [492, 298] on label "True" at bounding box center [517, 296] width 75 height 25
click at [492, 298] on input "True" at bounding box center [490, 296] width 8 height 7
radio input "true"
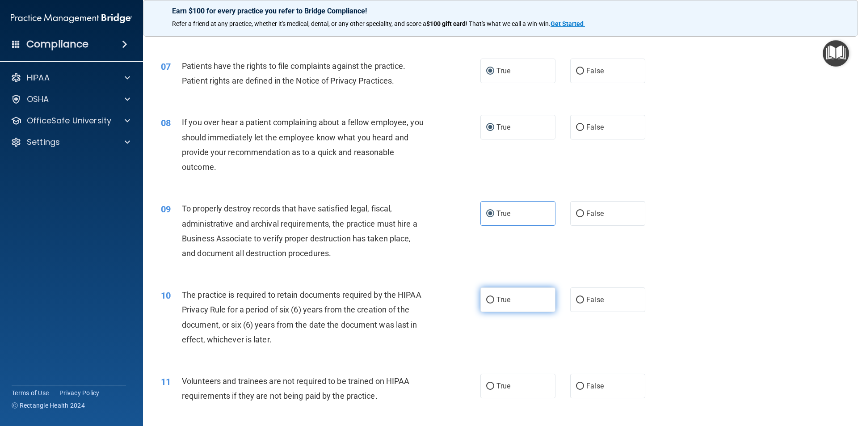
scroll to position [492, 0]
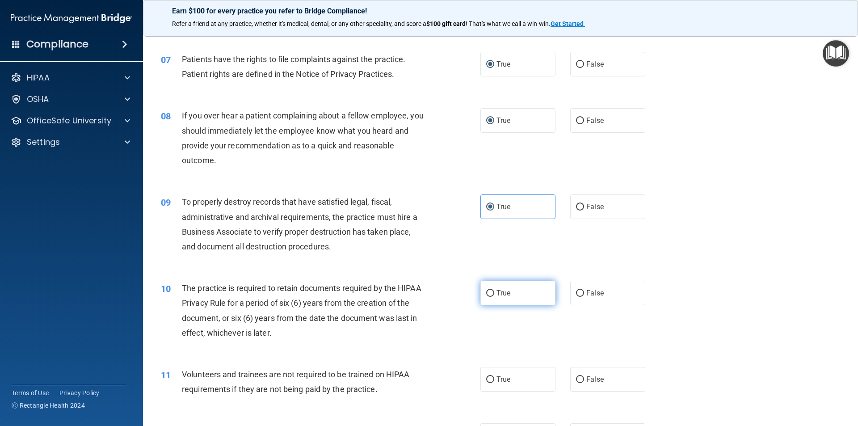
click at [487, 291] on input "True" at bounding box center [490, 293] width 8 height 7
radio input "true"
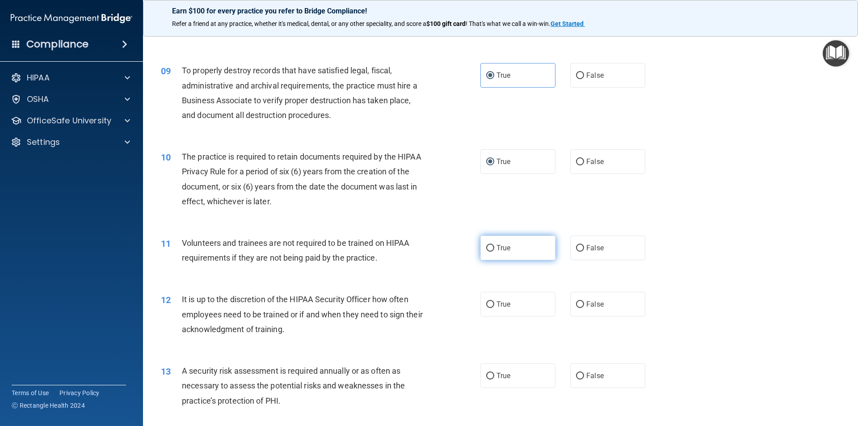
scroll to position [626, 0]
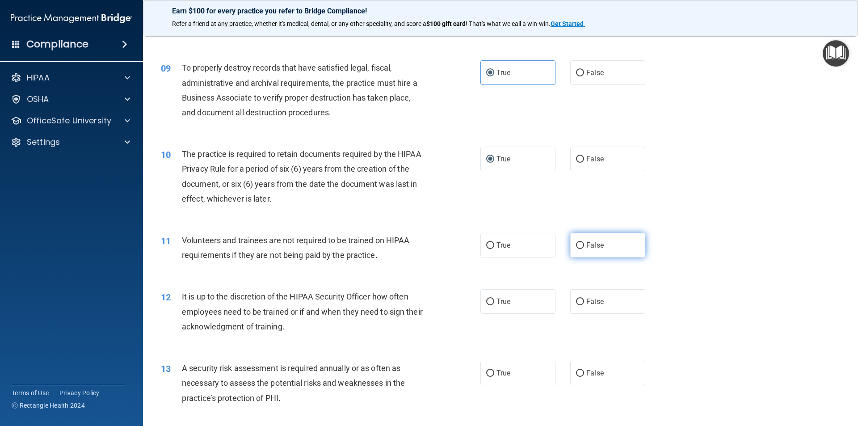
click at [576, 249] on label "False" at bounding box center [607, 245] width 75 height 25
click at [576, 249] on input "False" at bounding box center [580, 245] width 8 height 7
radio input "true"
click at [577, 301] on input "False" at bounding box center [580, 302] width 8 height 7
radio input "true"
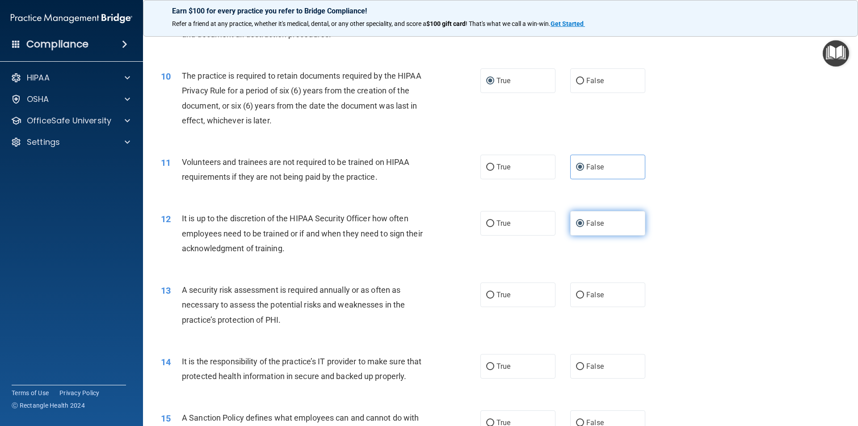
scroll to position [715, 0]
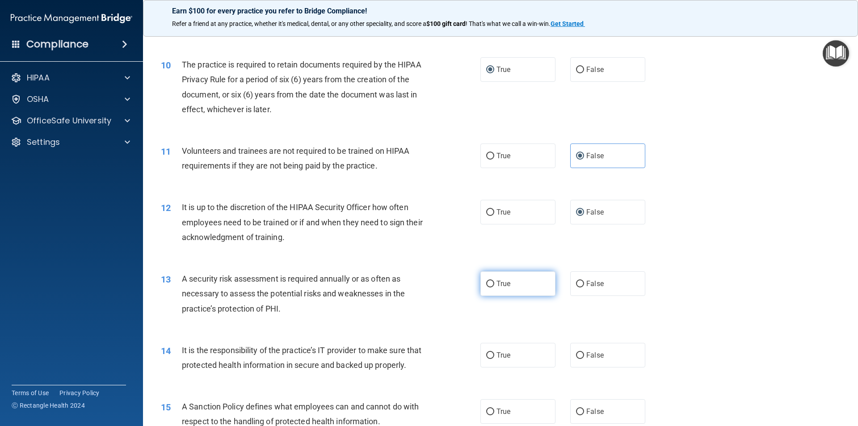
click at [487, 285] on input "True" at bounding box center [490, 284] width 8 height 7
radio input "true"
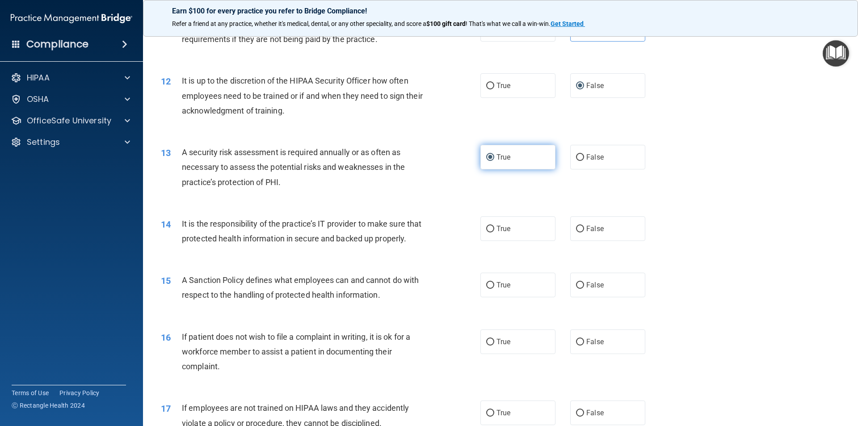
scroll to position [849, 0]
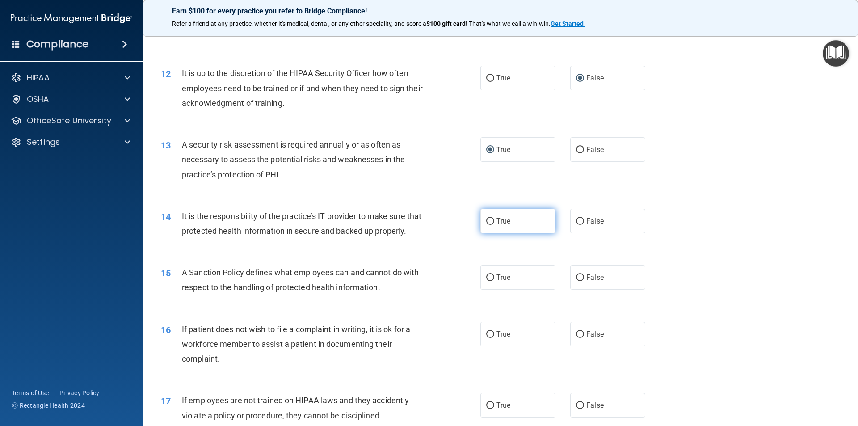
click at [489, 223] on input "True" at bounding box center [490, 221] width 8 height 7
radio input "true"
click at [576, 281] on input "False" at bounding box center [580, 277] width 8 height 7
radio input "true"
click at [489, 338] on input "True" at bounding box center [490, 334] width 8 height 7
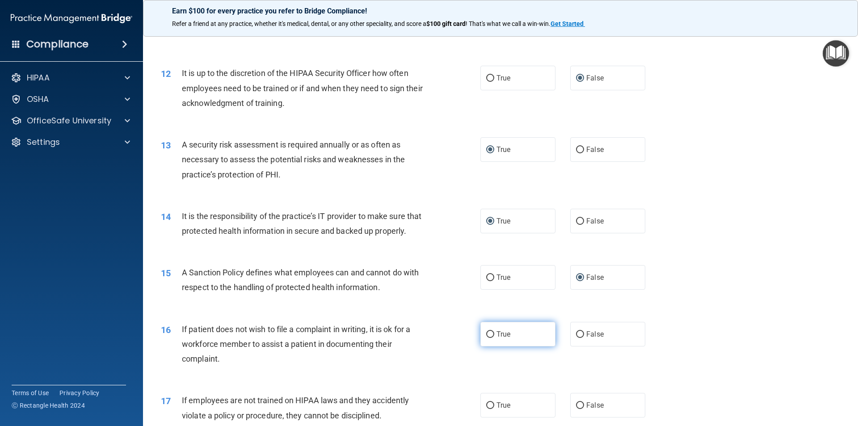
radio input "true"
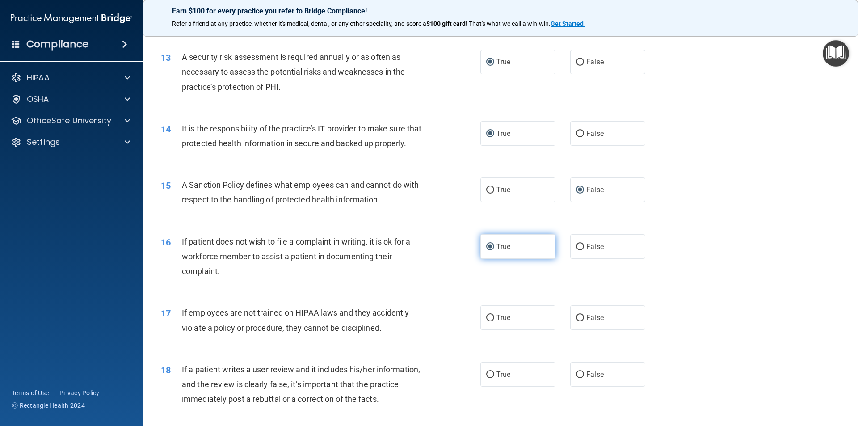
scroll to position [939, 0]
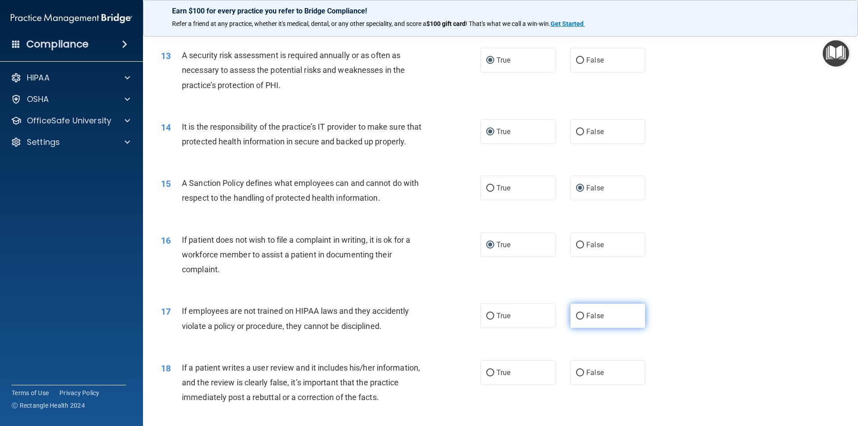
click at [580, 320] on input "False" at bounding box center [580, 316] width 8 height 7
radio input "true"
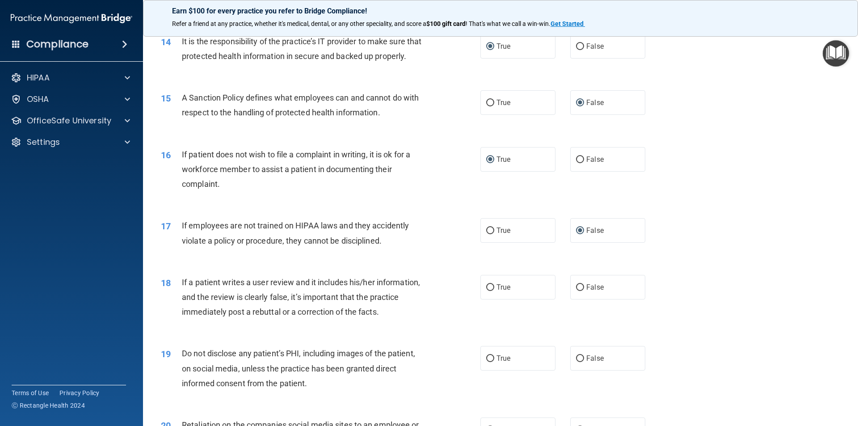
scroll to position [1028, 0]
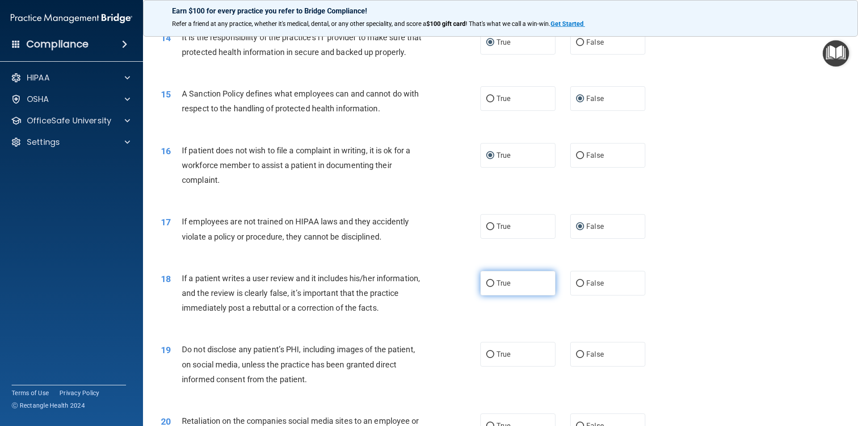
click at [486, 287] on input "True" at bounding box center [490, 283] width 8 height 7
radio input "true"
click at [576, 287] on input "False" at bounding box center [580, 283] width 8 height 7
radio input "true"
radio input "false"
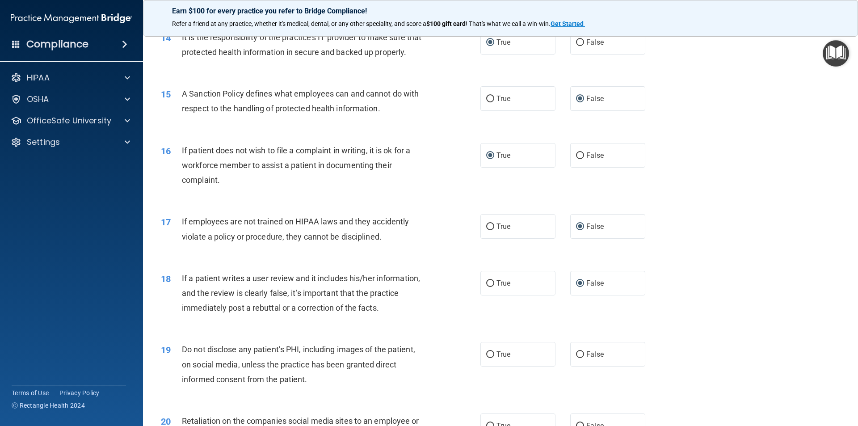
click at [681, 299] on div "18 If a patient writes a user review and it includes his/her information, and t…" at bounding box center [500, 296] width 693 height 72
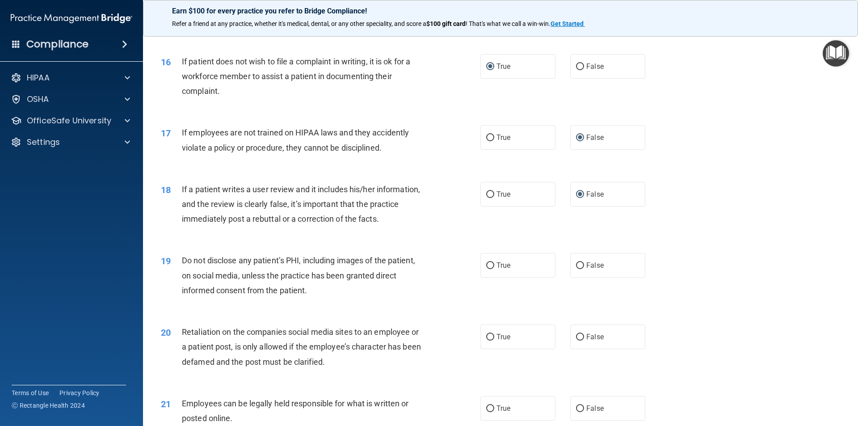
scroll to position [1117, 0]
click at [487, 269] on input "True" at bounding box center [490, 265] width 8 height 7
radio input "true"
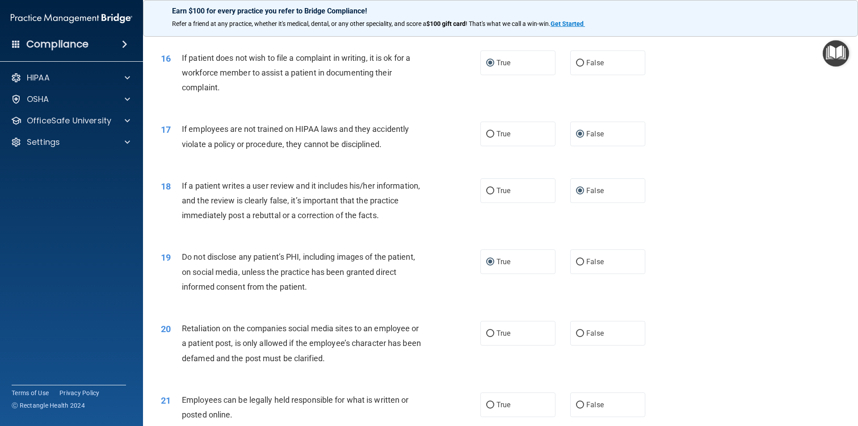
scroll to position [1162, 0]
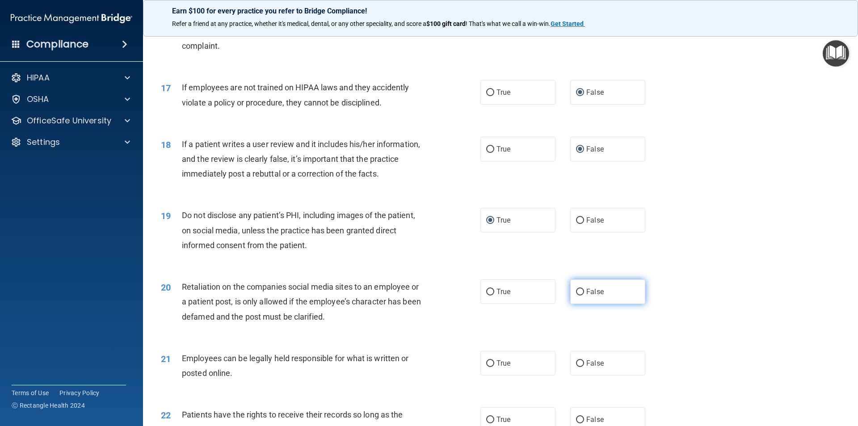
click at [580, 295] on input "False" at bounding box center [580, 292] width 8 height 7
radio input "true"
click at [489, 367] on input "True" at bounding box center [490, 363] width 8 height 7
radio input "true"
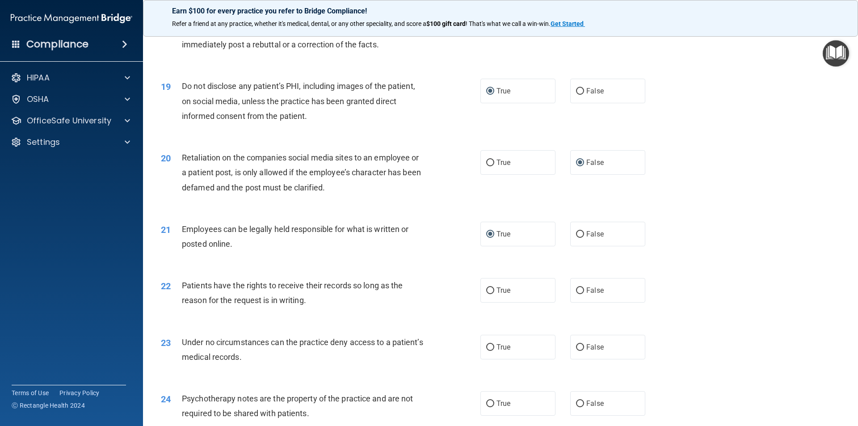
scroll to position [1296, 0]
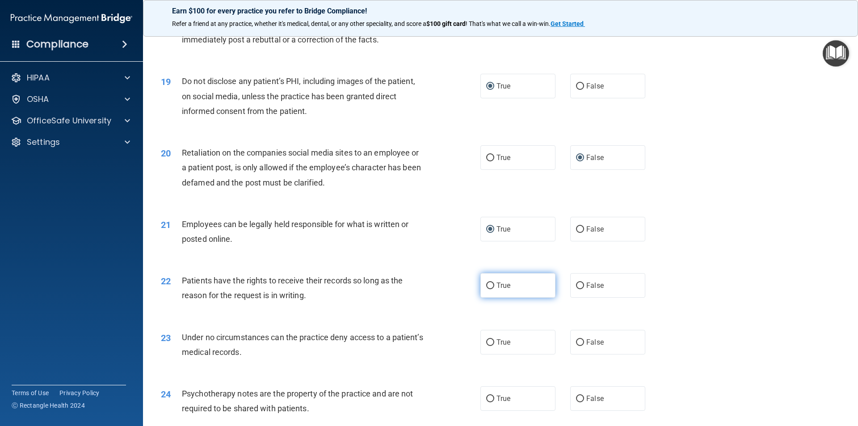
click at [486, 289] on input "True" at bounding box center [490, 285] width 8 height 7
radio input "true"
click at [576, 346] on input "False" at bounding box center [580, 342] width 8 height 7
radio input "true"
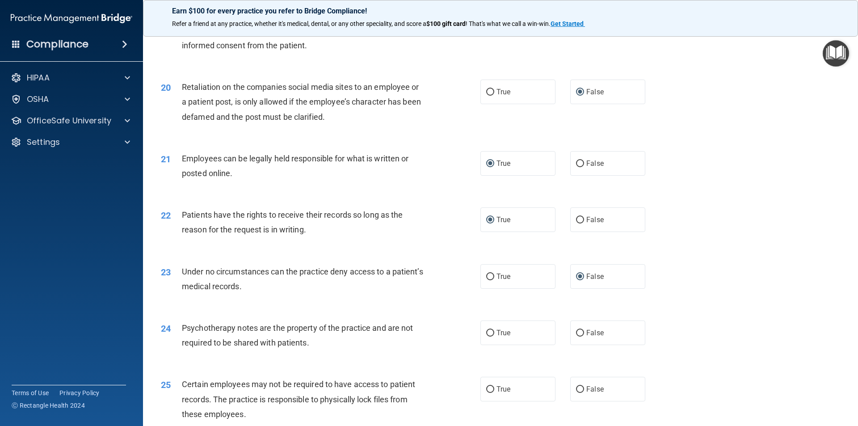
scroll to position [1386, 0]
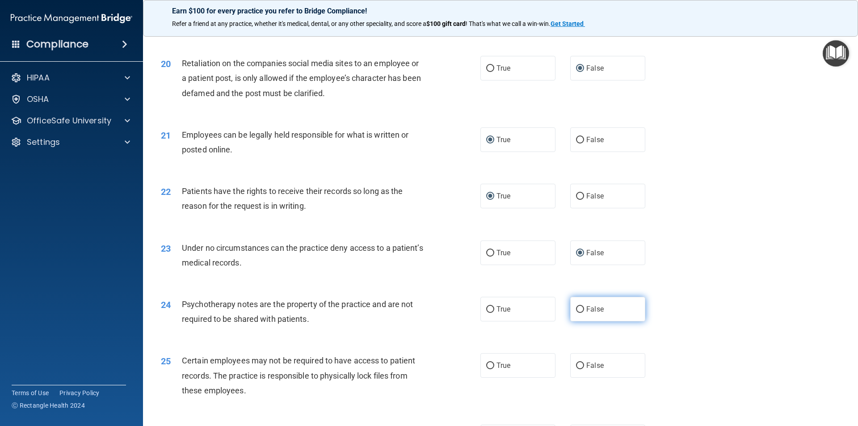
click at [581, 321] on label "False" at bounding box center [607, 309] width 75 height 25
click at [581, 313] on input "False" at bounding box center [580, 309] width 8 height 7
radio input "true"
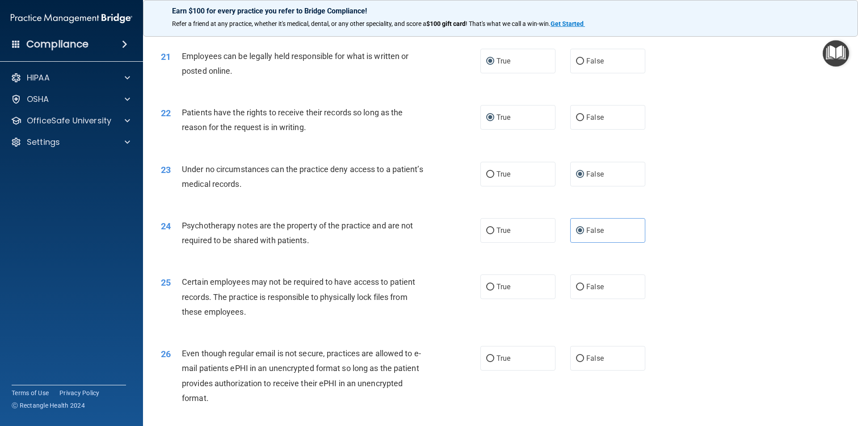
scroll to position [1475, 0]
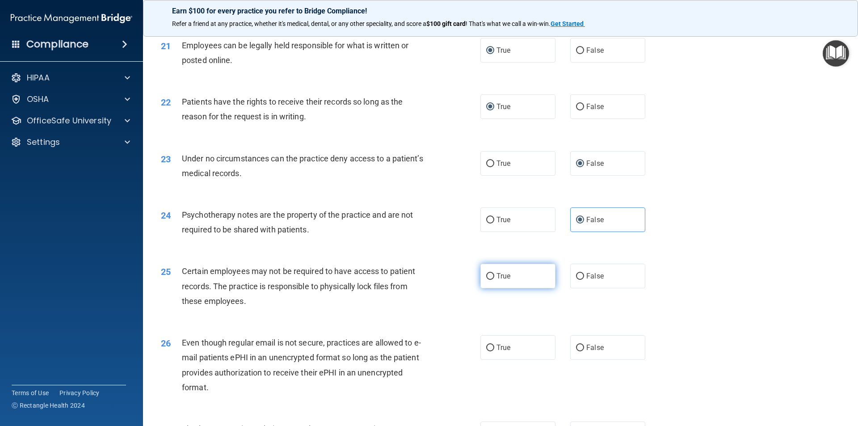
click at [486, 280] on input "True" at bounding box center [490, 276] width 8 height 7
radio input "true"
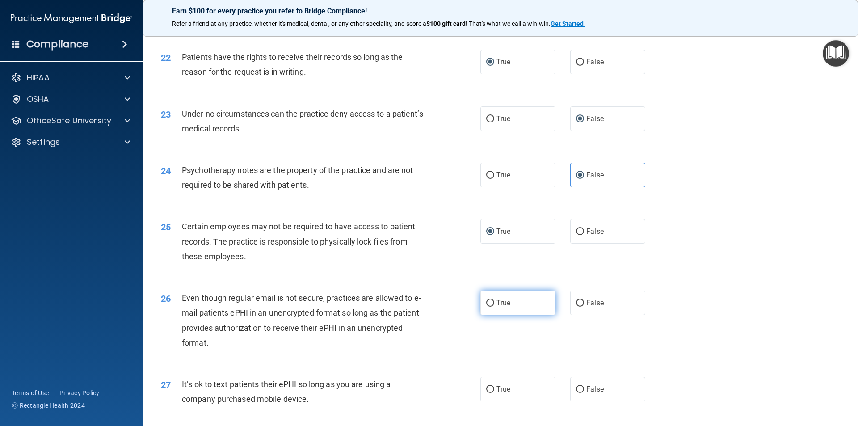
click at [486, 307] on input "True" at bounding box center [490, 303] width 8 height 7
radio input "true"
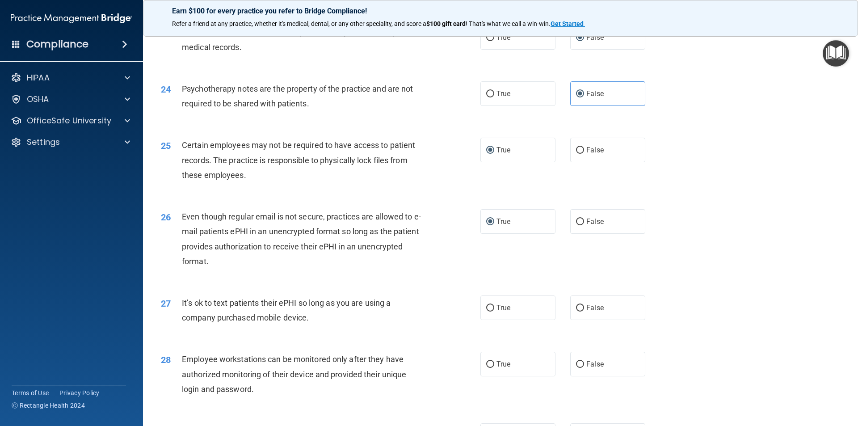
scroll to position [1609, 0]
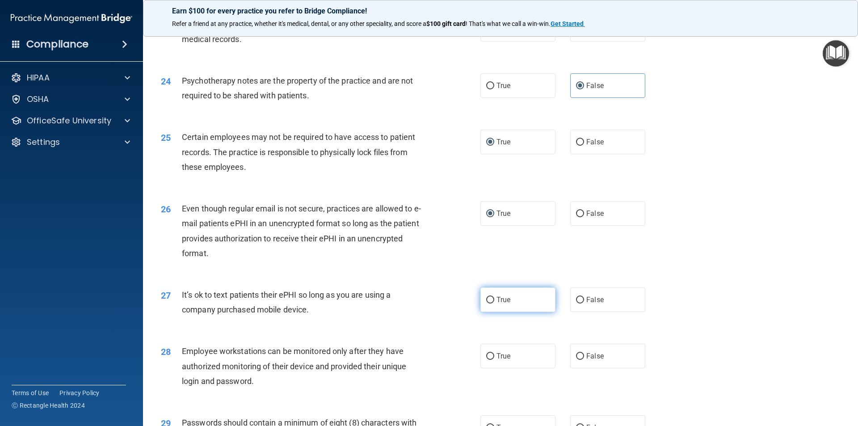
click at [492, 312] on label "True" at bounding box center [517, 299] width 75 height 25
click at [492, 303] on input "True" at bounding box center [490, 300] width 8 height 7
radio input "true"
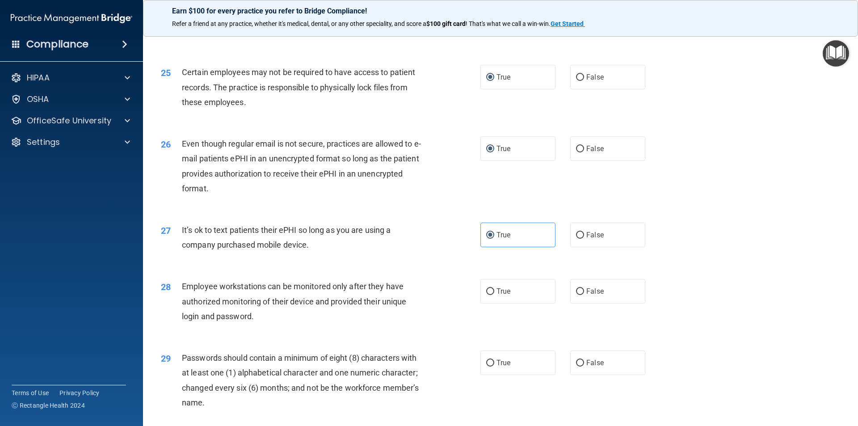
scroll to position [1698, 0]
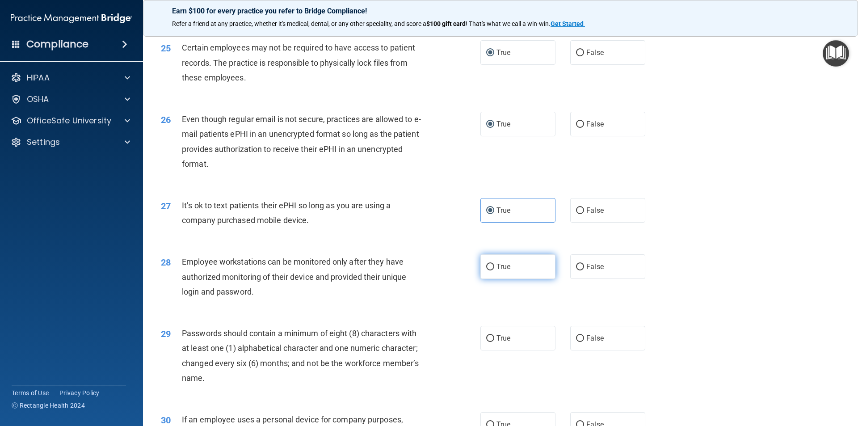
click at [489, 270] on input "True" at bounding box center [490, 267] width 8 height 7
radio input "true"
click at [486, 342] on input "True" at bounding box center [490, 338] width 8 height 7
radio input "true"
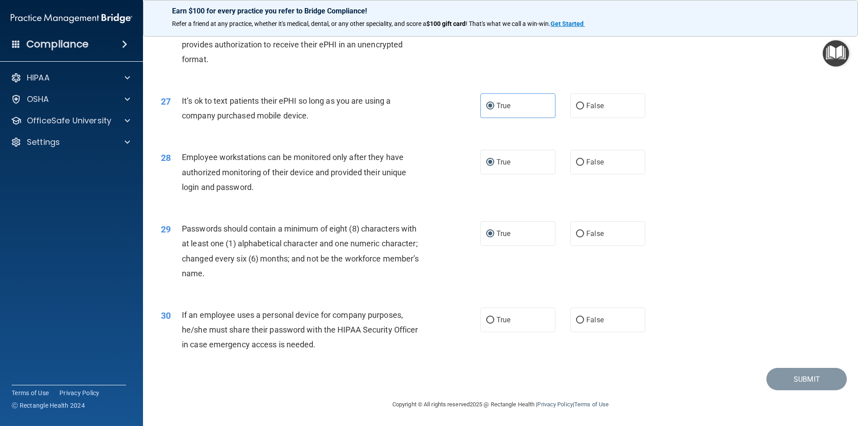
scroll to position [1818, 0]
click at [486, 323] on input "True" at bounding box center [490, 320] width 8 height 7
radio input "true"
click at [802, 383] on button "Submit" at bounding box center [807, 379] width 80 height 23
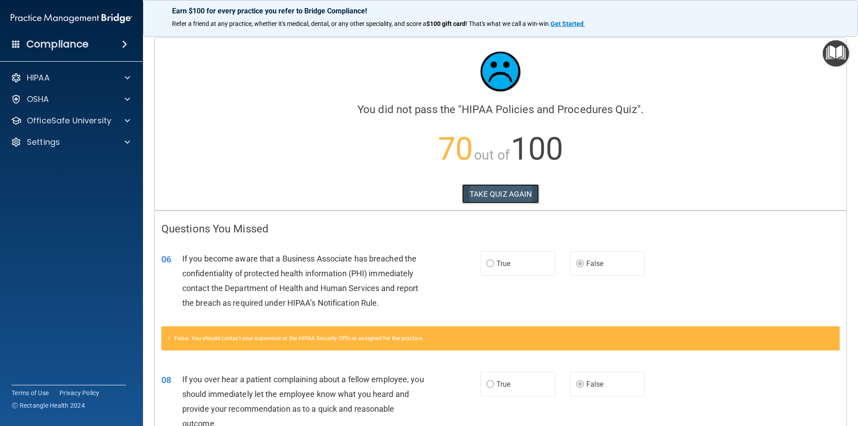
click at [490, 194] on button "TAKE QUIZ AGAIN" at bounding box center [500, 194] width 77 height 20
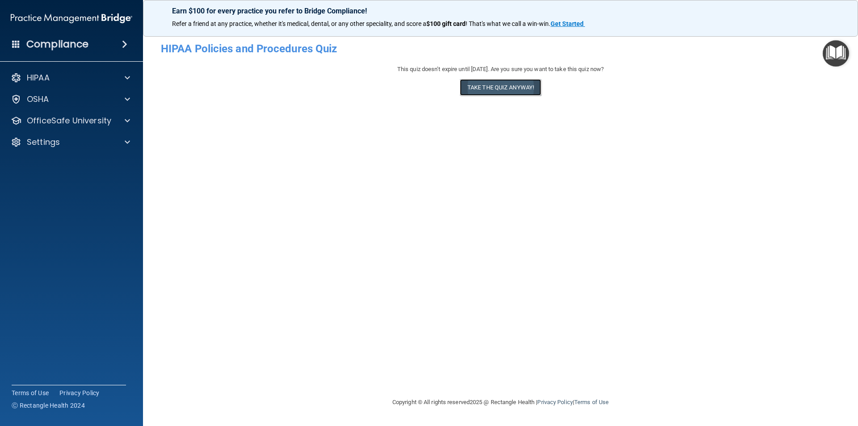
click at [503, 87] on button "Take the quiz anyway!" at bounding box center [500, 87] width 81 height 17
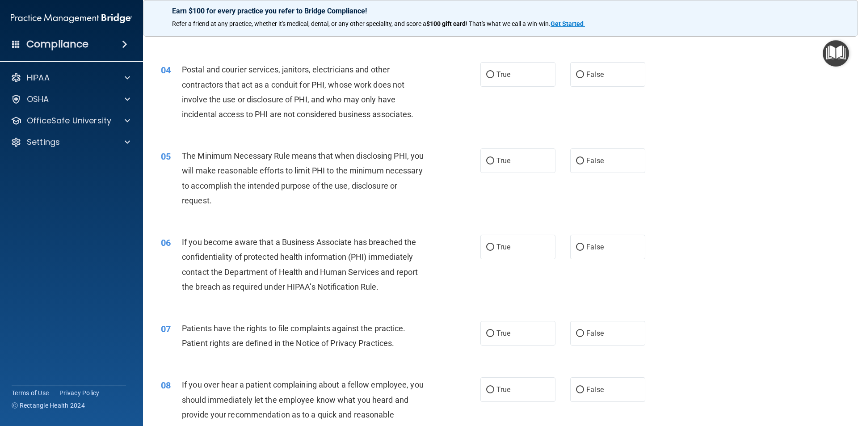
scroll to position [223, 0]
click at [579, 246] on input "False" at bounding box center [580, 246] width 8 height 7
radio input "true"
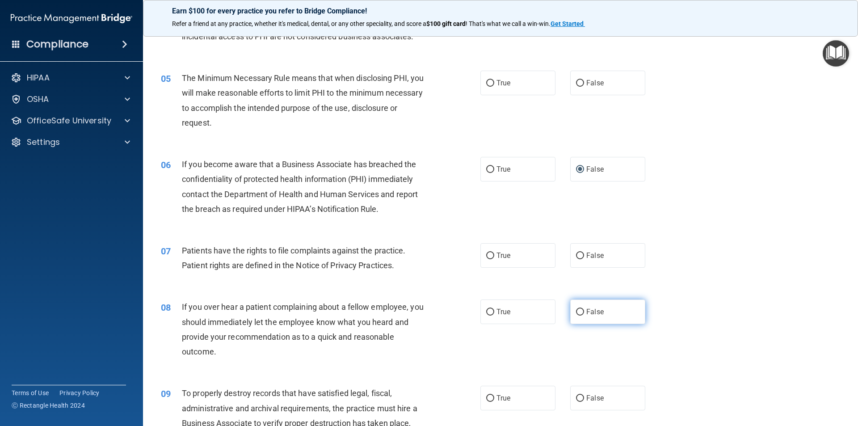
scroll to position [313, 0]
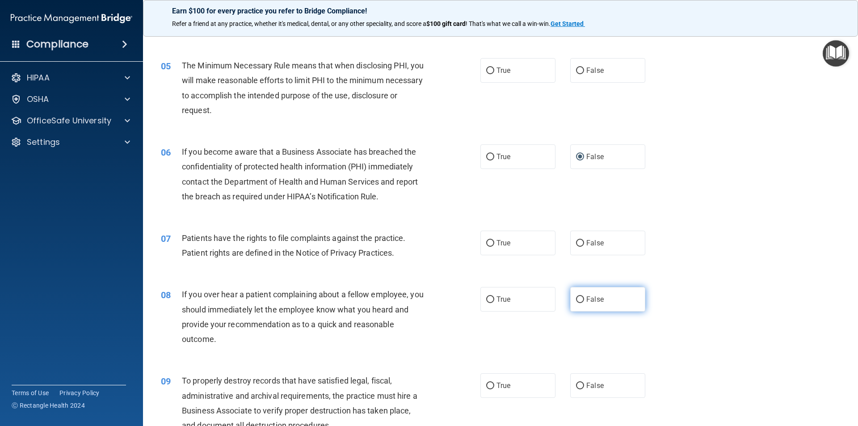
click at [576, 300] on input "False" at bounding box center [580, 299] width 8 height 7
radio input "true"
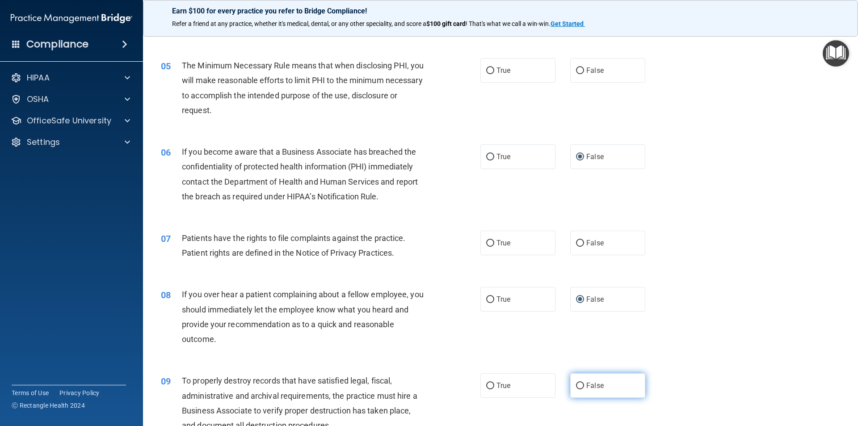
click at [576, 386] on input "False" at bounding box center [580, 386] width 8 height 7
radio input "true"
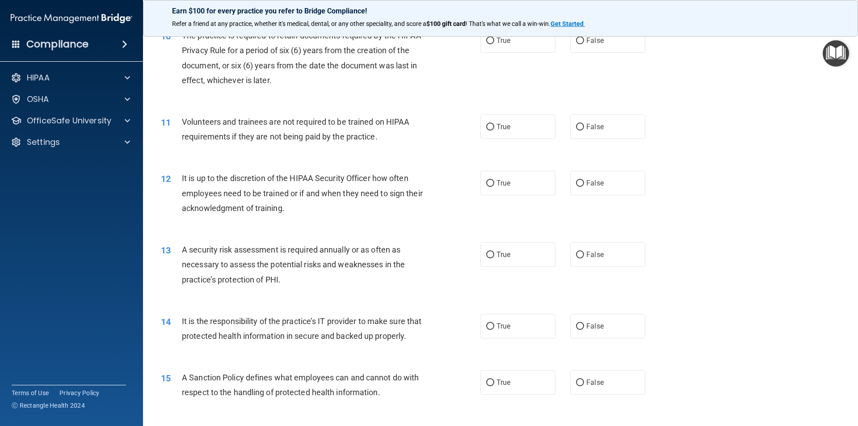
scroll to position [760, 0]
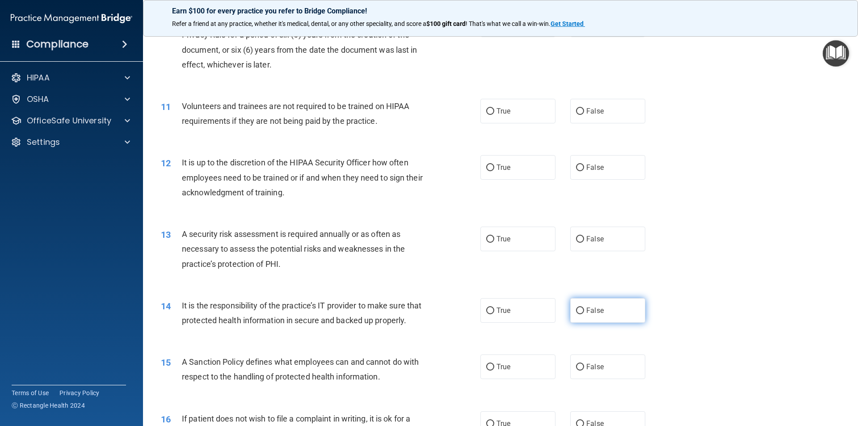
click at [578, 311] on input "False" at bounding box center [580, 311] width 8 height 7
radio input "true"
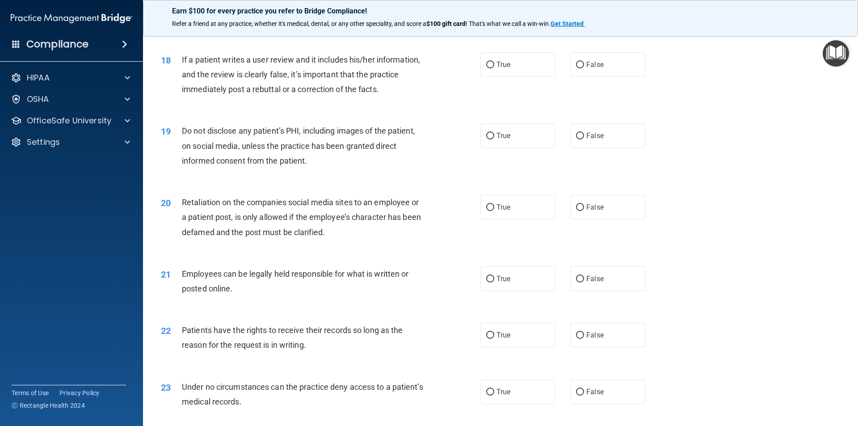
scroll to position [1251, 0]
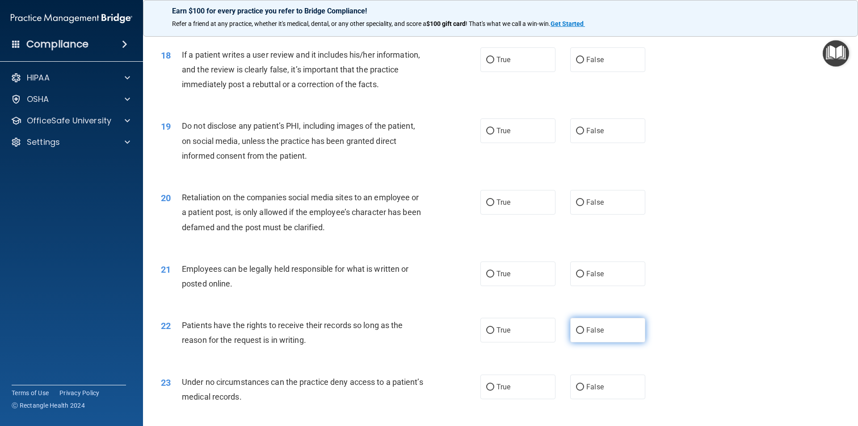
click at [577, 334] on input "False" at bounding box center [580, 330] width 8 height 7
radio input "true"
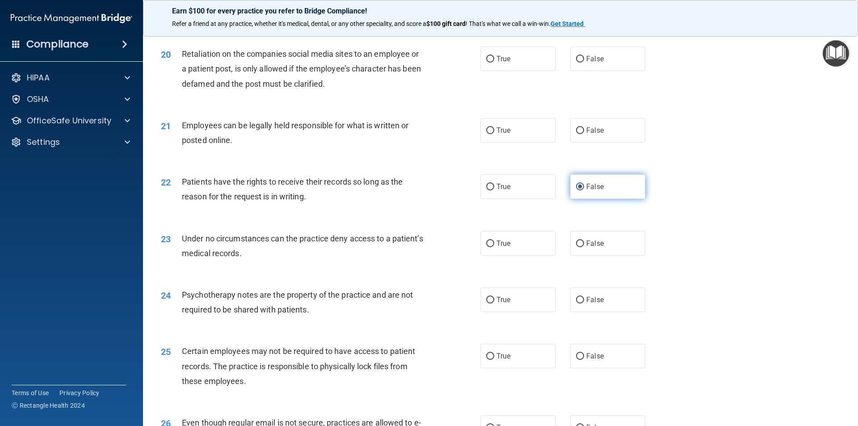
scroll to position [1430, 0]
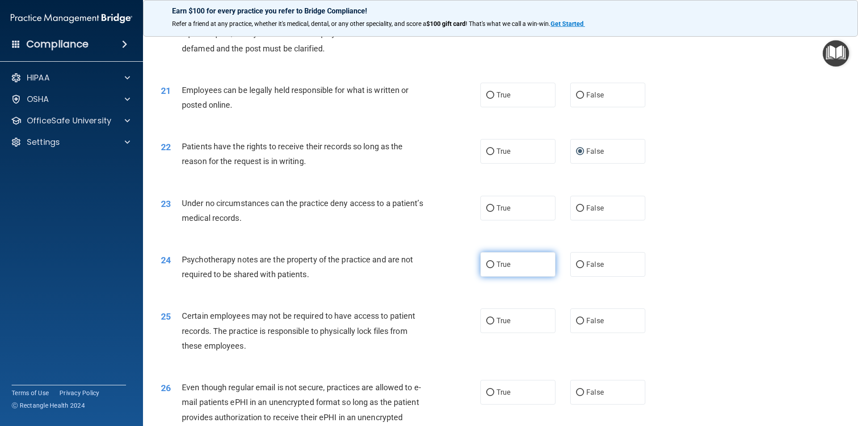
click at [490, 268] on input "True" at bounding box center [490, 264] width 8 height 7
radio input "true"
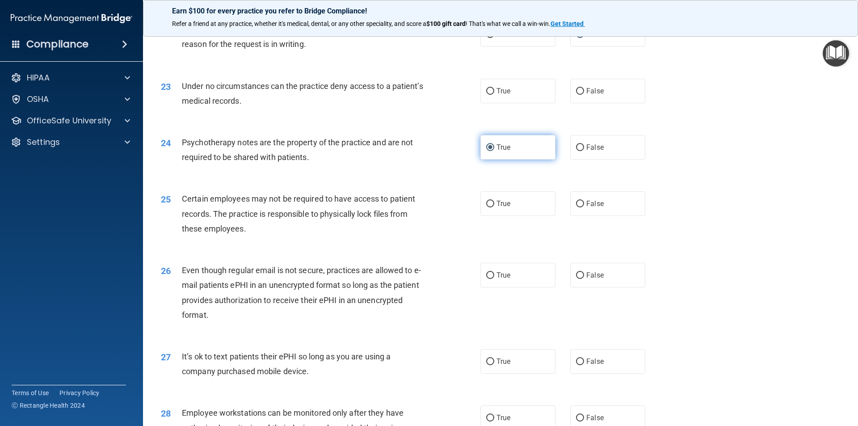
scroll to position [1609, 0]
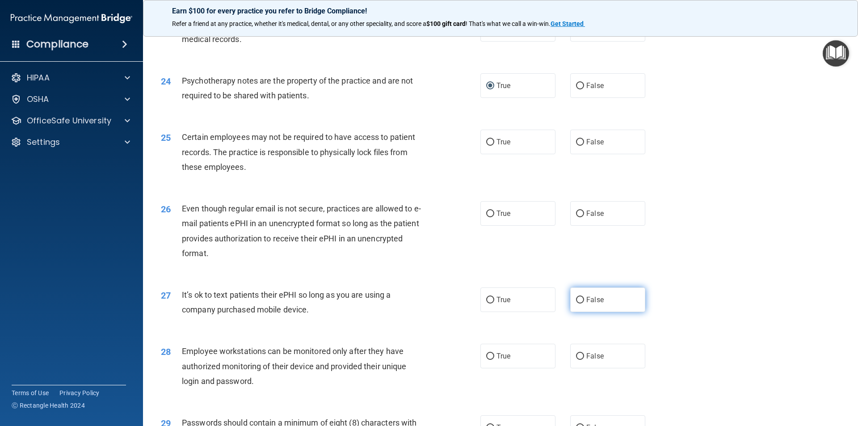
click at [576, 303] on input "False" at bounding box center [580, 300] width 8 height 7
radio input "true"
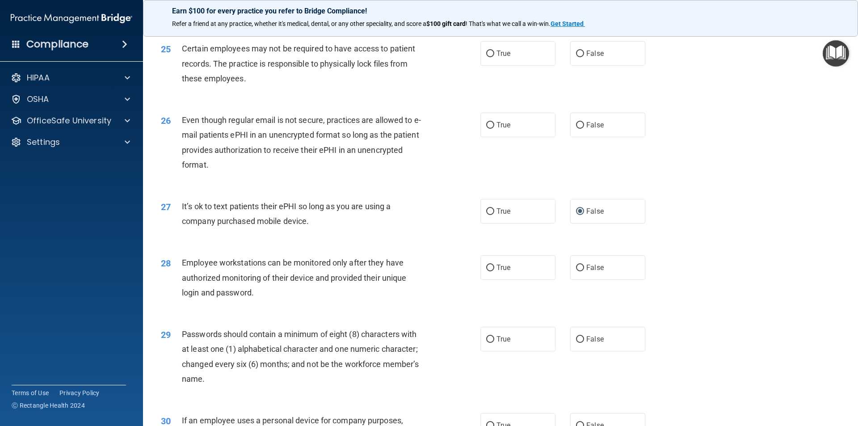
scroll to position [1743, 0]
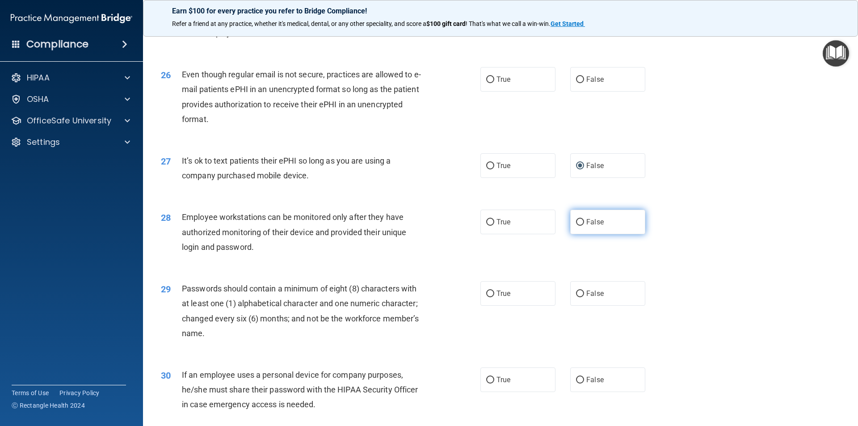
click at [576, 226] on input "False" at bounding box center [580, 222] width 8 height 7
radio input "true"
click at [578, 383] on input "False" at bounding box center [580, 380] width 8 height 7
radio input "true"
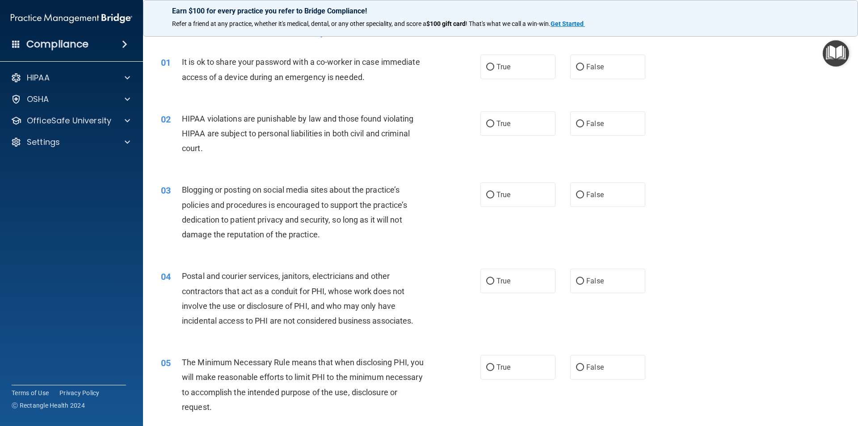
scroll to position [0, 0]
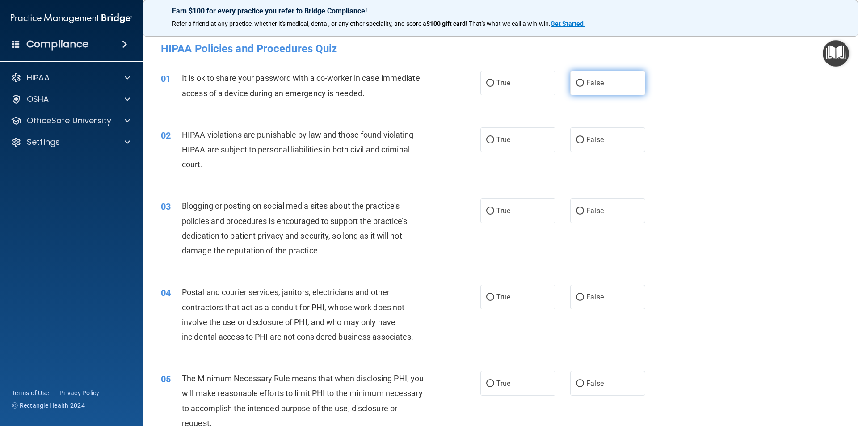
click at [576, 82] on input "False" at bounding box center [580, 83] width 8 height 7
radio input "true"
click at [487, 137] on input "True" at bounding box center [490, 140] width 8 height 7
radio input "true"
click at [576, 212] on input "False" at bounding box center [580, 211] width 8 height 7
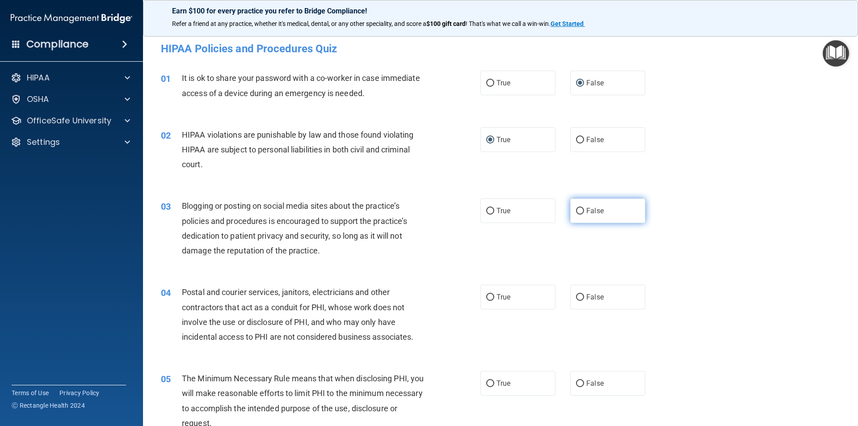
radio input "true"
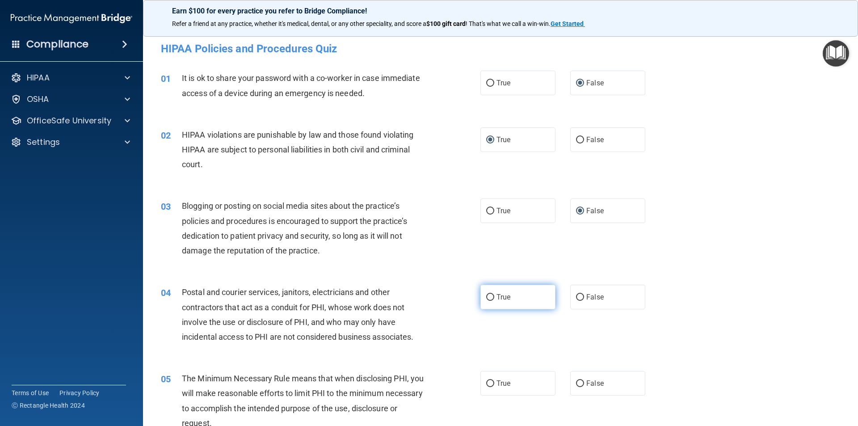
click at [486, 297] on input "True" at bounding box center [490, 297] width 8 height 7
radio input "true"
click at [487, 383] on input "True" at bounding box center [490, 383] width 8 height 7
radio input "true"
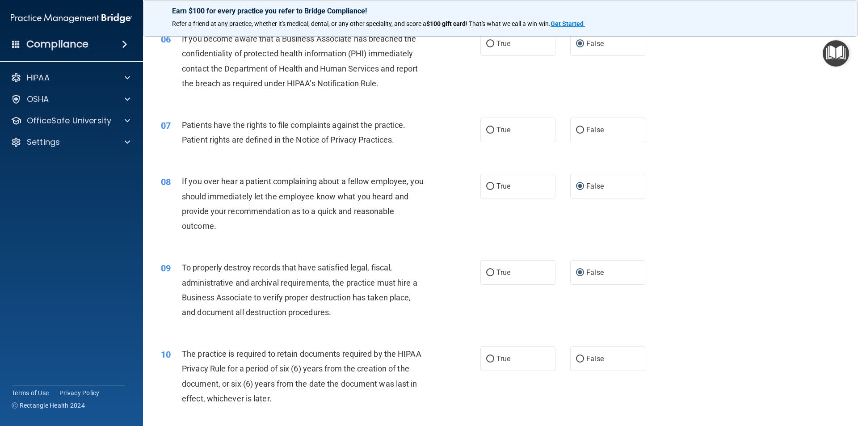
scroll to position [447, 0]
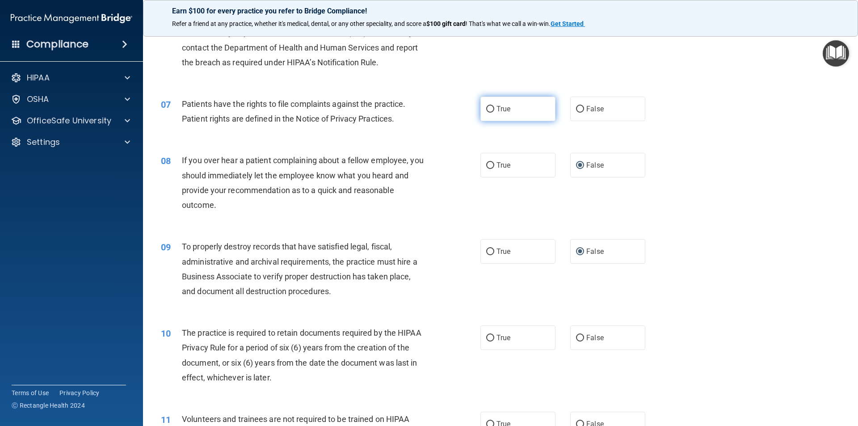
click at [488, 106] on input "True" at bounding box center [490, 109] width 8 height 7
radio input "true"
click at [487, 337] on input "True" at bounding box center [490, 338] width 8 height 7
radio input "true"
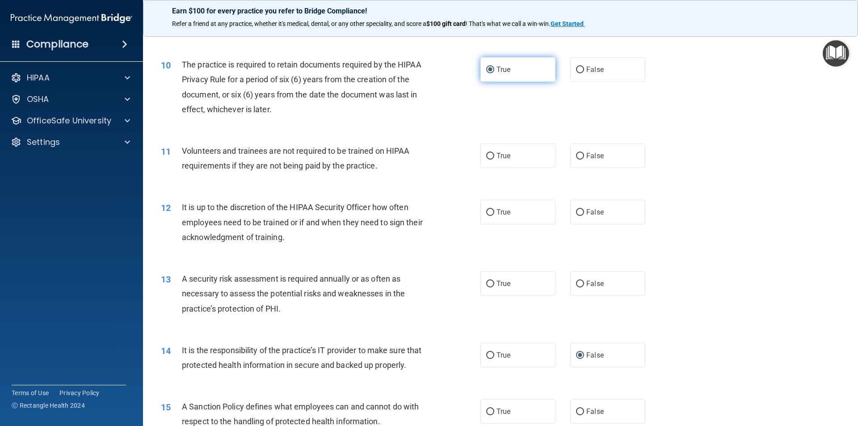
scroll to position [760, 0]
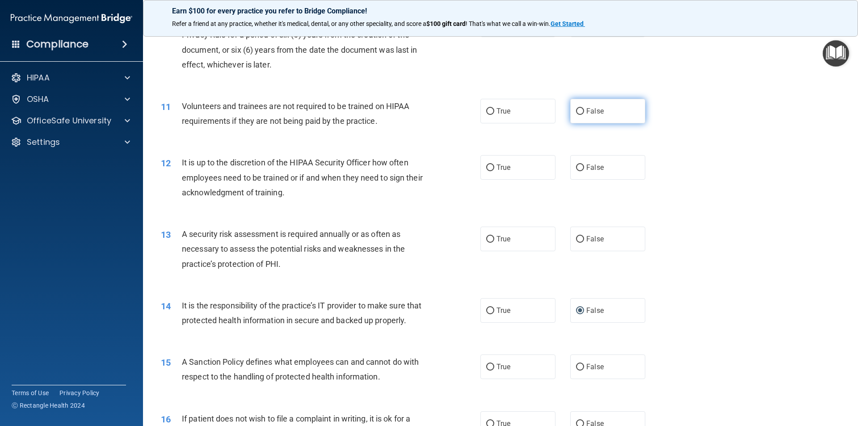
click at [576, 109] on input "False" at bounding box center [580, 111] width 8 height 7
radio input "true"
click at [576, 172] on label "False" at bounding box center [607, 167] width 75 height 25
click at [576, 171] on input "False" at bounding box center [580, 167] width 8 height 7
radio input "true"
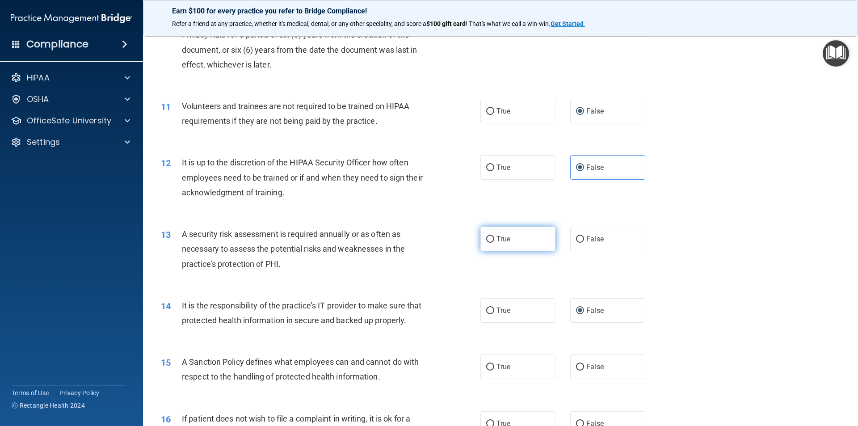
click at [489, 237] on input "True" at bounding box center [490, 239] width 8 height 7
radio input "true"
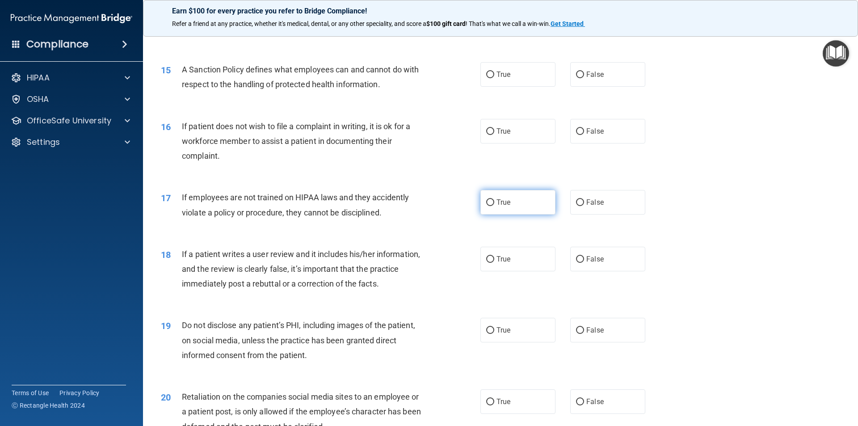
scroll to position [1073, 0]
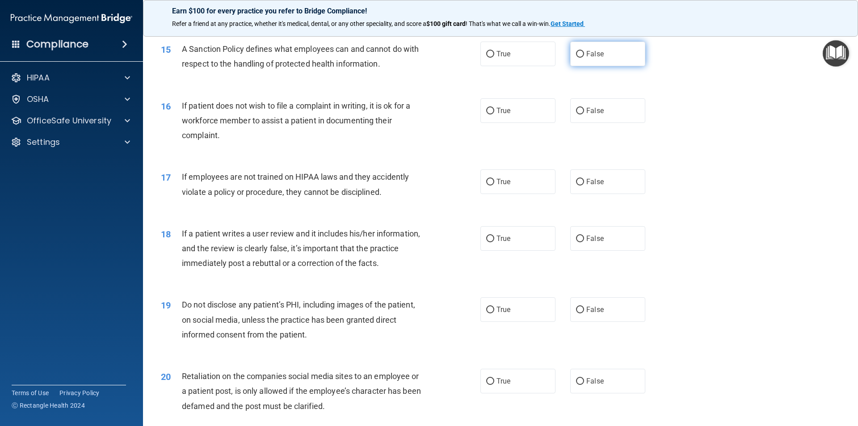
click at [577, 58] on input "False" at bounding box center [580, 54] width 8 height 7
radio input "true"
click at [489, 114] on input "True" at bounding box center [490, 111] width 8 height 7
radio input "true"
click at [577, 185] on input "False" at bounding box center [580, 182] width 8 height 7
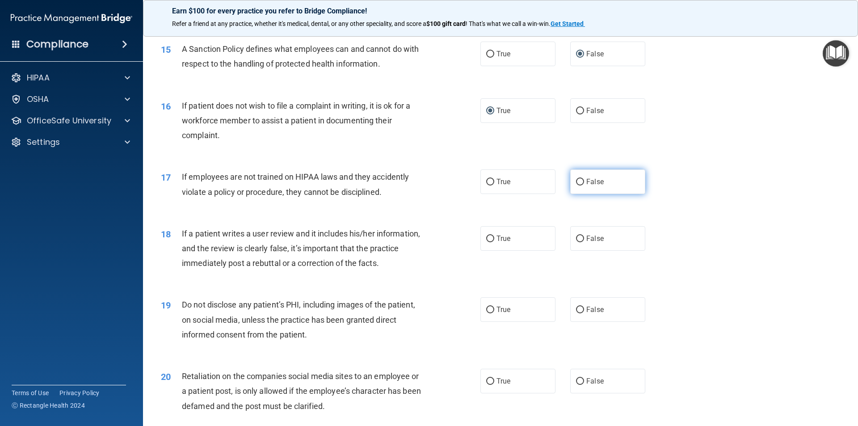
radio input "true"
click at [579, 242] on input "False" at bounding box center [580, 239] width 8 height 7
radio input "true"
click at [486, 313] on input "True" at bounding box center [490, 310] width 8 height 7
radio input "true"
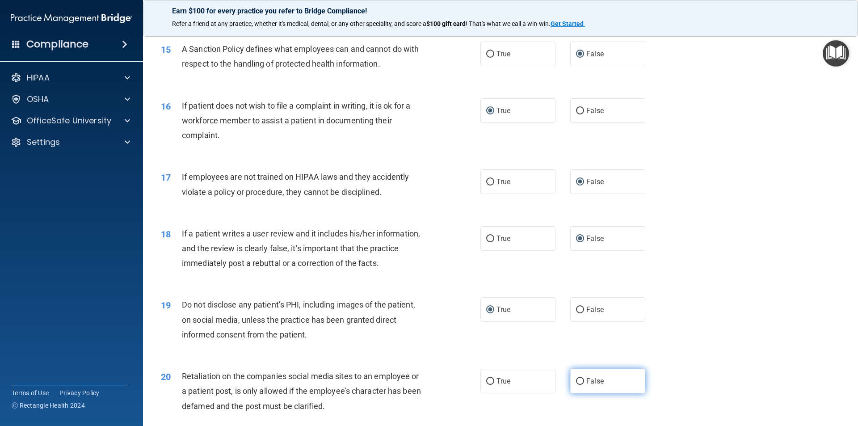
click at [576, 385] on input "False" at bounding box center [580, 381] width 8 height 7
radio input "true"
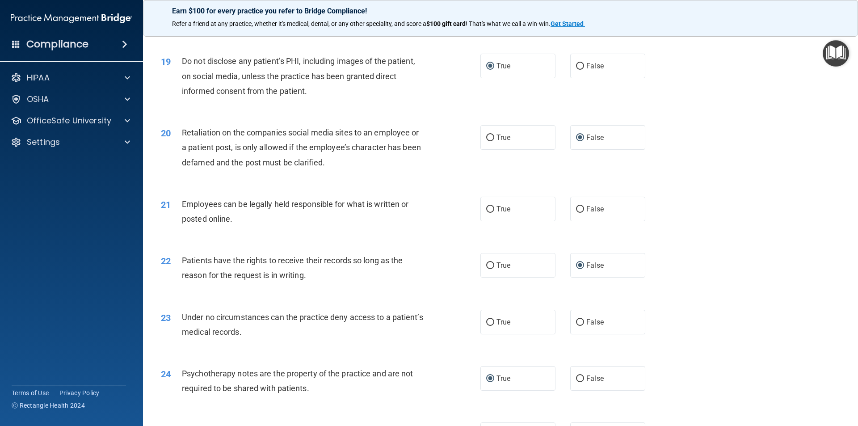
scroll to position [1341, 0]
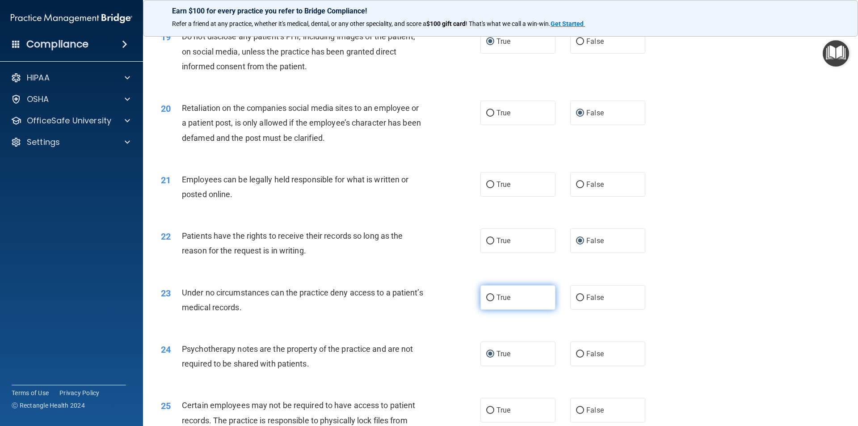
click at [487, 301] on input "True" at bounding box center [490, 298] width 8 height 7
radio input "true"
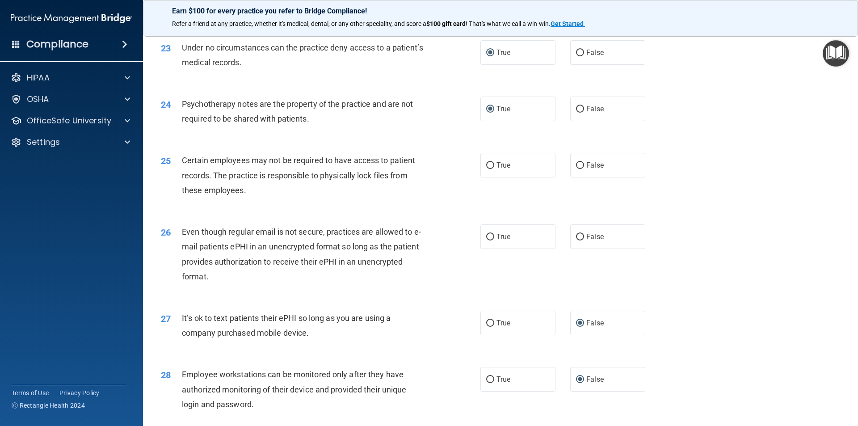
scroll to position [1609, 0]
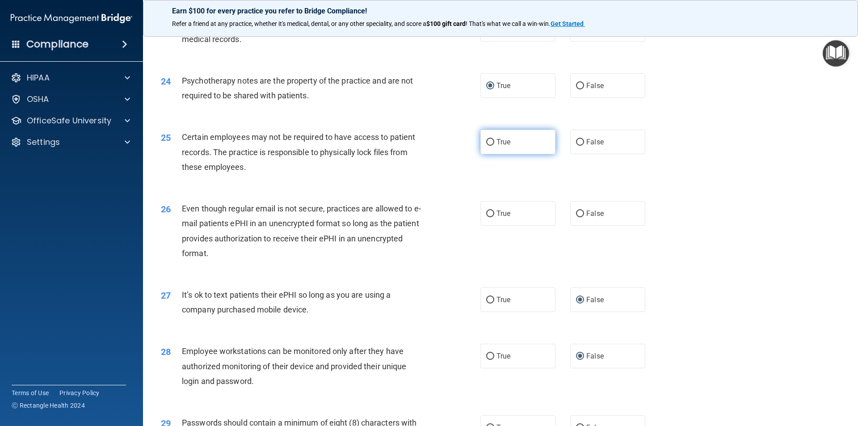
click at [491, 146] on input "True" at bounding box center [490, 142] width 8 height 7
radio input "true"
click at [487, 217] on input "True" at bounding box center [490, 214] width 8 height 7
radio input "true"
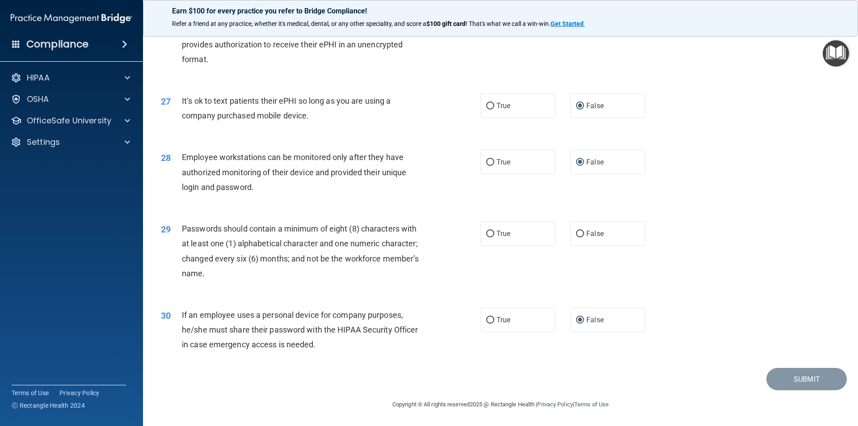
scroll to position [1818, 0]
click at [488, 233] on input "True" at bounding box center [490, 234] width 8 height 7
radio input "true"
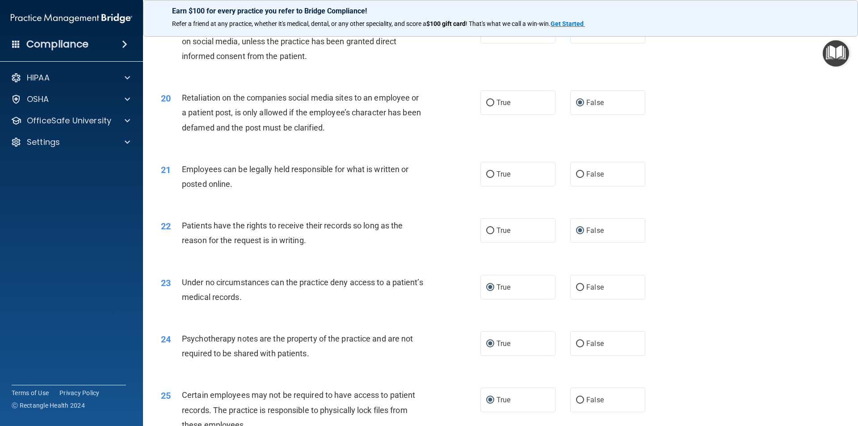
scroll to position [1326, 0]
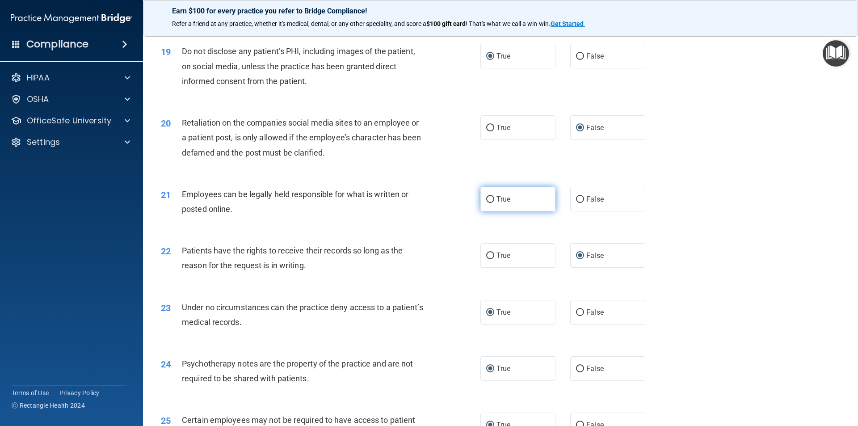
click at [486, 203] on input "True" at bounding box center [490, 199] width 8 height 7
radio input "true"
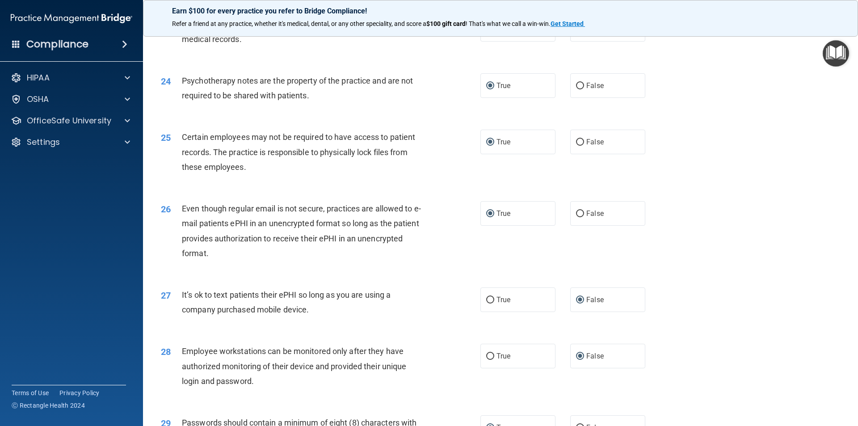
scroll to position [1818, 0]
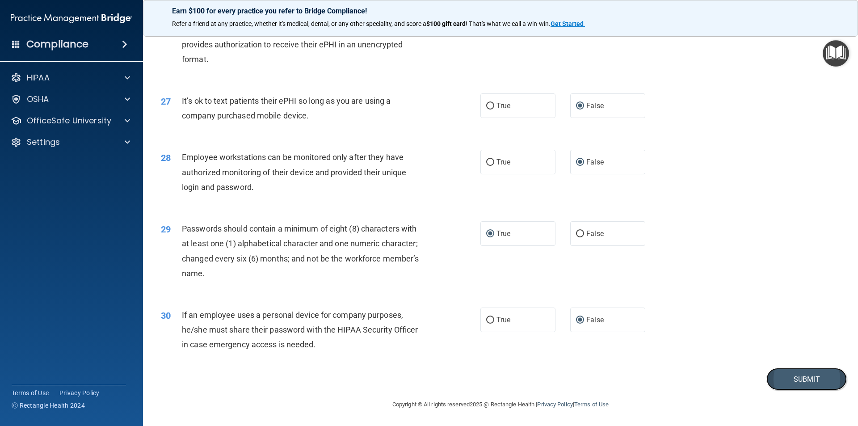
click at [802, 378] on button "Submit" at bounding box center [807, 379] width 80 height 23
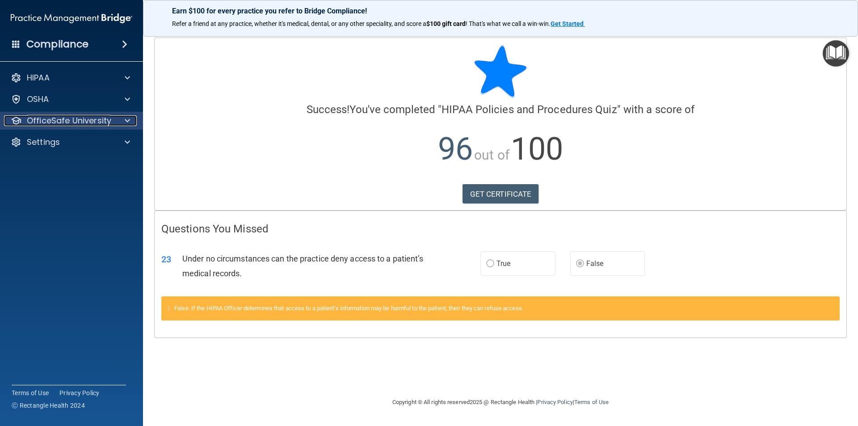
click at [127, 119] on span at bounding box center [127, 120] width 5 height 11
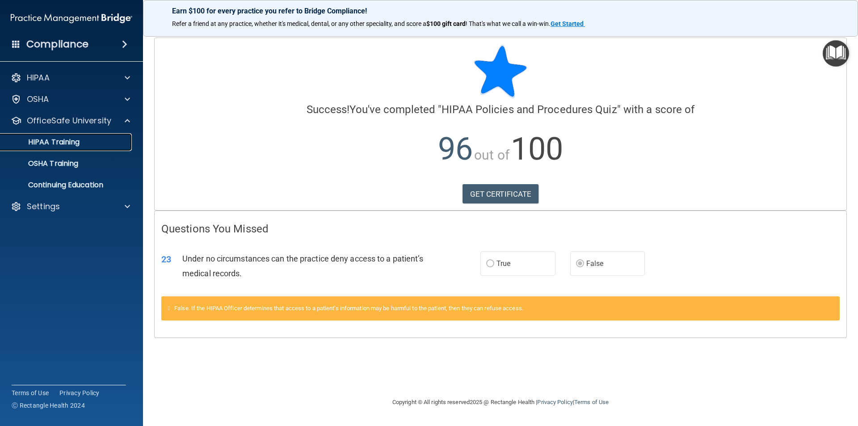
click at [67, 139] on p "HIPAA Training" at bounding box center [43, 142] width 74 height 9
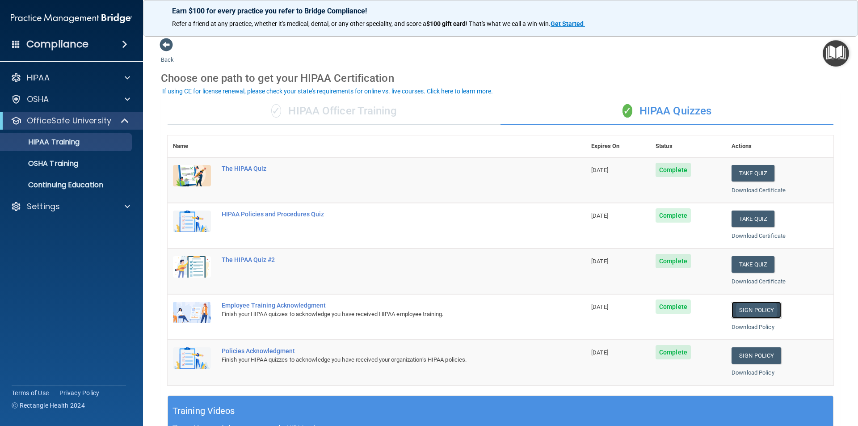
click at [748, 308] on link "Sign Policy" at bounding box center [757, 310] width 50 height 17
click at [52, 165] on p "OSHA Training" at bounding box center [42, 163] width 72 height 9
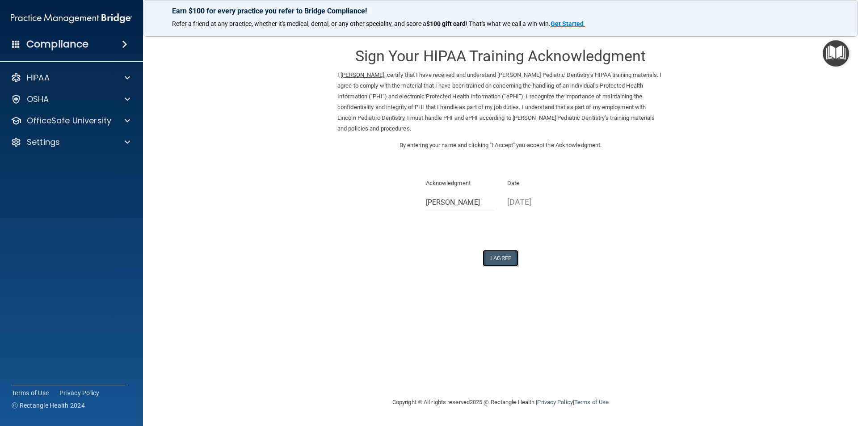
click at [501, 257] on button "I Agree" at bounding box center [501, 258] width 36 height 17
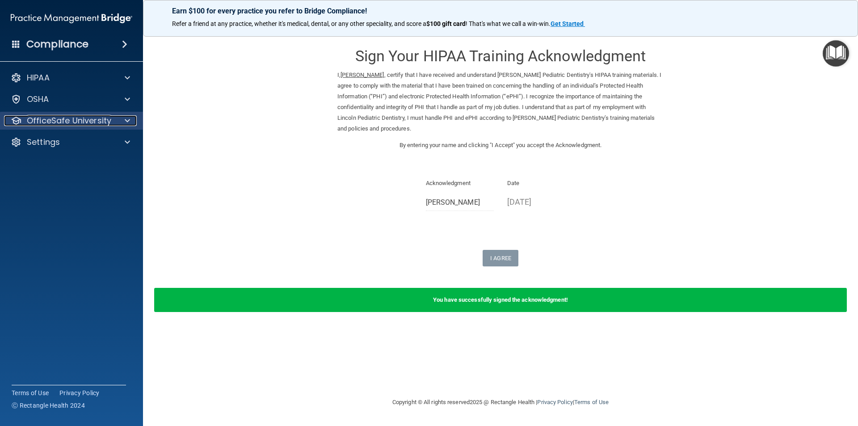
click at [131, 122] on div at bounding box center [126, 120] width 22 height 11
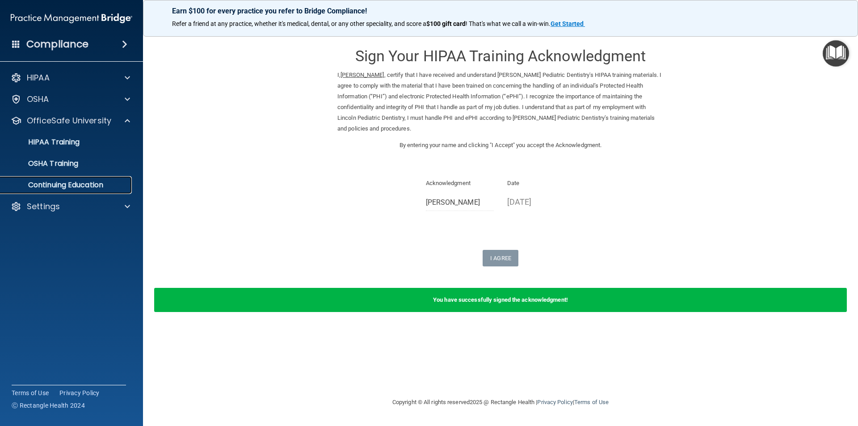
click at [92, 187] on p "Continuing Education" at bounding box center [67, 185] width 122 height 9
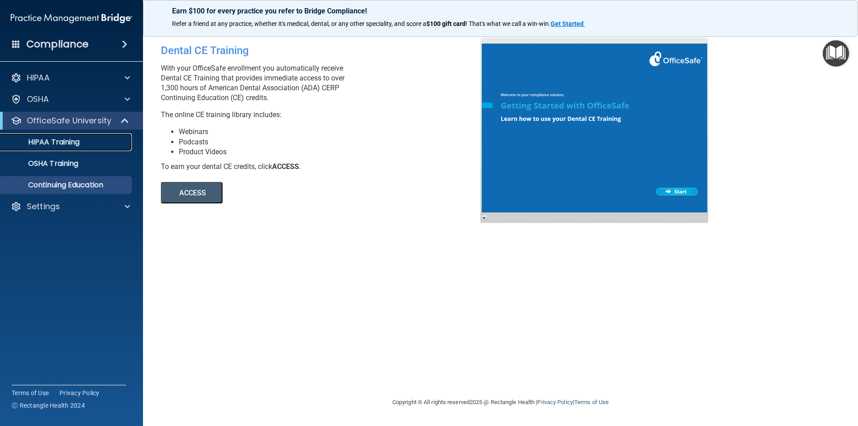
click at [111, 141] on div "HIPAA Training" at bounding box center [67, 142] width 122 height 9
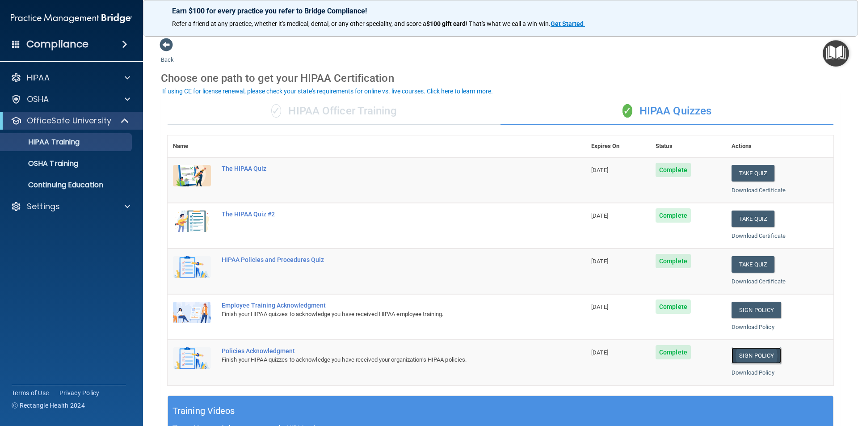
click at [742, 351] on link "Sign Policy" at bounding box center [757, 355] width 50 height 17
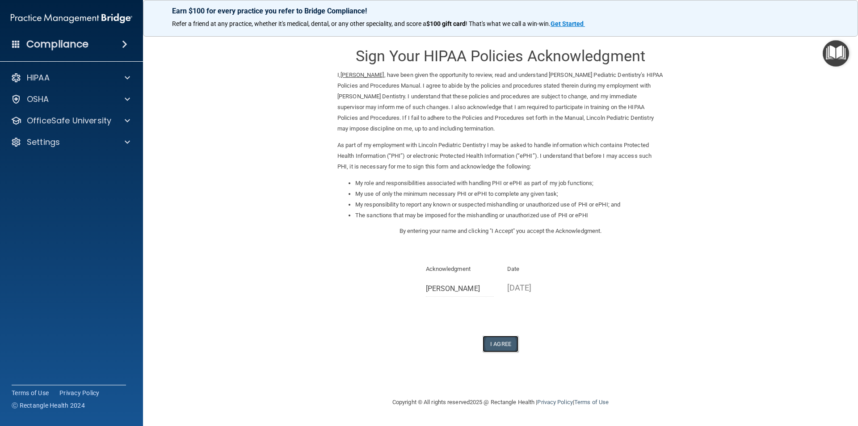
click at [502, 343] on button "I Agree" at bounding box center [501, 344] width 36 height 17
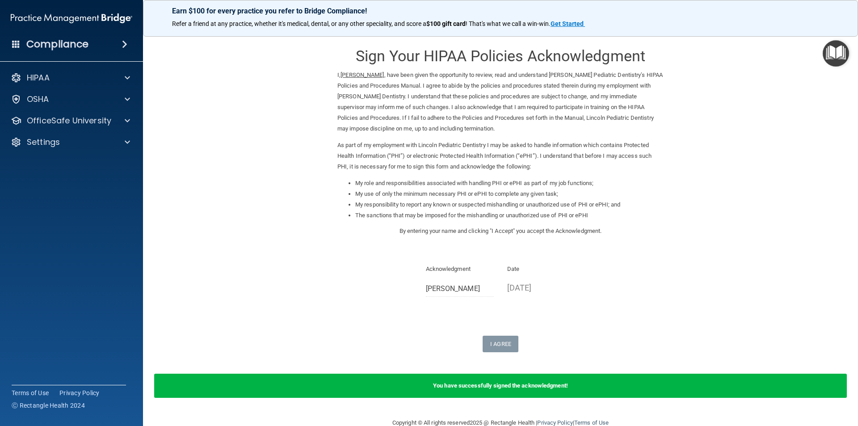
click at [469, 278] on div "Acknowledgment Heidi Stark" at bounding box center [460, 280] width 68 height 33
click at [122, 118] on div at bounding box center [126, 120] width 22 height 11
click at [121, 152] on ul "HIPAA Training OSHA Training Continuing Education" at bounding box center [72, 162] width 162 height 64
click at [121, 145] on div "HIPAA Training" at bounding box center [67, 142] width 122 height 9
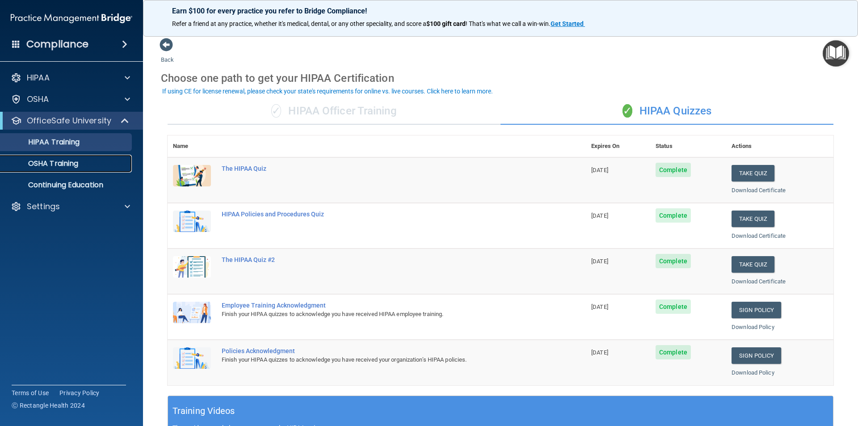
click at [62, 163] on p "OSHA Training" at bounding box center [42, 163] width 72 height 9
